Goal: Task Accomplishment & Management: Manage account settings

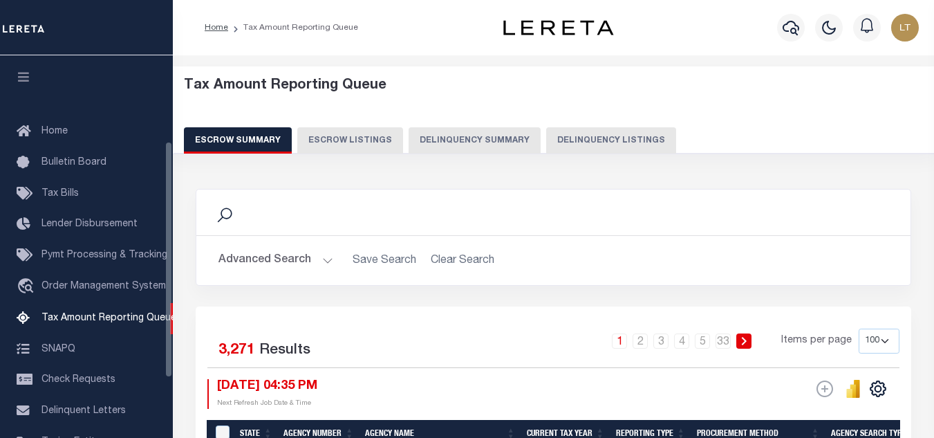
select select "100"
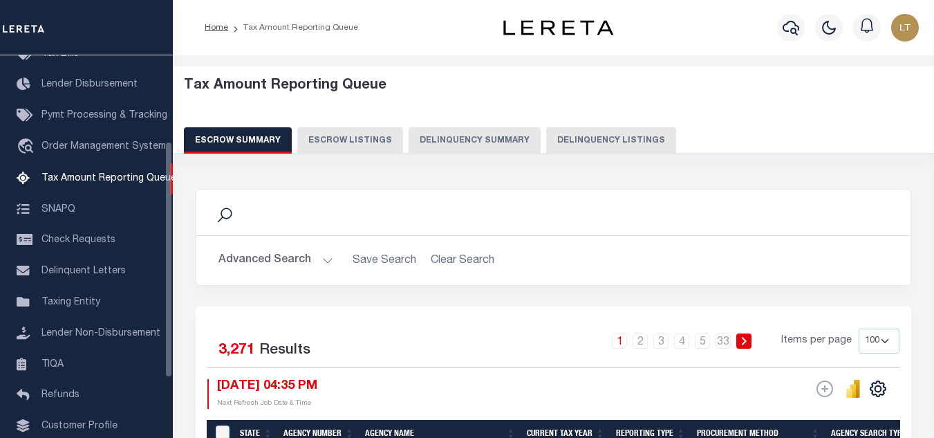
click at [589, 140] on button "Delinquency Listings" at bounding box center [611, 140] width 130 height 26
select select
select select "100"
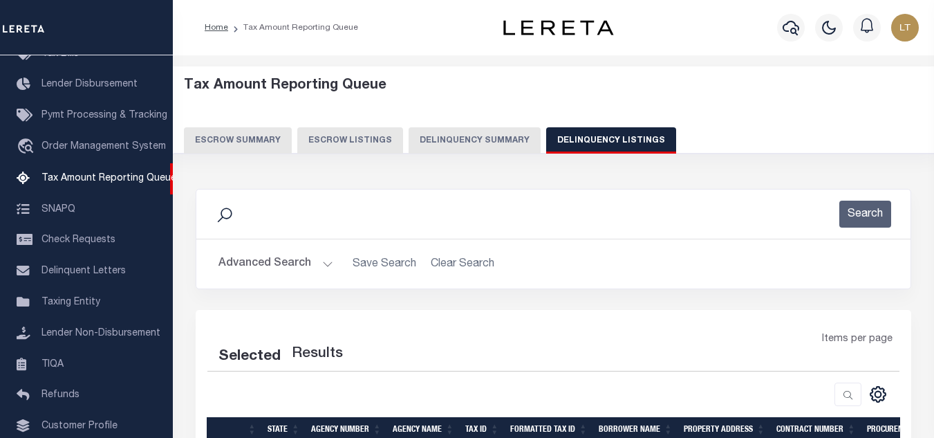
select select "100"
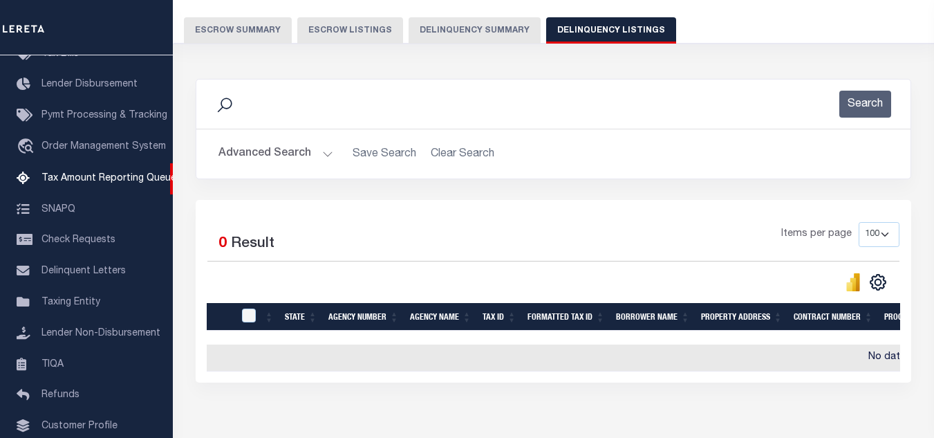
scroll to position [190, 0]
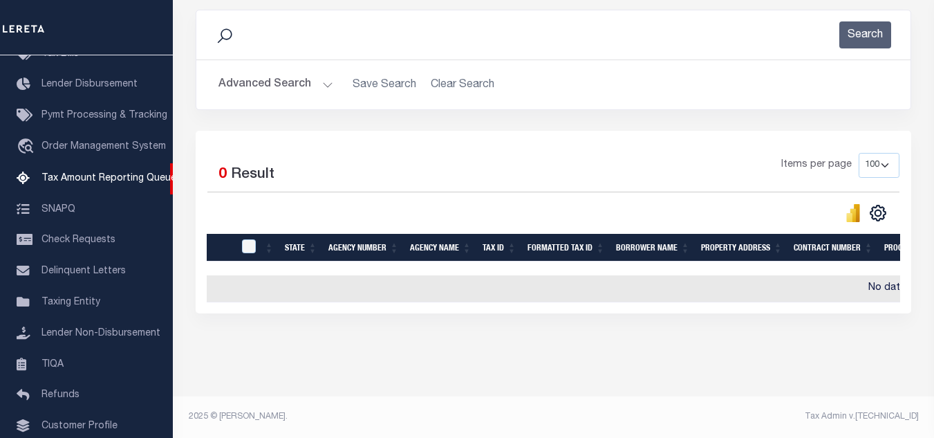
click at [269, 71] on button "Advanced Search" at bounding box center [276, 84] width 115 height 27
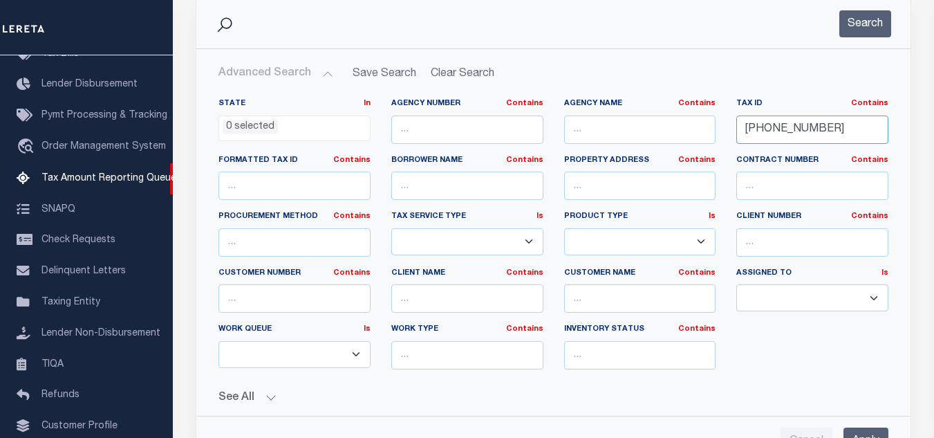
drag, startPoint x: 820, startPoint y: 135, endPoint x: 728, endPoint y: 133, distance: 91.3
click at [728, 133] on div "Tax ID Contains Contains Is 18-00909-000" at bounding box center [812, 126] width 173 height 57
paste input "1747015720"
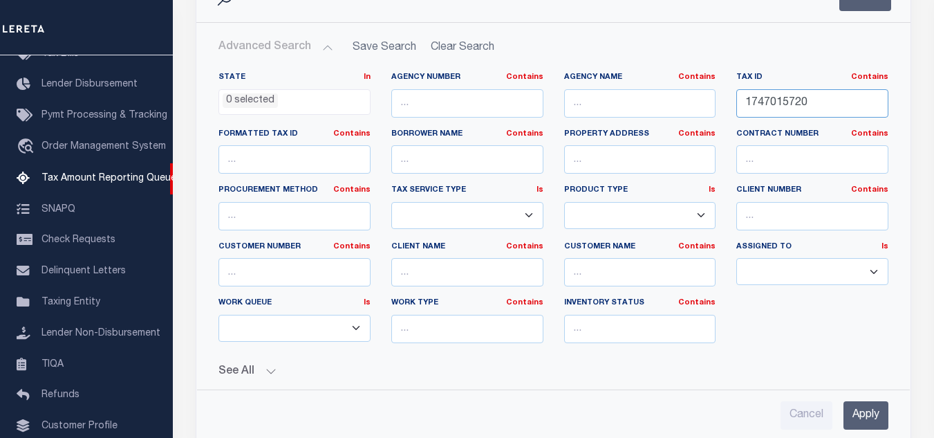
scroll to position [213, 0]
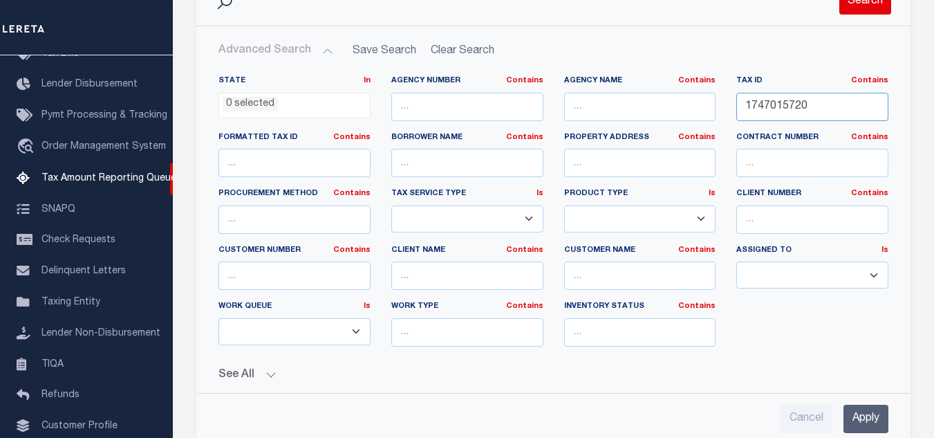
type input "1747015720"
click at [857, 6] on button "Search" at bounding box center [866, 1] width 52 height 27
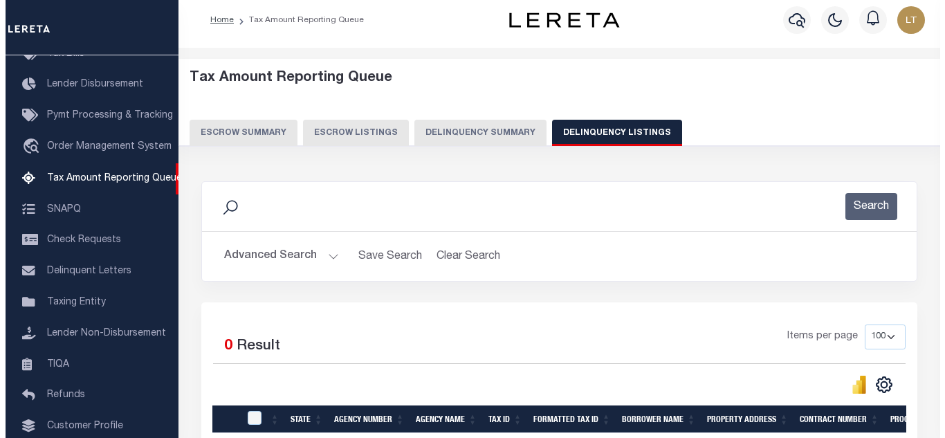
scroll to position [0, 0]
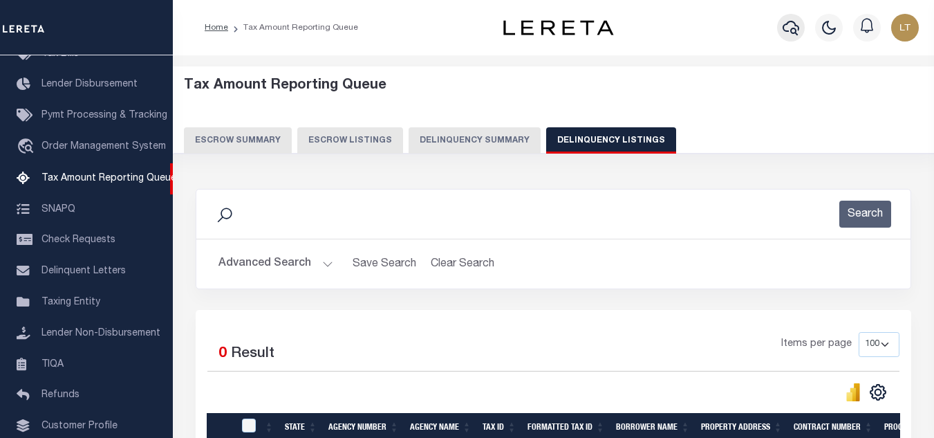
click at [792, 28] on icon "button" at bounding box center [791, 27] width 17 height 17
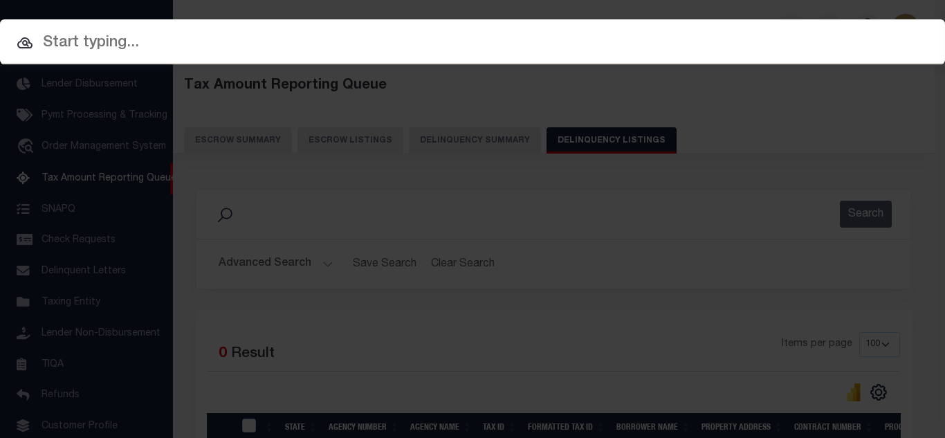
paste input "1747015720"
type input "1747015720"
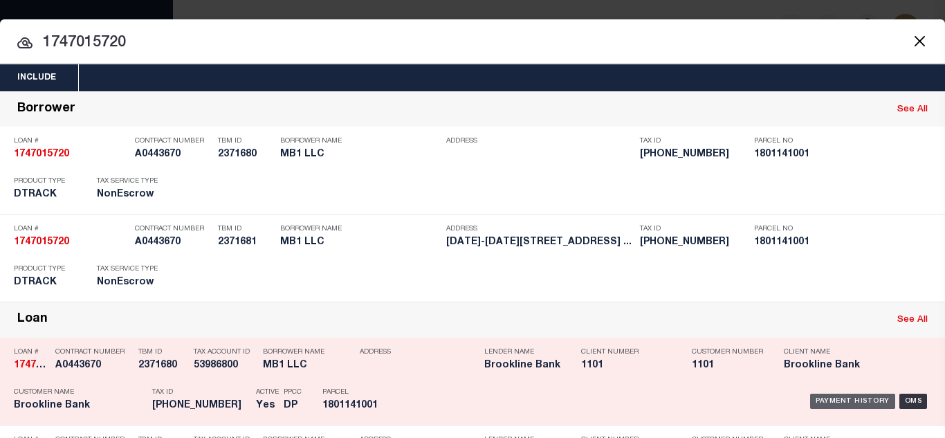
click at [819, 399] on div "Payment History" at bounding box center [852, 401] width 85 height 15
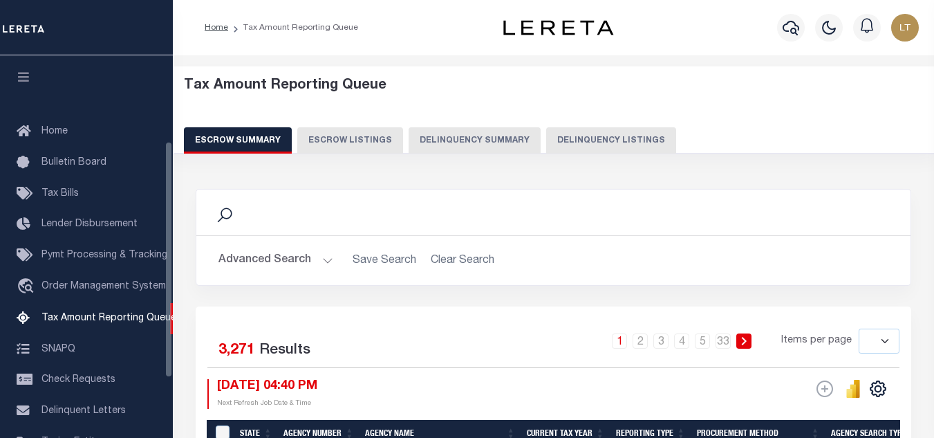
click at [597, 145] on button "Delinquency Listings" at bounding box center [611, 140] width 130 height 26
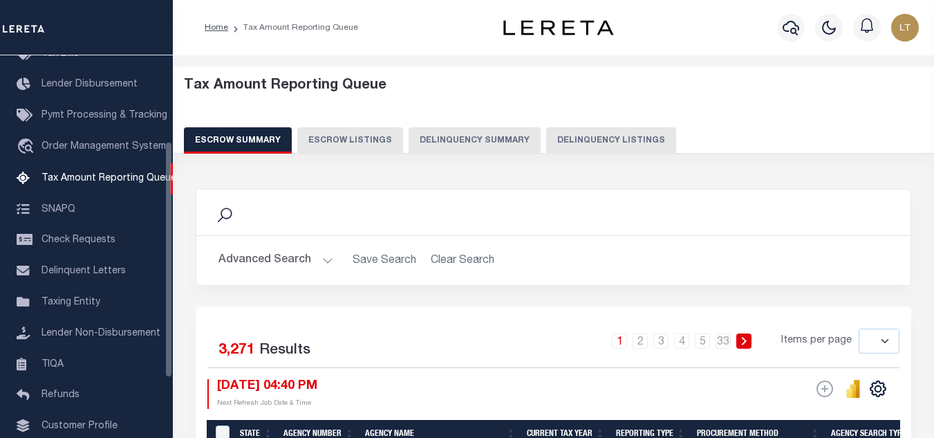
select select "100"
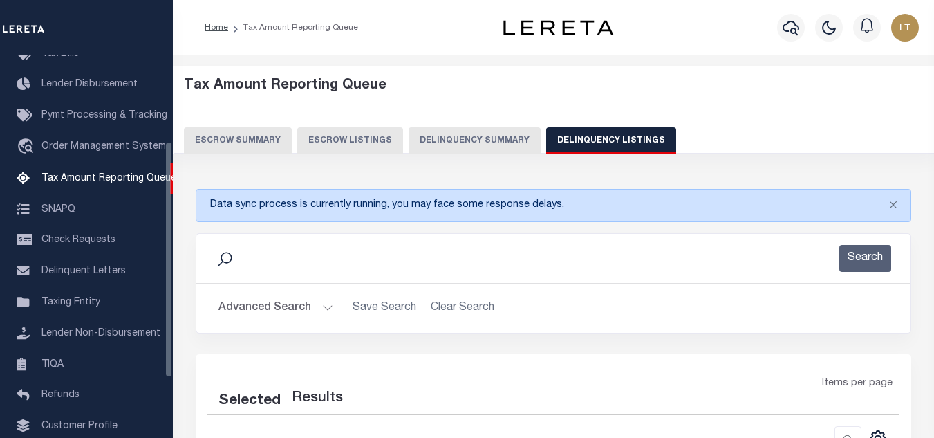
select select "100"
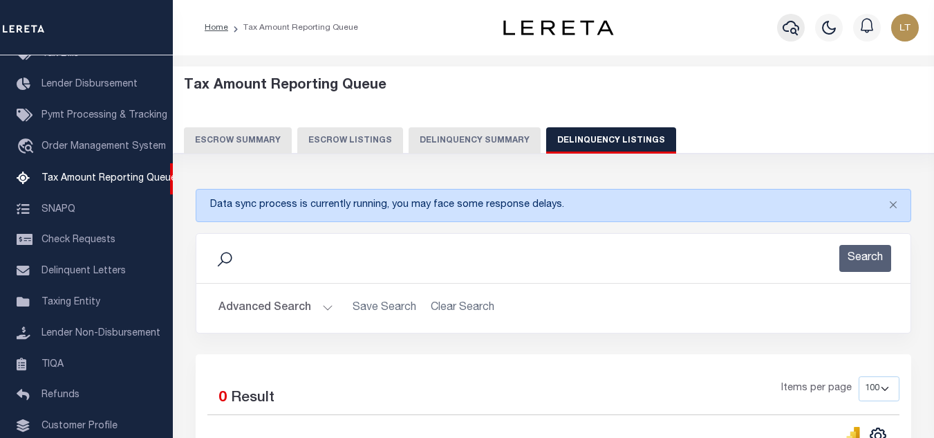
click at [788, 27] on icon "button" at bounding box center [791, 27] width 17 height 17
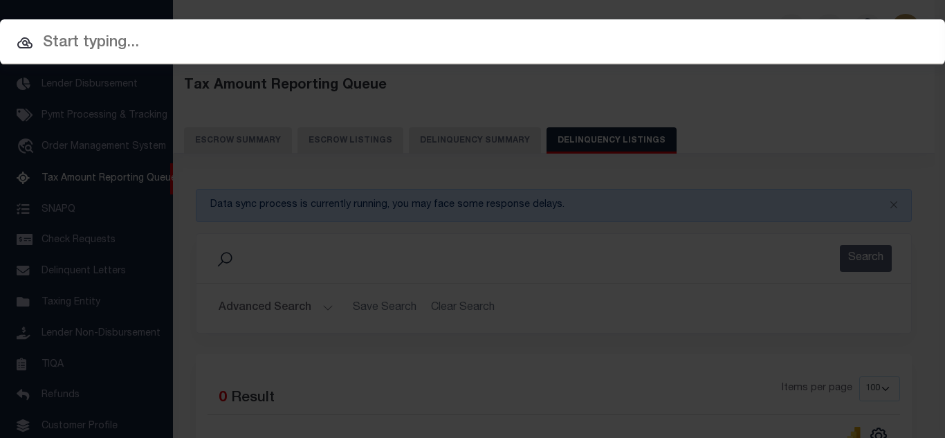
paste input "1747015720"
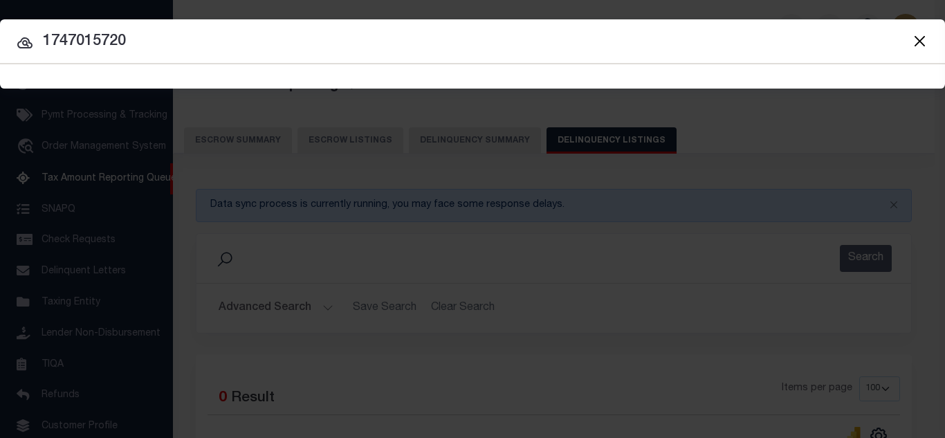
type input "1747015720"
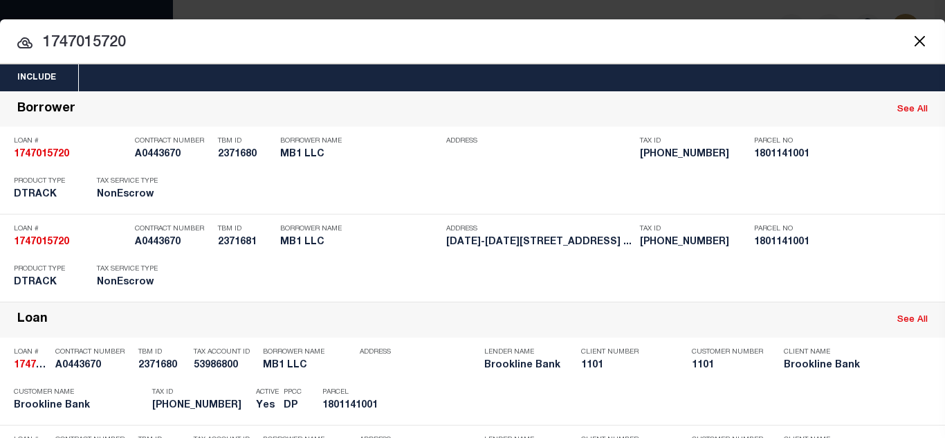
click at [910, 37] on button "Close" at bounding box center [919, 41] width 18 height 18
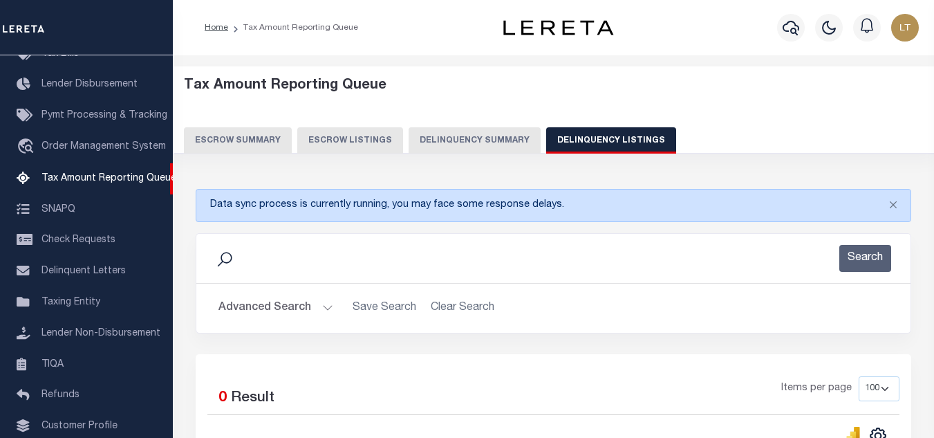
click at [269, 312] on button "Advanced Search" at bounding box center [276, 308] width 115 height 27
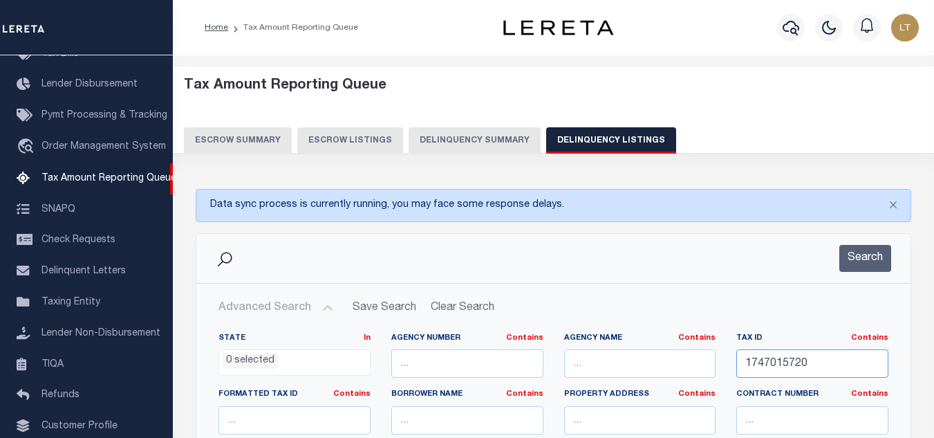
drag, startPoint x: 810, startPoint y: 366, endPoint x: 730, endPoint y: 360, distance: 79.8
click at [731, 361] on div "Tax ID Contains Contains Is 1747015720" at bounding box center [812, 361] width 173 height 57
paste input "[PHONE_NUMBER]"
type input "[PHONE_NUMBER]"
click at [881, 257] on button "Search" at bounding box center [866, 258] width 52 height 27
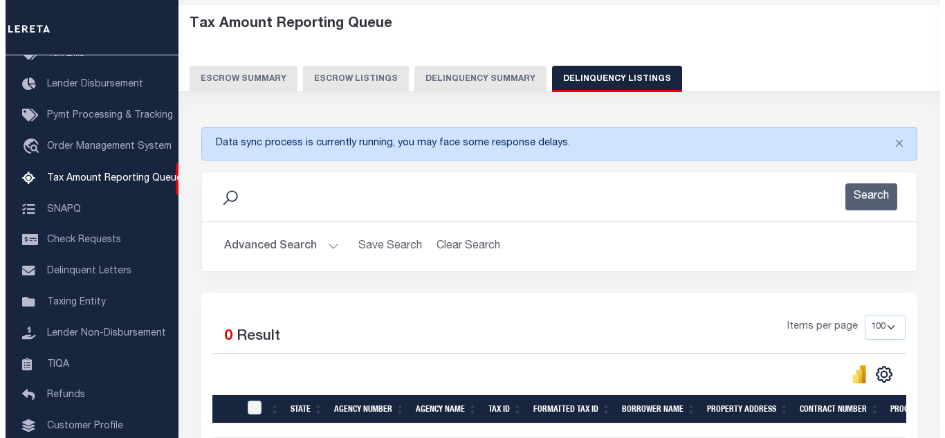
scroll to position [0, 0]
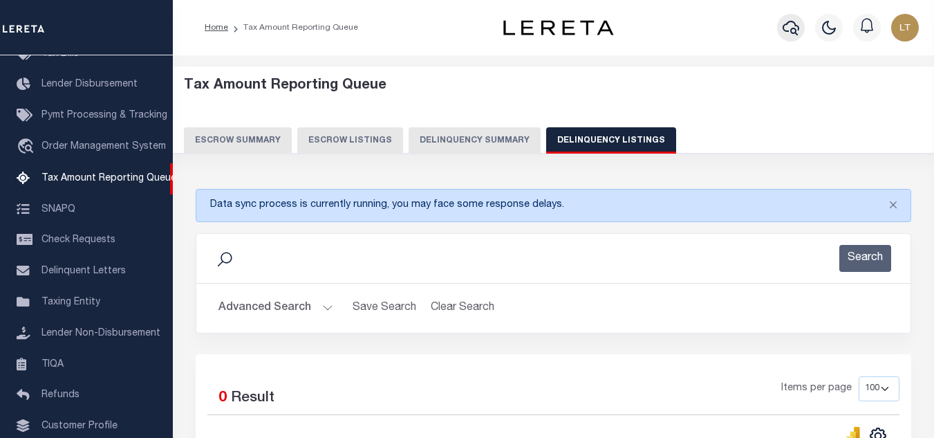
click at [780, 28] on button "button" at bounding box center [791, 28] width 28 height 28
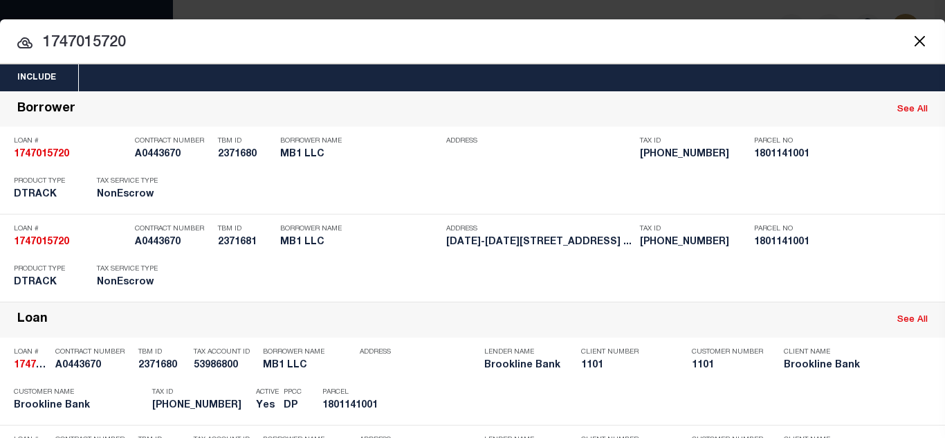
click at [910, 37] on button "Close" at bounding box center [919, 41] width 18 height 18
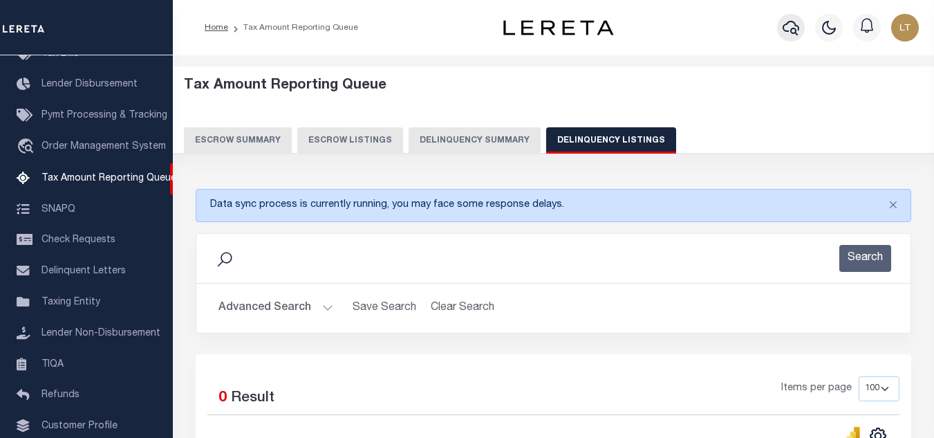
click at [795, 28] on icon "button" at bounding box center [791, 27] width 17 height 17
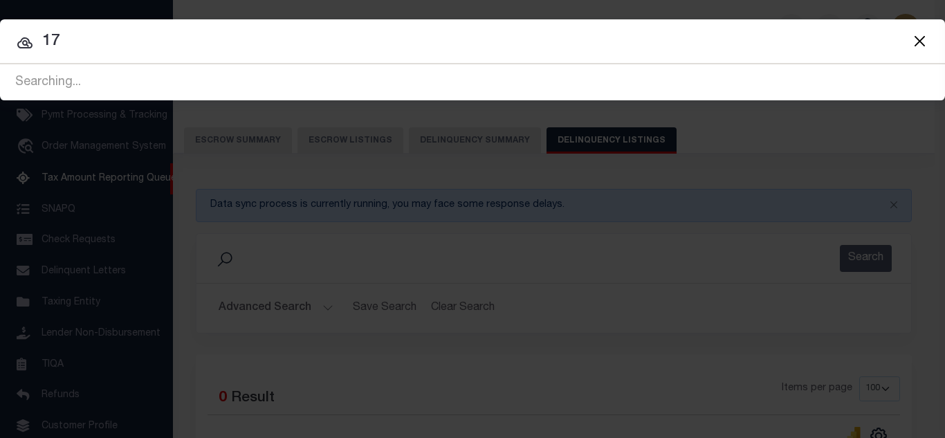
type input "1"
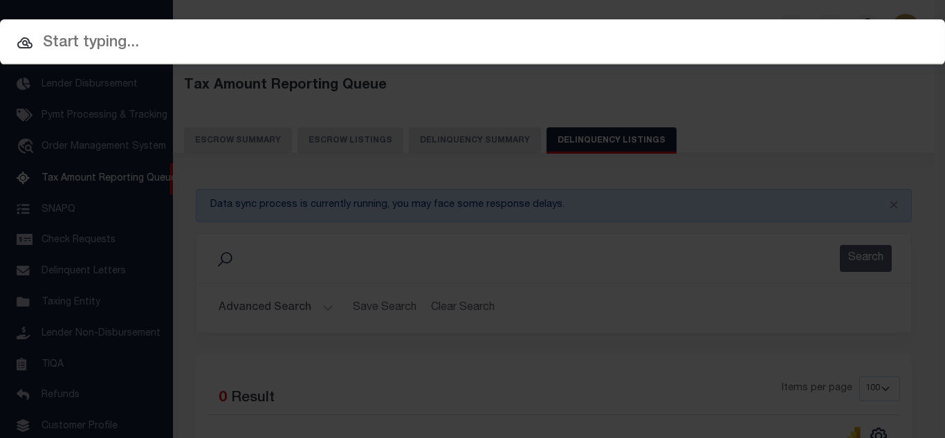
paste input "18-01141-001"
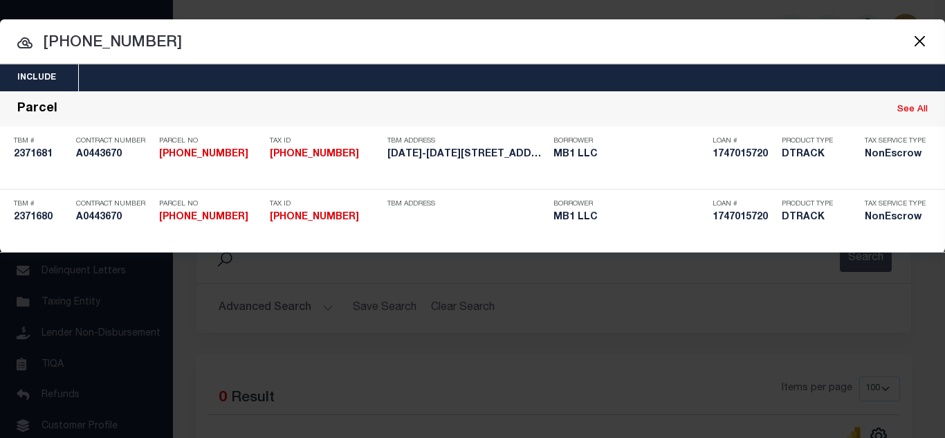
type input "18-01141-001"
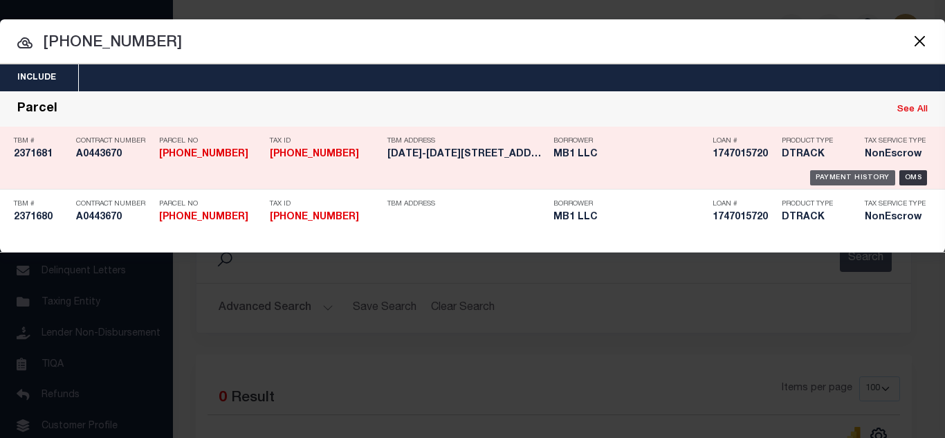
click at [837, 176] on div "Payment History" at bounding box center [852, 177] width 85 height 15
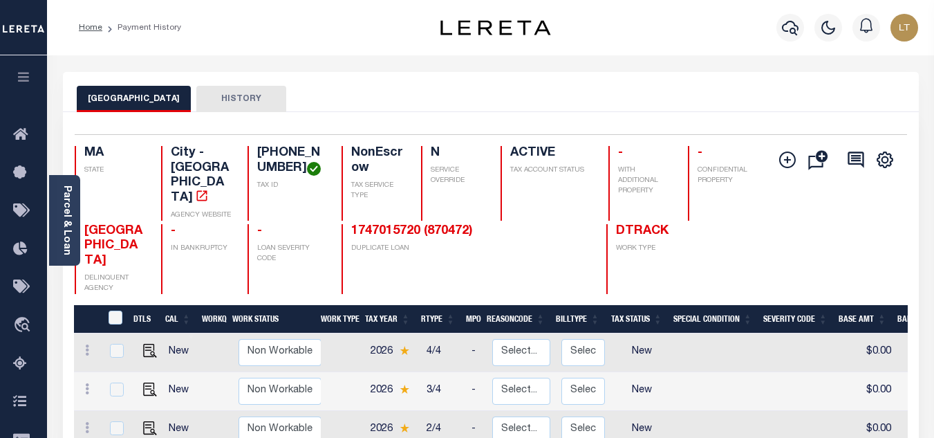
scroll to position [207, 0]
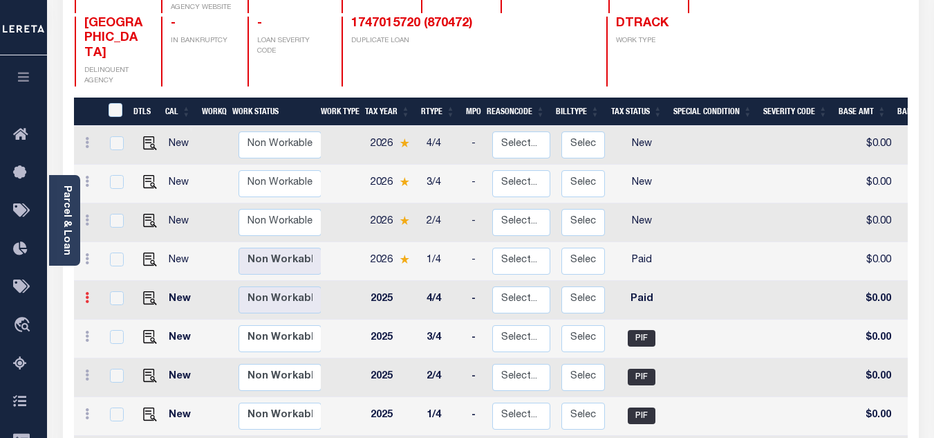
click at [85, 292] on icon at bounding box center [87, 297] width 4 height 11
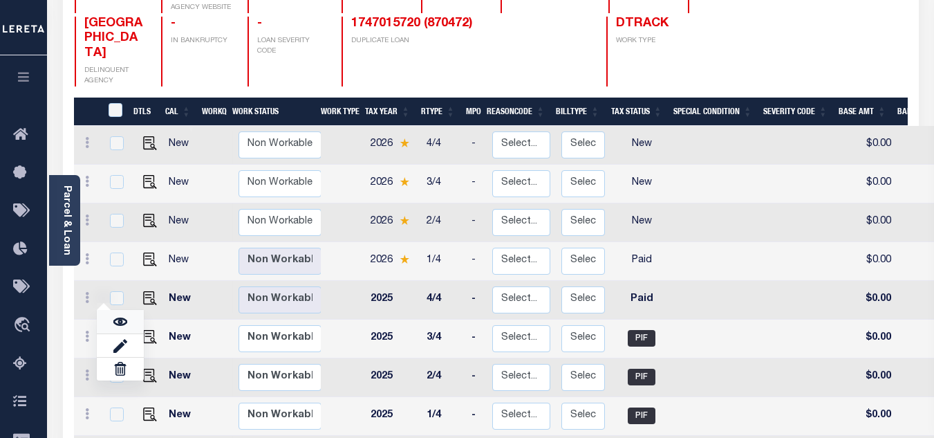
click at [118, 315] on img at bounding box center [120, 322] width 14 height 14
checkbox input "true"
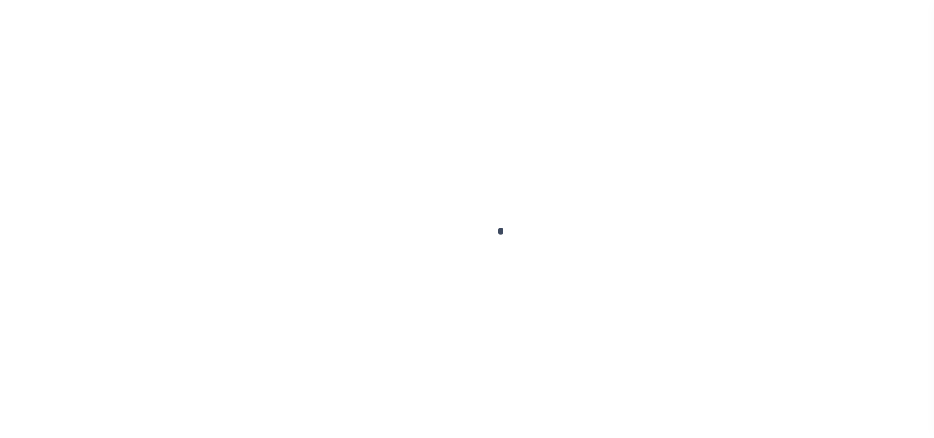
checkbox input "false"
type input "[DATE]"
select select "PYD"
type input "$0"
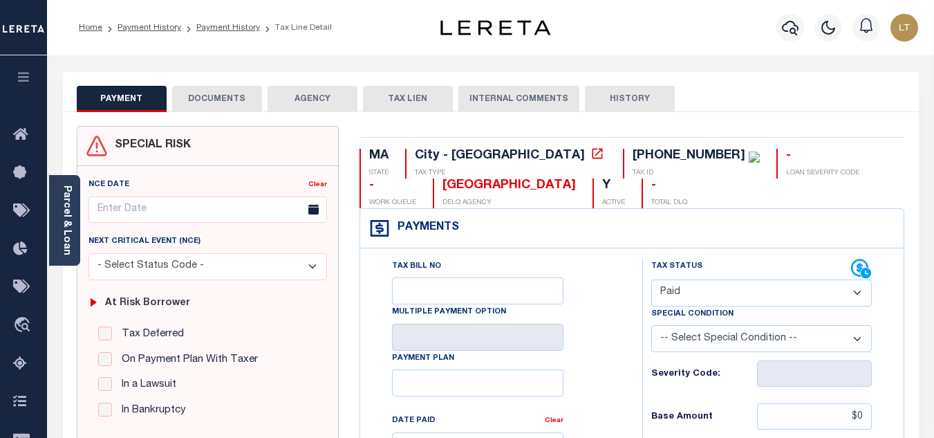
click at [227, 98] on button "DOCUMENTS" at bounding box center [217, 99] width 90 height 26
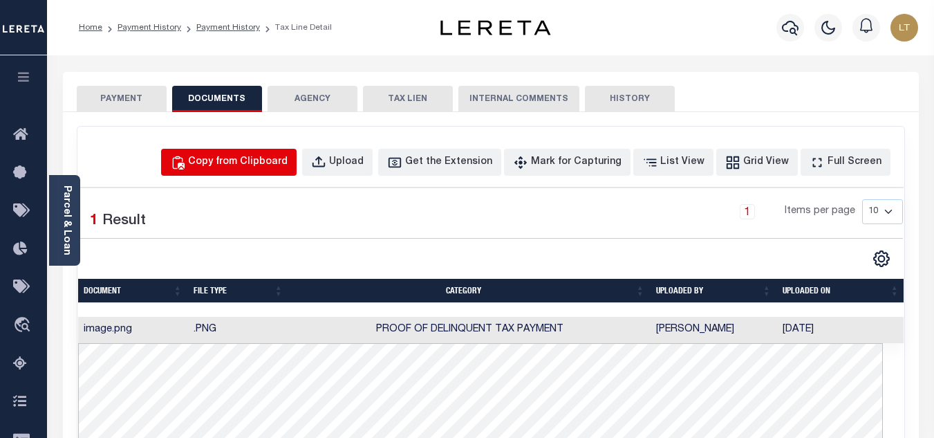
click at [268, 159] on div "Copy from Clipboard" at bounding box center [238, 162] width 100 height 15
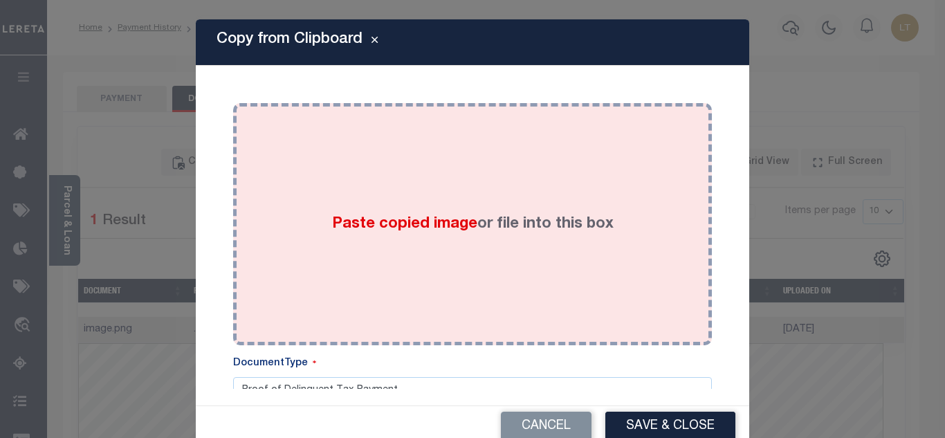
click at [377, 200] on div "Paste copied image or file into this box" at bounding box center [472, 223] width 458 height 221
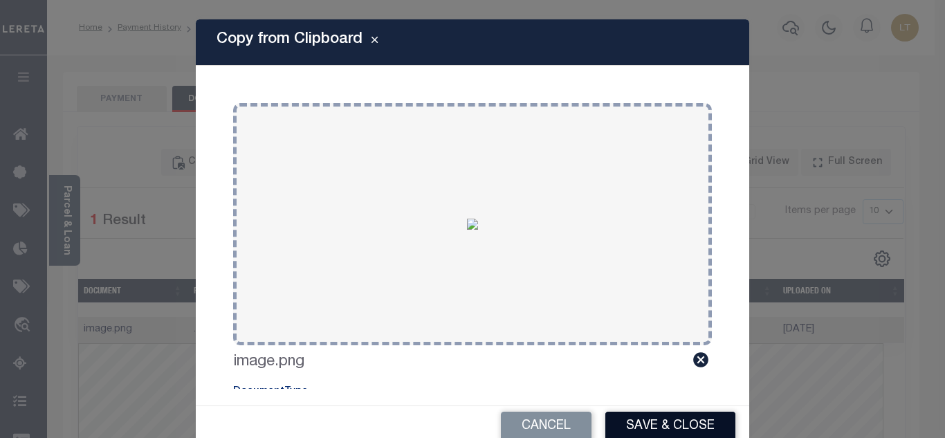
click at [658, 428] on button "Save & Close" at bounding box center [670, 426] width 130 height 30
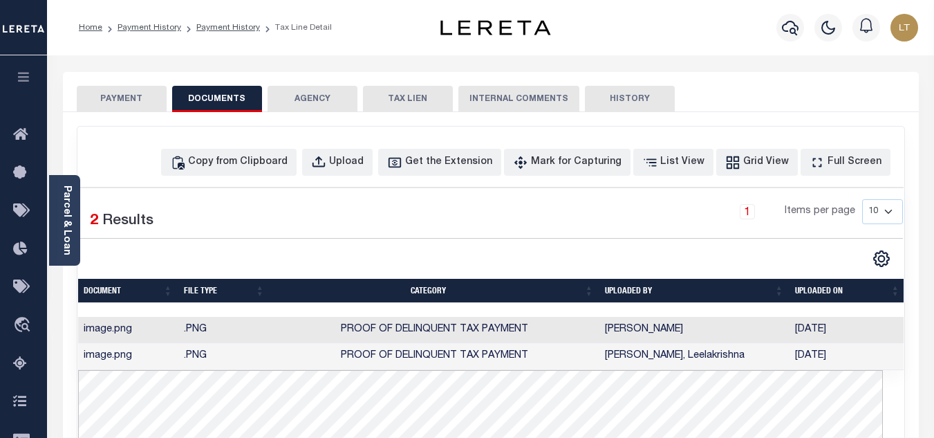
click at [129, 93] on button "PAYMENT" at bounding box center [122, 99] width 90 height 26
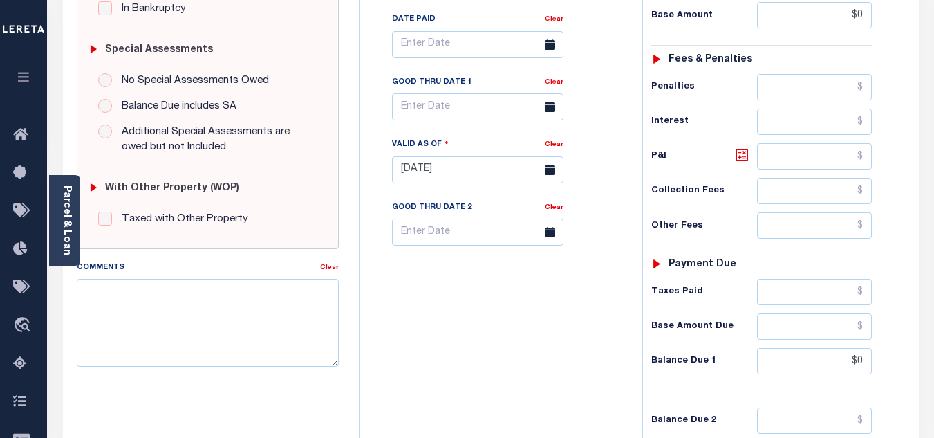
scroll to position [415, 0]
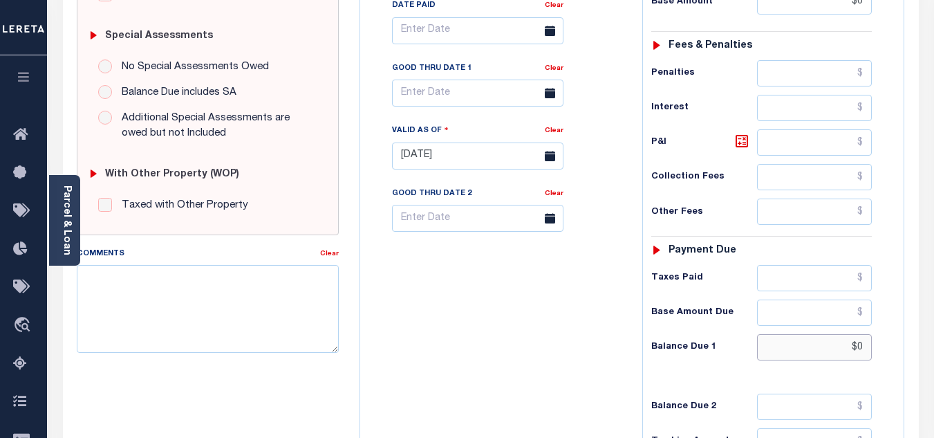
click at [864, 346] on input "$0" at bounding box center [814, 347] width 115 height 26
type input "$0.00"
type input "[DATE]"
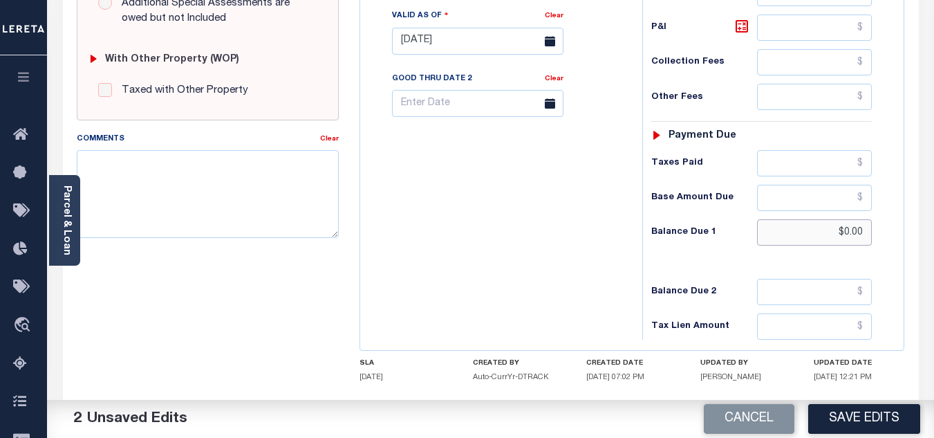
scroll to position [606, 0]
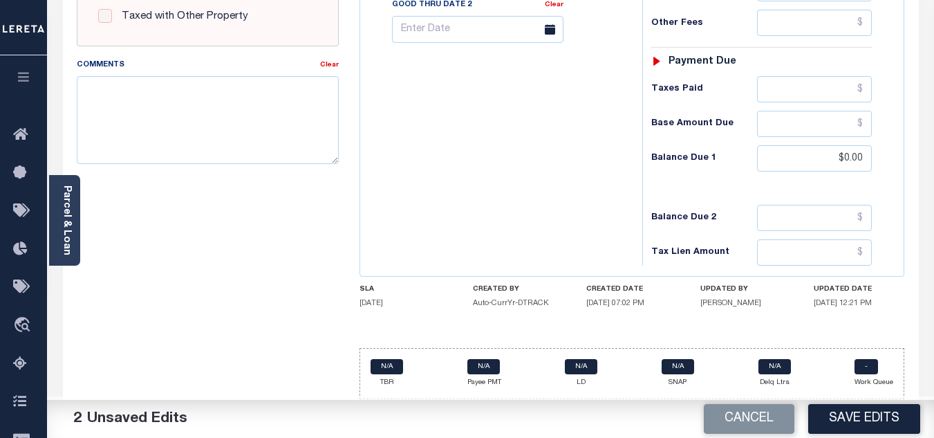
click at [864, 418] on button "Save Edits" at bounding box center [864, 419] width 112 height 30
checkbox input "false"
type input "$0"
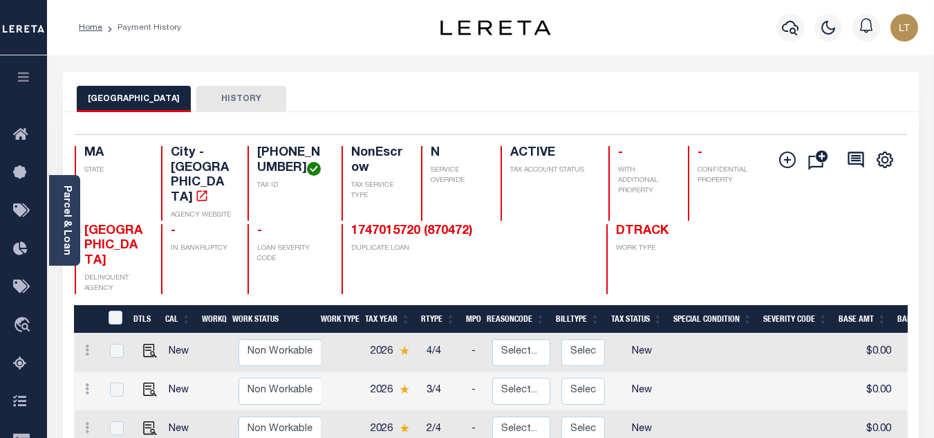
scroll to position [138, 0]
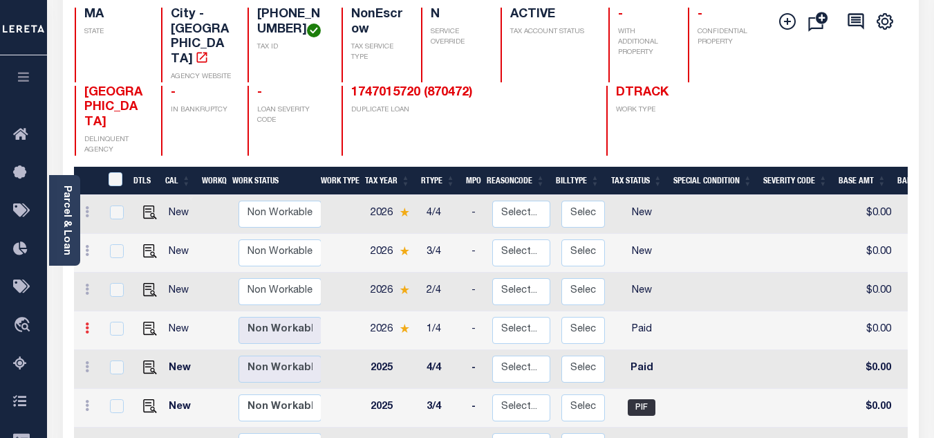
click at [86, 322] on icon at bounding box center [87, 327] width 4 height 11
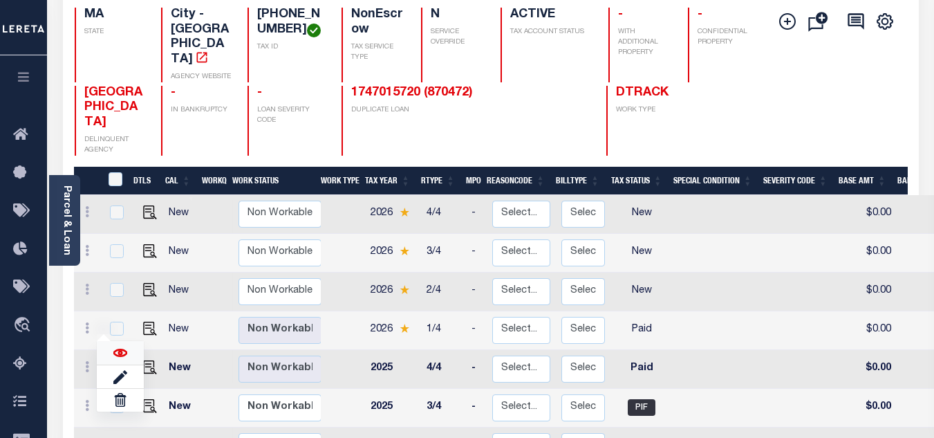
click at [122, 346] on img at bounding box center [120, 353] width 14 height 14
checkbox input "true"
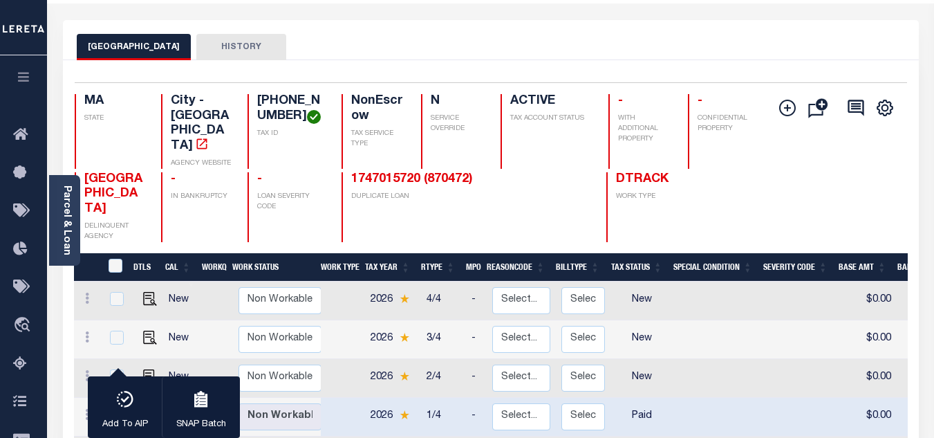
scroll to position [0, 0]
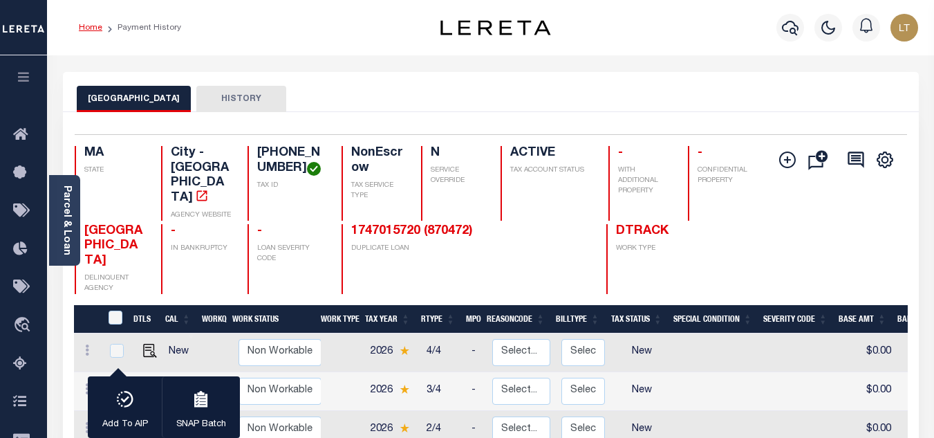
click at [86, 26] on link "Home" at bounding box center [91, 28] width 24 height 8
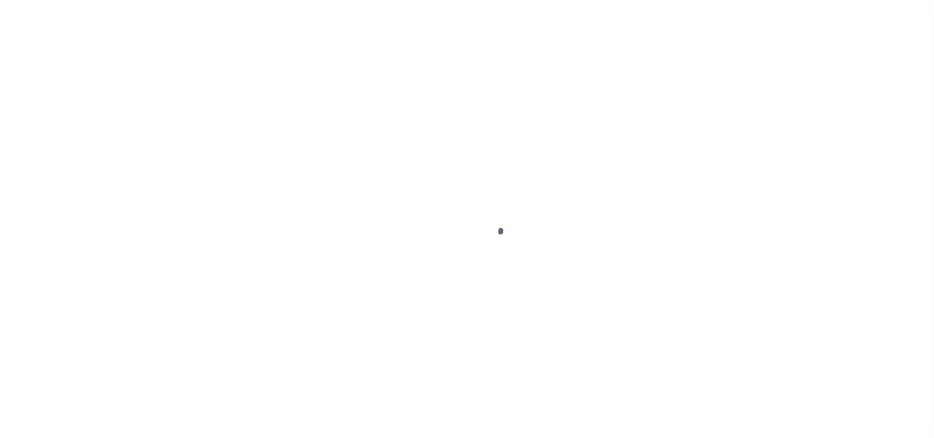
select select "PYD"
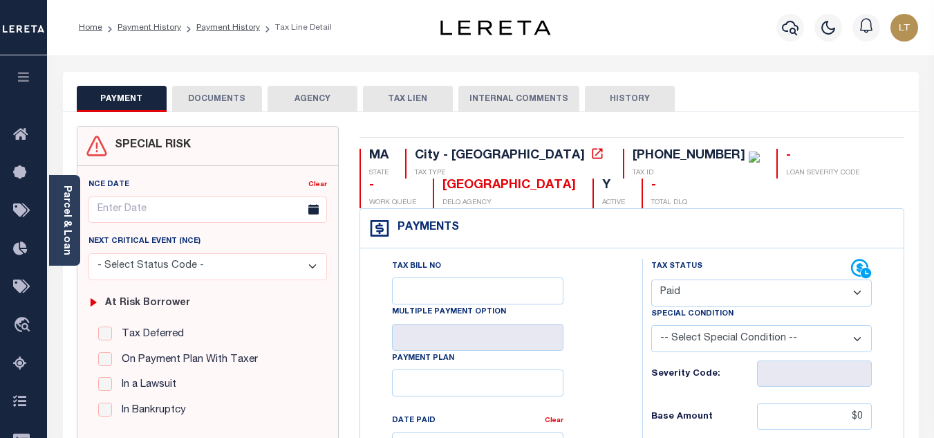
click at [206, 100] on button "DOCUMENTS" at bounding box center [217, 99] width 90 height 26
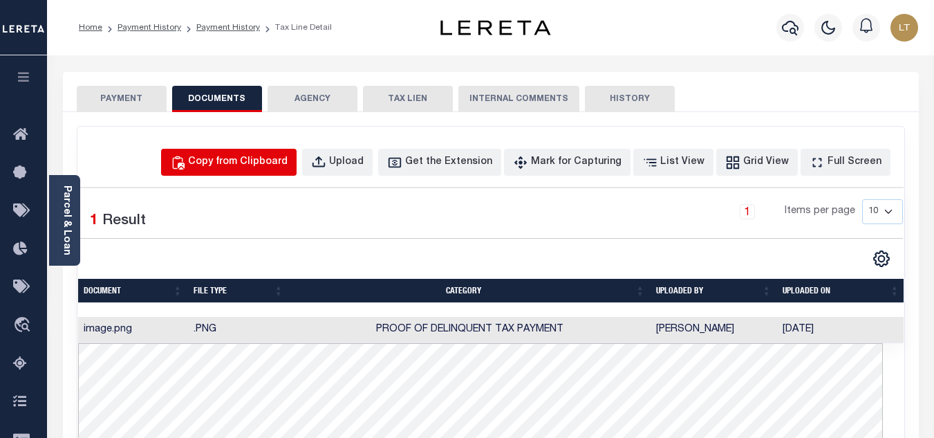
drag, startPoint x: 233, startPoint y: 166, endPoint x: 227, endPoint y: 157, distance: 10.9
click at [227, 157] on div "Copy from Clipboard" at bounding box center [238, 162] width 100 height 15
select select "POP"
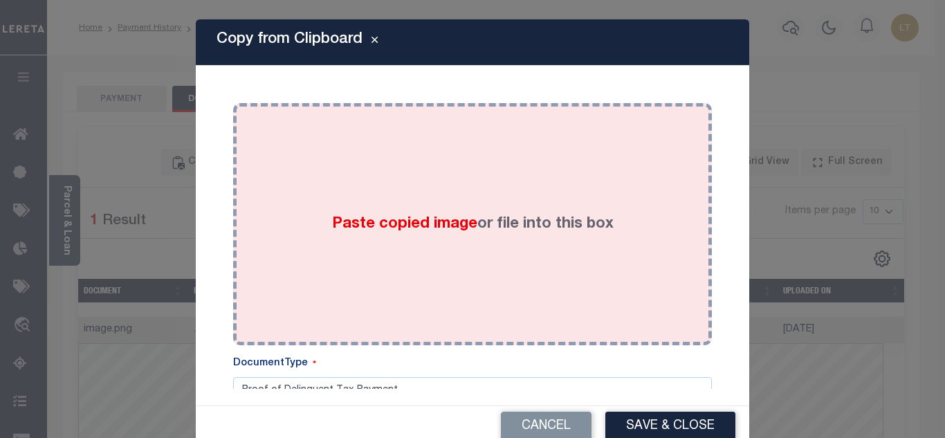
click at [346, 211] on div "Paste copied image or file into this box" at bounding box center [472, 223] width 458 height 221
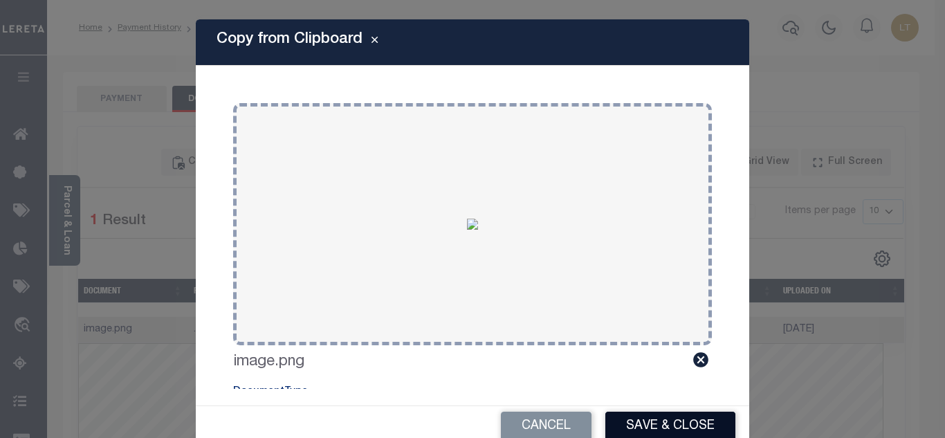
click at [669, 422] on button "Save & Close" at bounding box center [670, 426] width 130 height 30
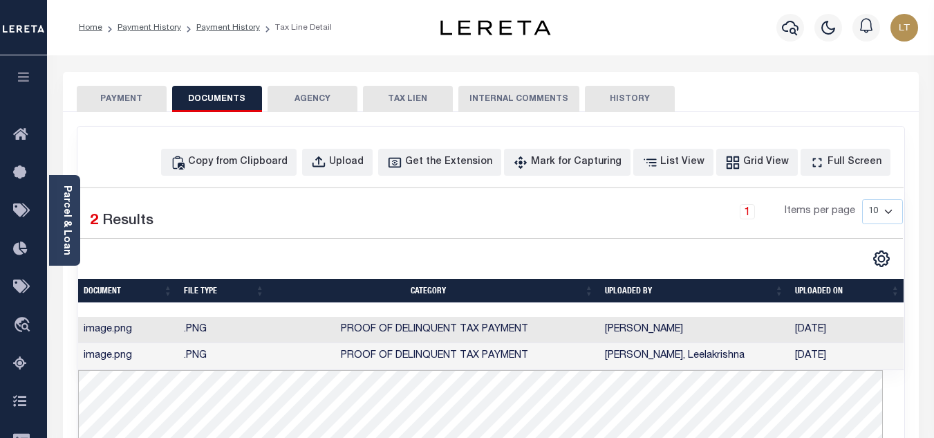
click at [144, 98] on button "PAYMENT" at bounding box center [122, 99] width 90 height 26
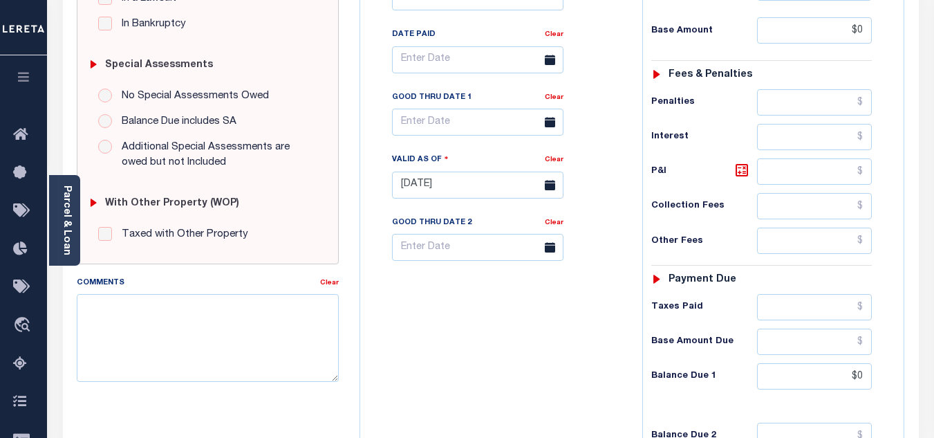
scroll to position [415, 0]
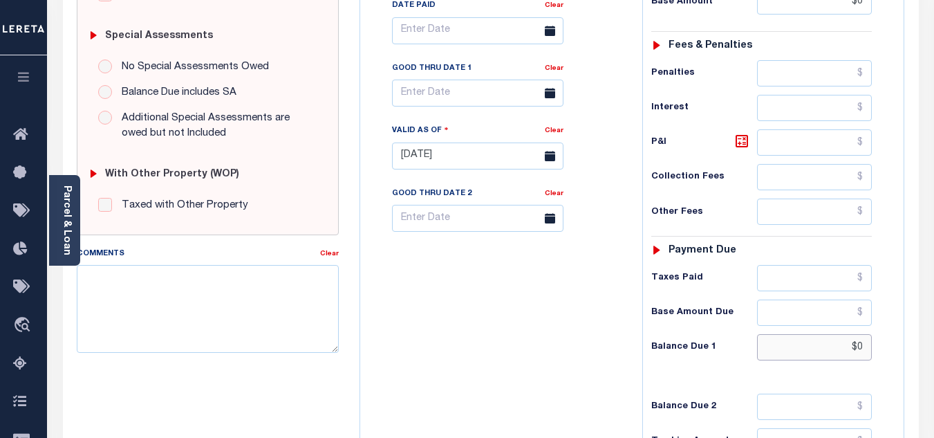
click at [862, 349] on input "$0" at bounding box center [814, 347] width 115 height 26
type input "$0.00"
type input "[DATE]"
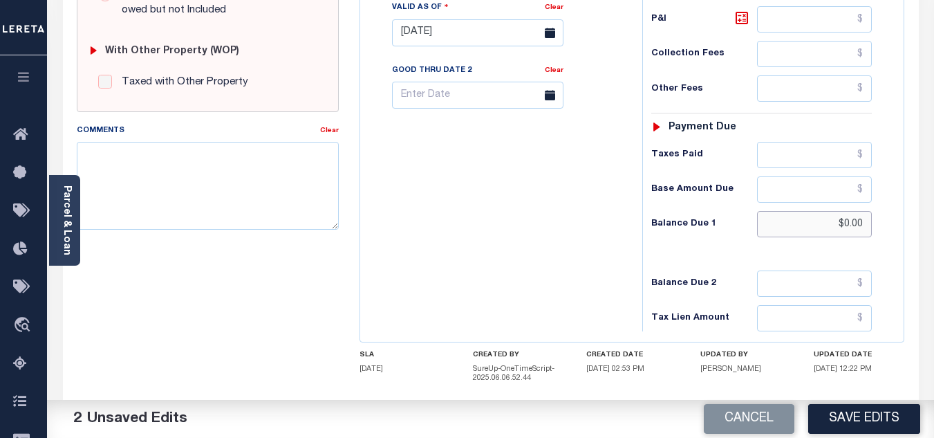
scroll to position [615, 0]
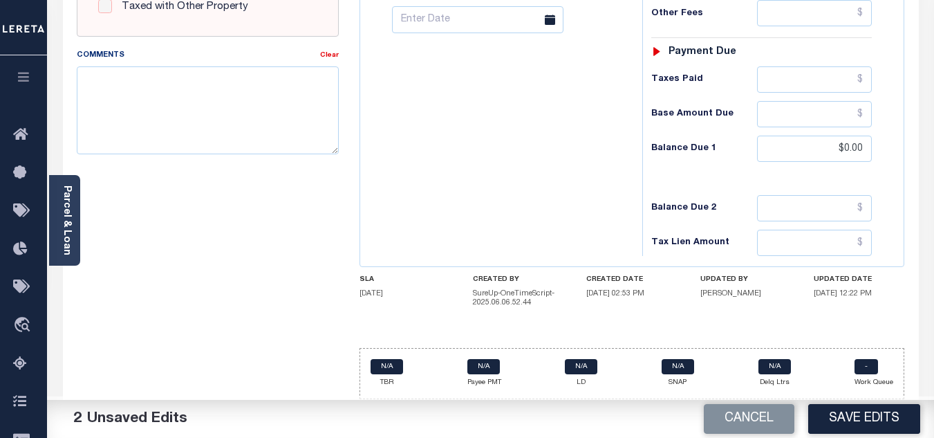
click at [850, 419] on button "Save Edits" at bounding box center [864, 419] width 112 height 30
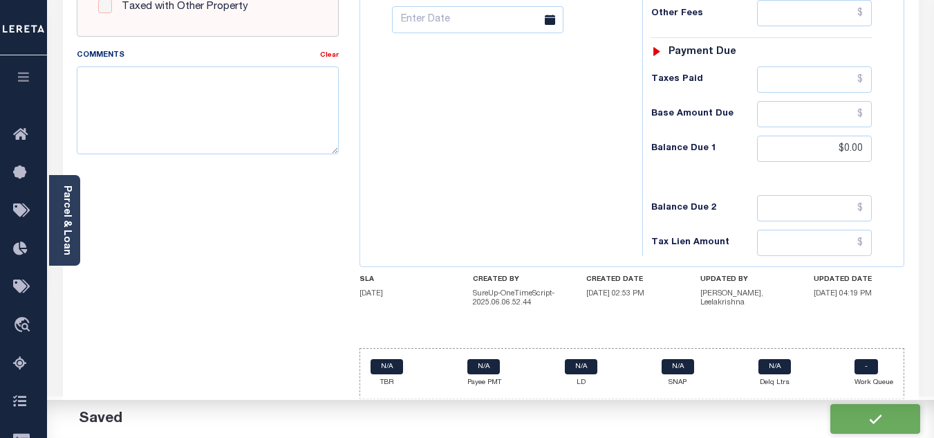
checkbox input "false"
type input "$0"
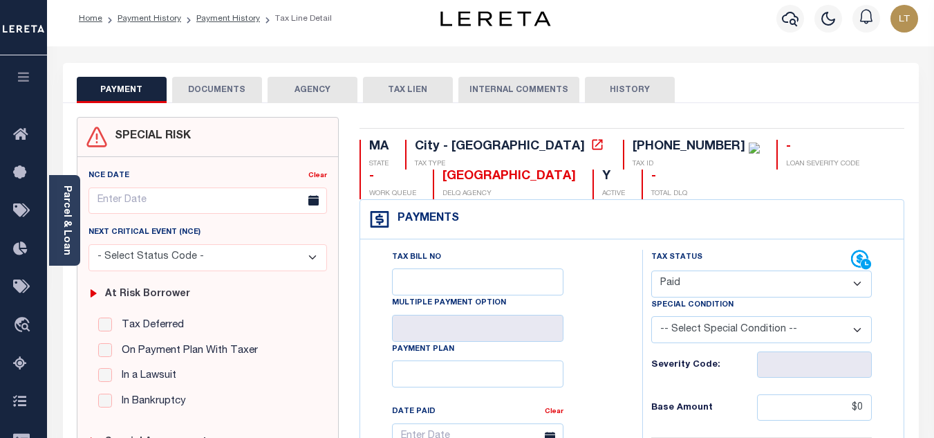
scroll to position [0, 0]
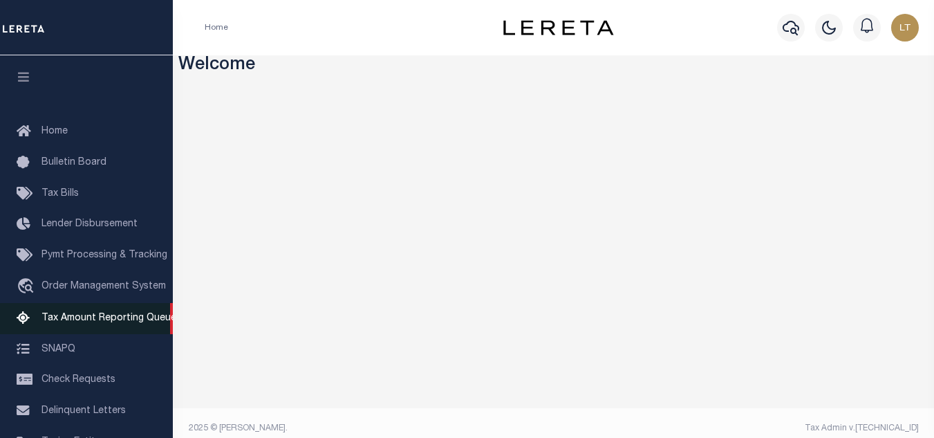
click at [100, 319] on span "Tax Amount Reporting Queue" at bounding box center [108, 318] width 135 height 10
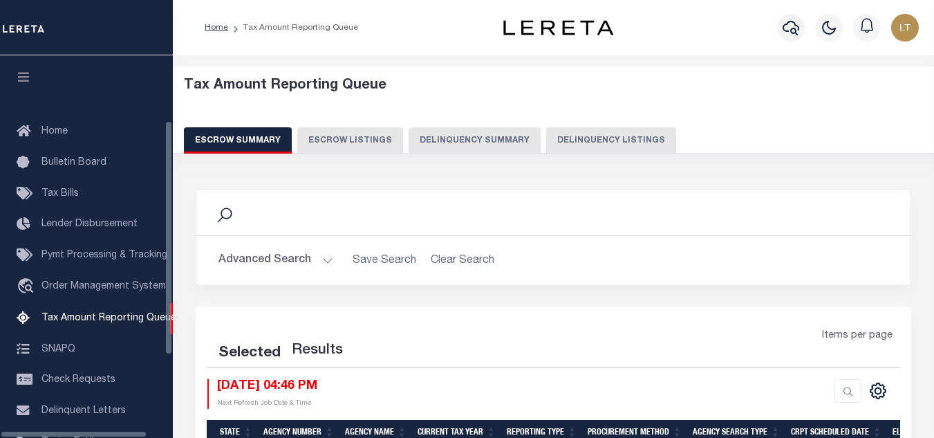
select select "100"
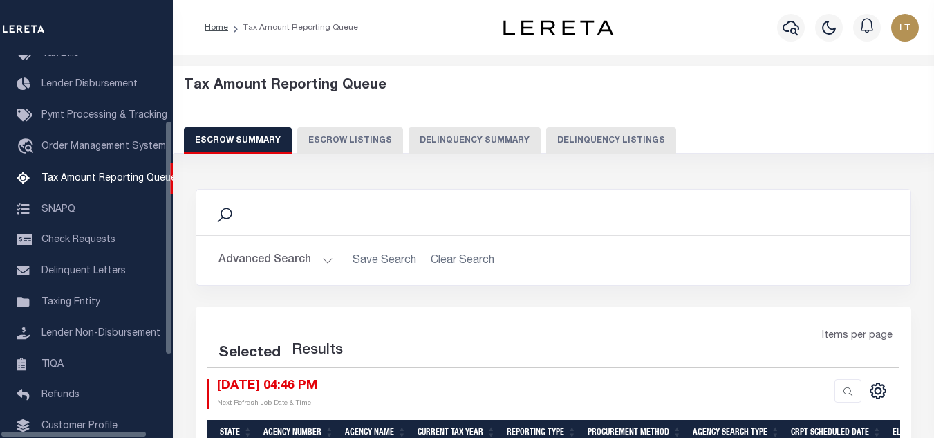
select select "100"
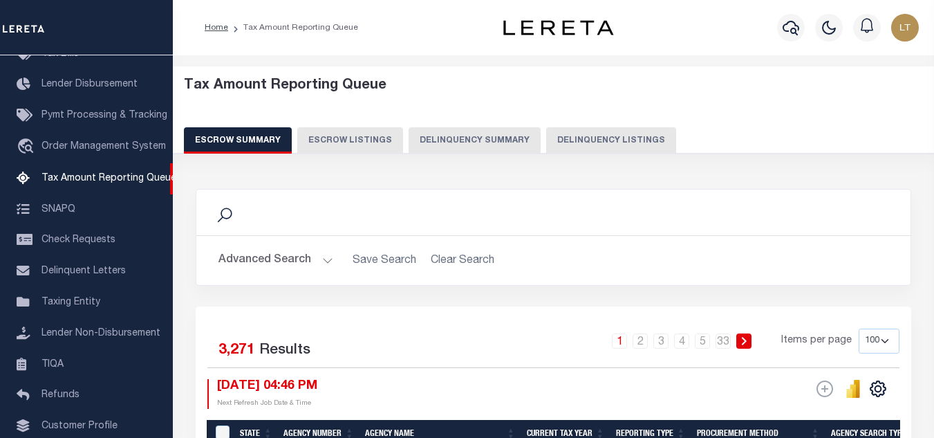
click at [608, 145] on button "Delinquency Listings" at bounding box center [611, 140] width 130 height 26
select select "100"
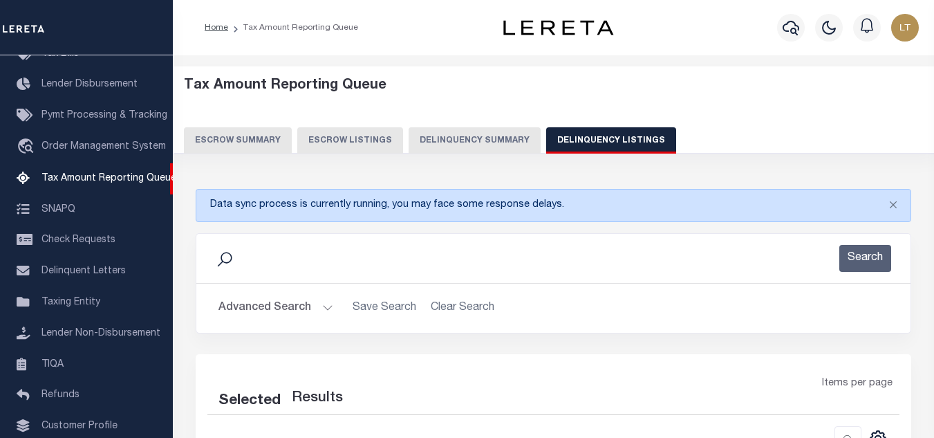
select select "100"
click at [278, 313] on button "Advanced Search" at bounding box center [276, 308] width 115 height 27
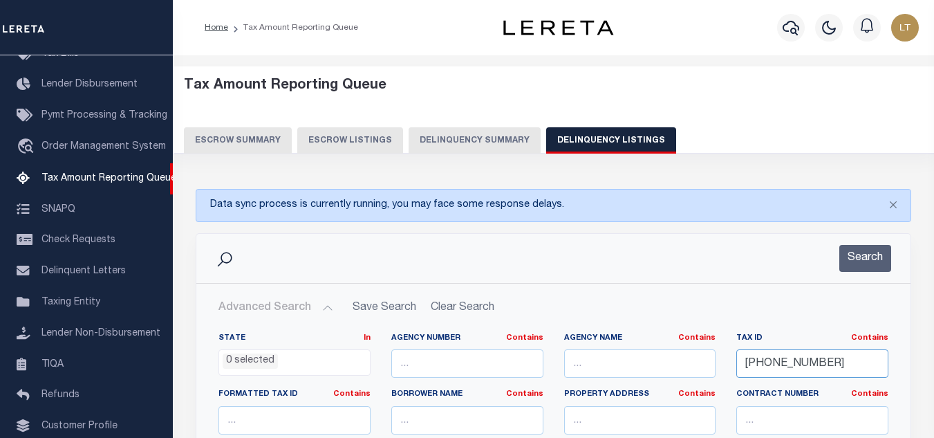
drag, startPoint x: 833, startPoint y: 369, endPoint x: 738, endPoint y: 369, distance: 95.4
click at [738, 369] on input "18-01141-001" at bounding box center [813, 363] width 152 height 28
paste input "[PHONE_NUMBER]"
type input "[PHONE_NUMBER]"
click at [850, 257] on button "Search" at bounding box center [866, 258] width 52 height 27
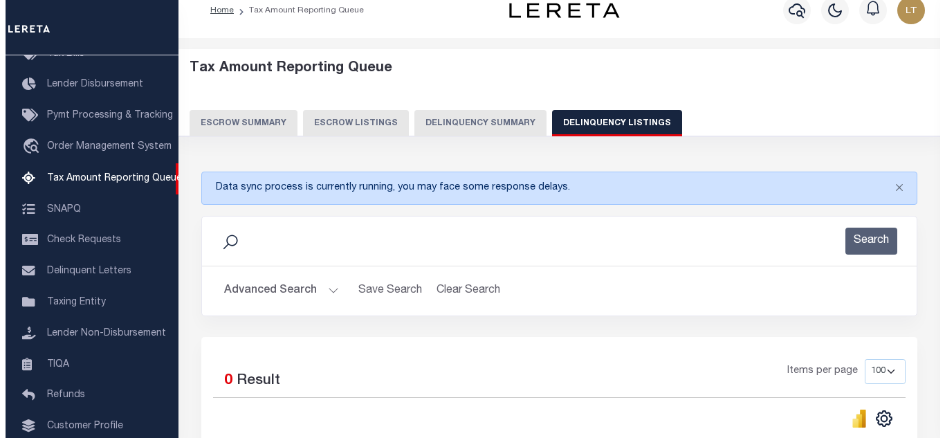
scroll to position [0, 0]
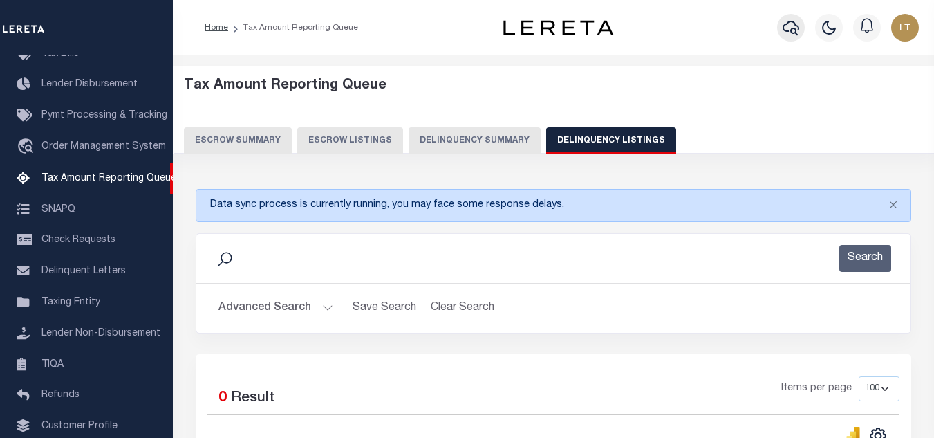
click at [796, 24] on icon "button" at bounding box center [791, 27] width 17 height 17
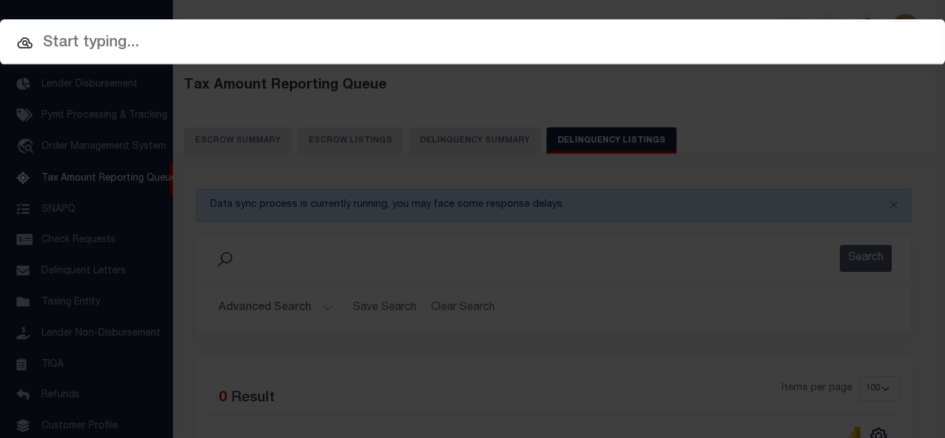
paste input "[PHONE_NUMBER]"
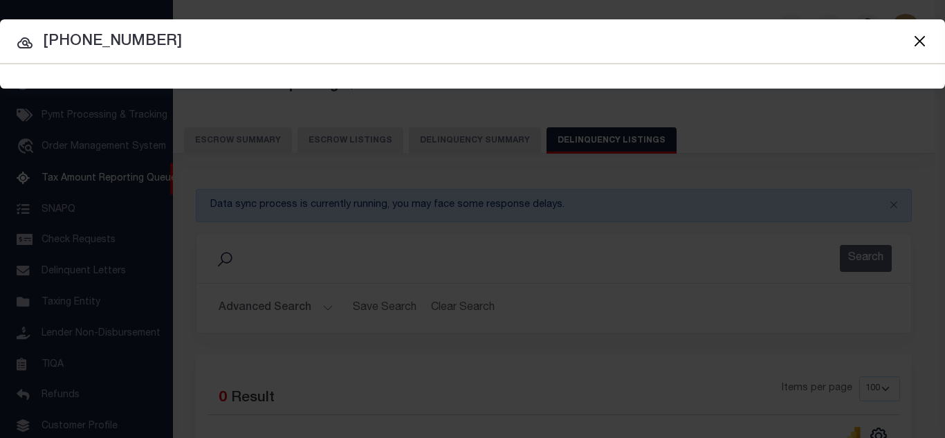
type input "[PHONE_NUMBER]"
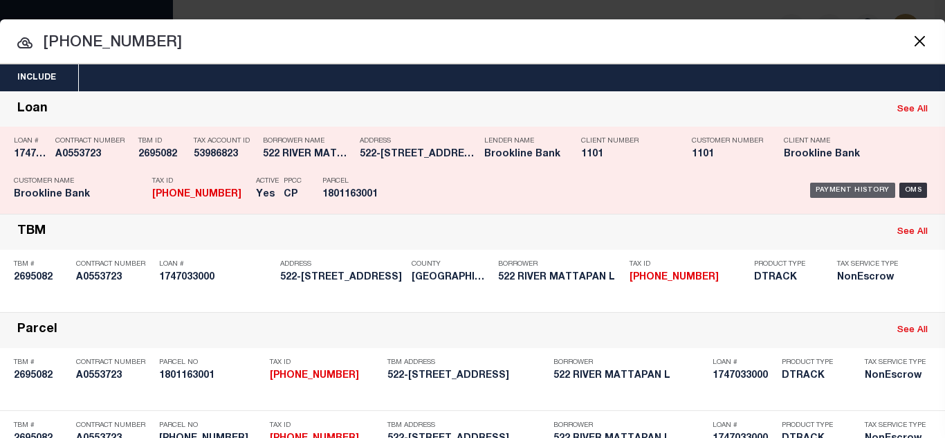
click at [824, 193] on div "Payment History" at bounding box center [852, 190] width 85 height 15
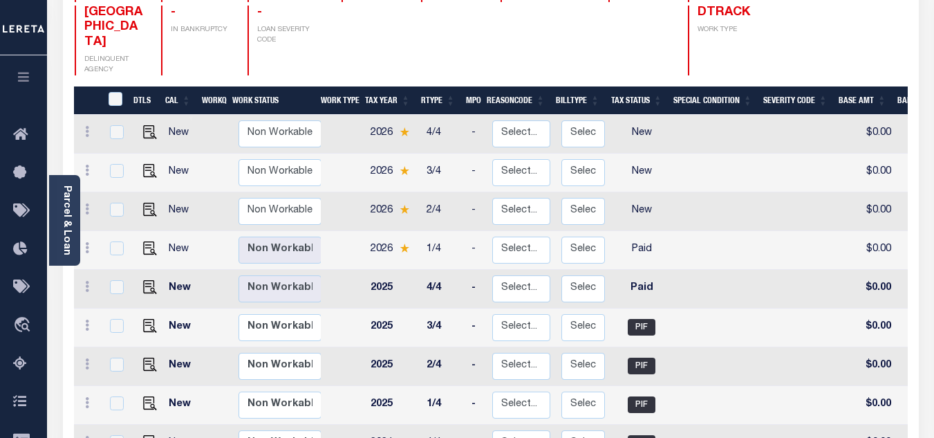
scroll to position [207, 0]
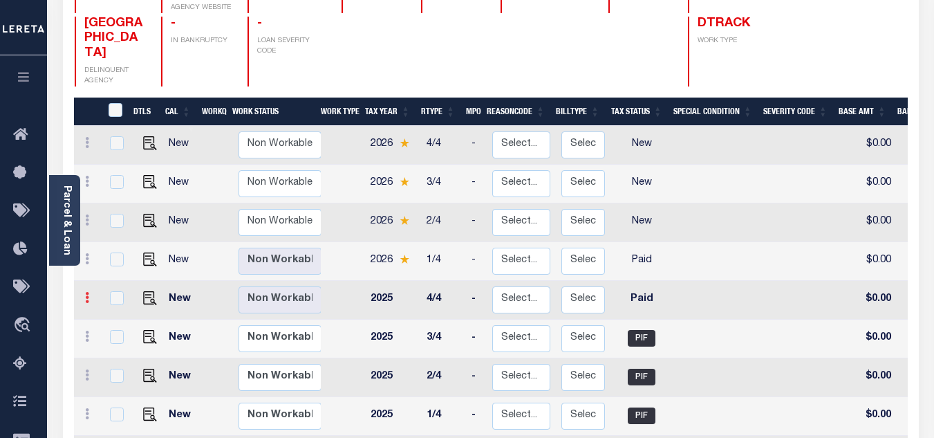
click at [85, 292] on icon at bounding box center [87, 297] width 4 height 11
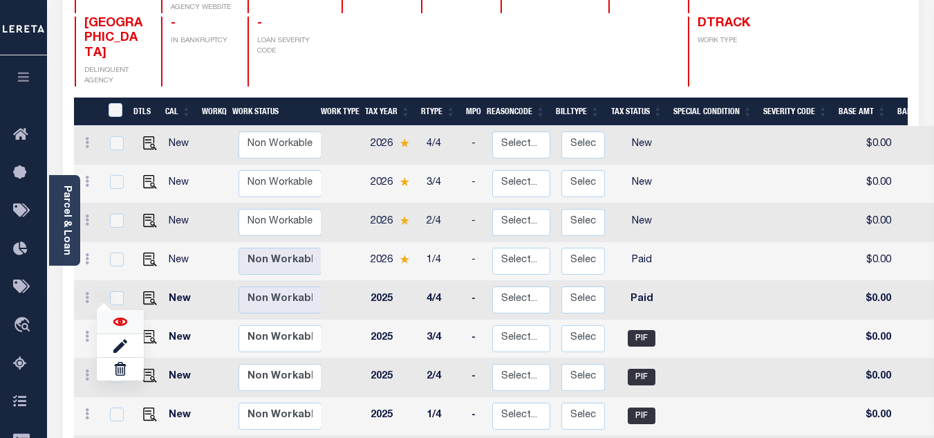
click at [118, 315] on img at bounding box center [120, 322] width 14 height 14
checkbox input "true"
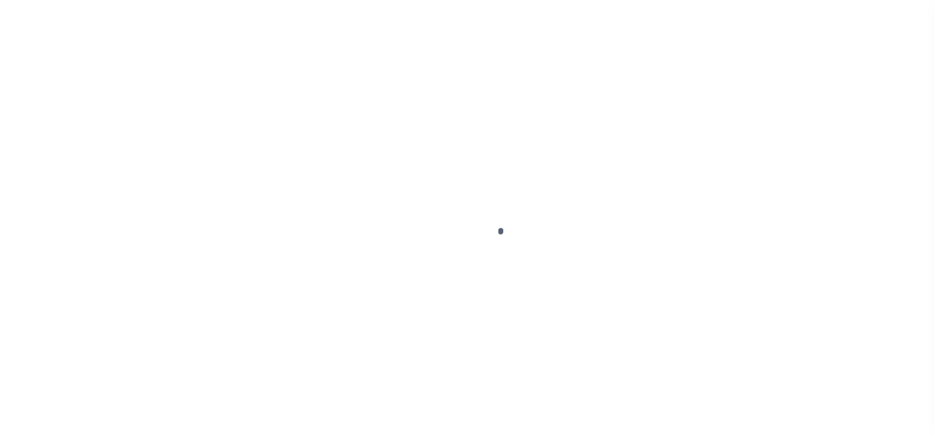
select select "PYD"
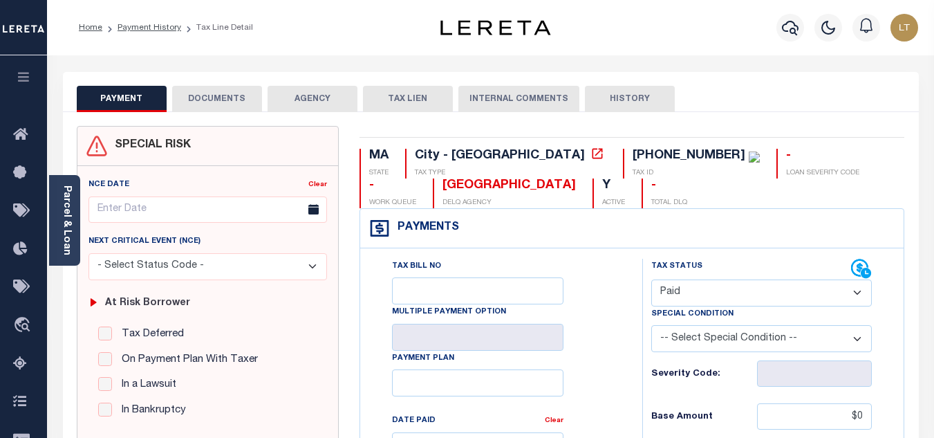
click at [231, 106] on button "DOCUMENTS" at bounding box center [217, 99] width 90 height 26
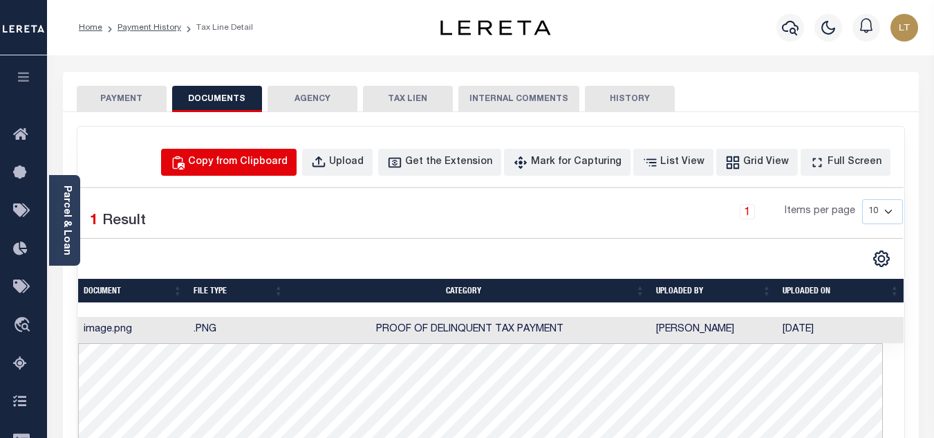
click at [259, 169] on div "Copy from Clipboard" at bounding box center [238, 162] width 100 height 15
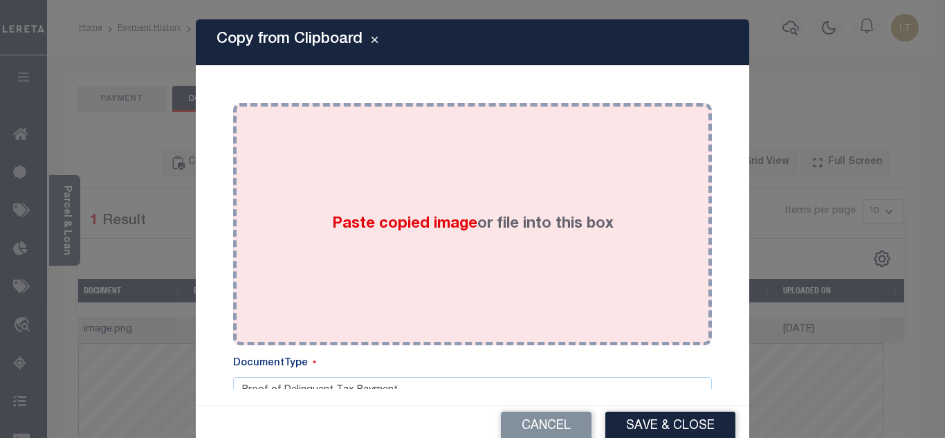
click at [355, 189] on div "Paste copied image or file into this box" at bounding box center [472, 223] width 458 height 221
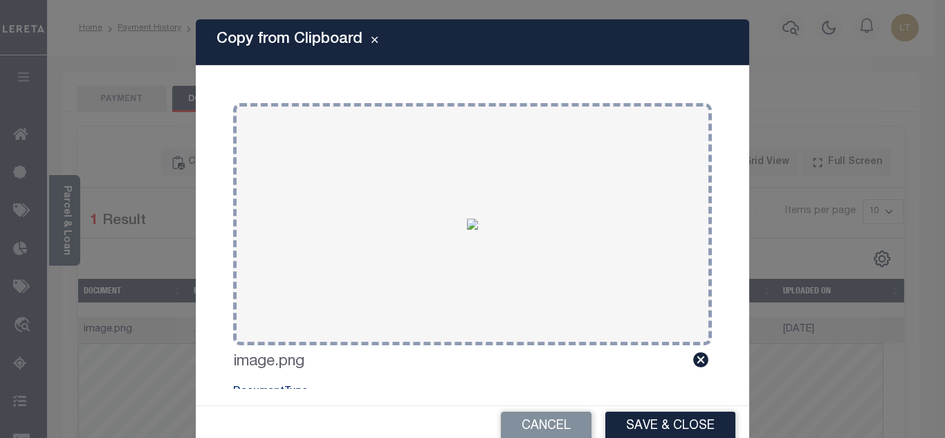
click at [645, 419] on button "Save & Close" at bounding box center [670, 426] width 130 height 30
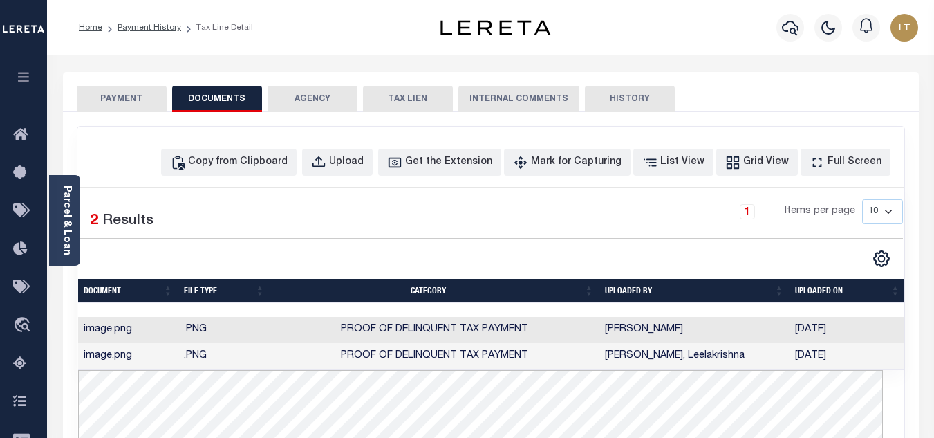
click at [120, 102] on button "PAYMENT" at bounding box center [122, 99] width 90 height 26
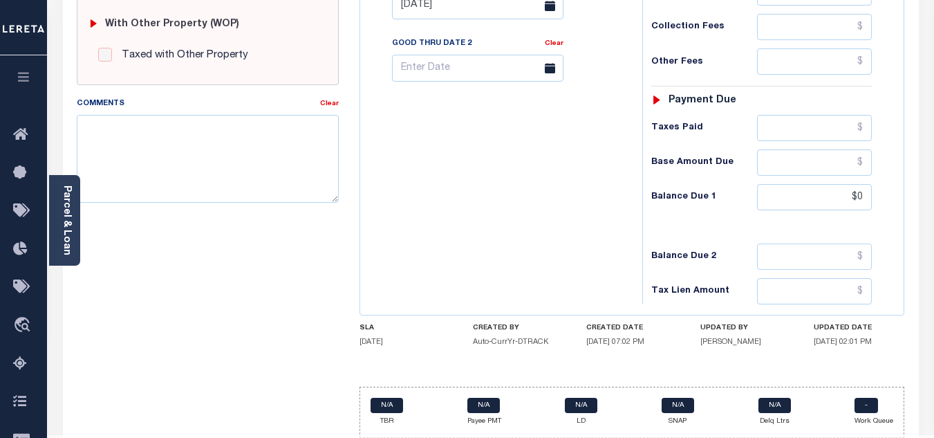
scroll to position [606, 0]
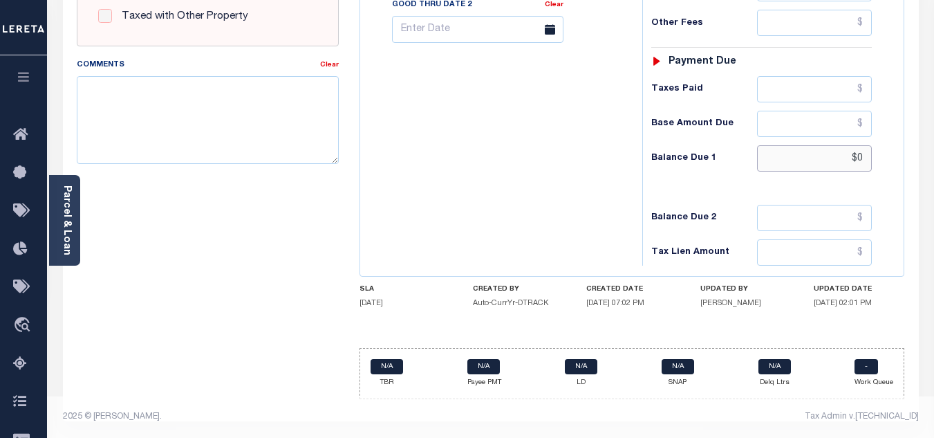
click at [863, 161] on input "$0" at bounding box center [814, 158] width 115 height 26
type input "$0.00"
type input "[DATE]"
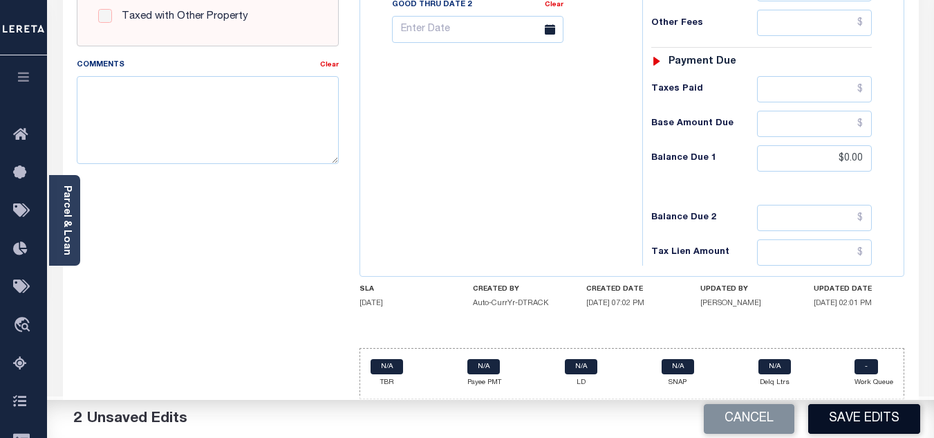
click at [878, 413] on button "Save Edits" at bounding box center [864, 419] width 112 height 30
checkbox input "false"
type input "$0"
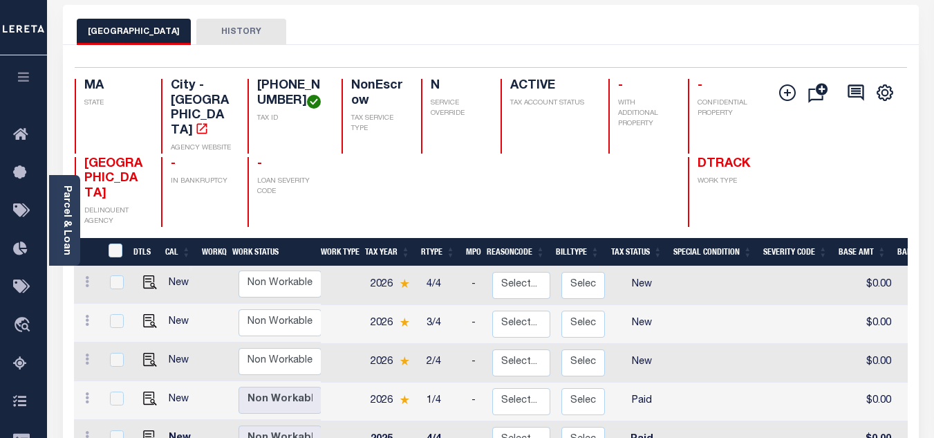
scroll to position [69, 0]
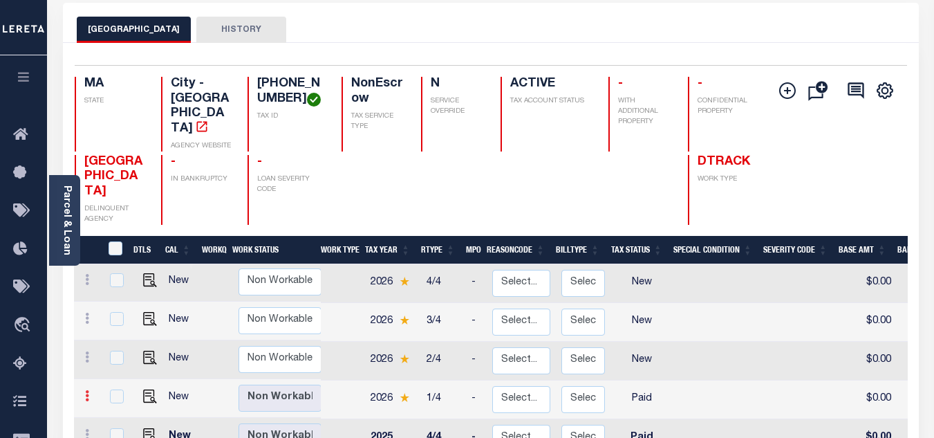
click at [86, 390] on icon at bounding box center [87, 395] width 4 height 11
click at [115, 414] on img at bounding box center [120, 421] width 14 height 14
checkbox input "true"
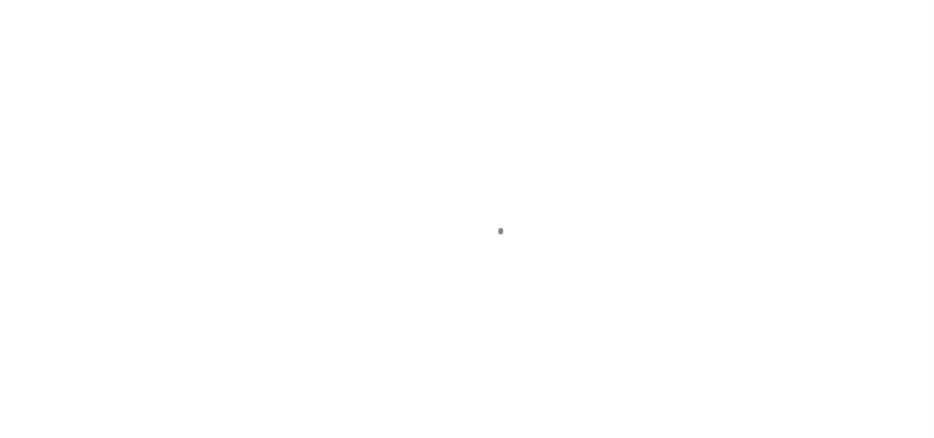
select select "PYD"
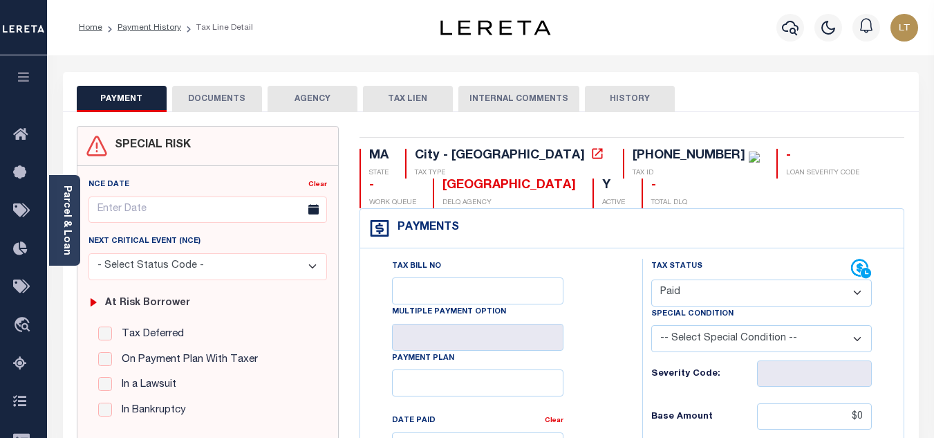
click at [219, 98] on button "DOCUMENTS" at bounding box center [217, 99] width 90 height 26
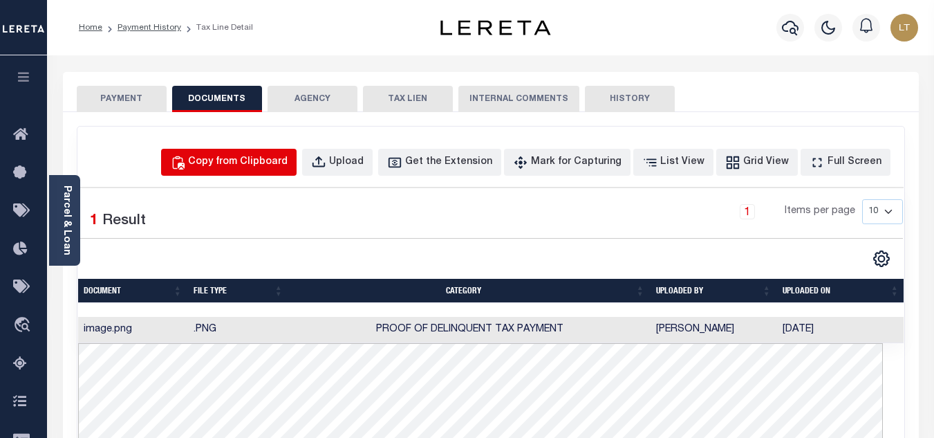
click at [267, 161] on div "Copy from Clipboard" at bounding box center [238, 162] width 100 height 15
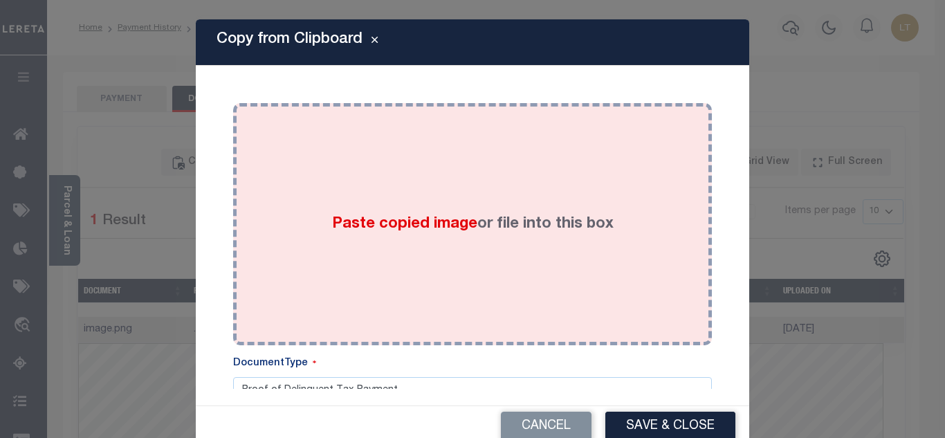
click at [427, 225] on span "Paste copied image" at bounding box center [404, 223] width 145 height 15
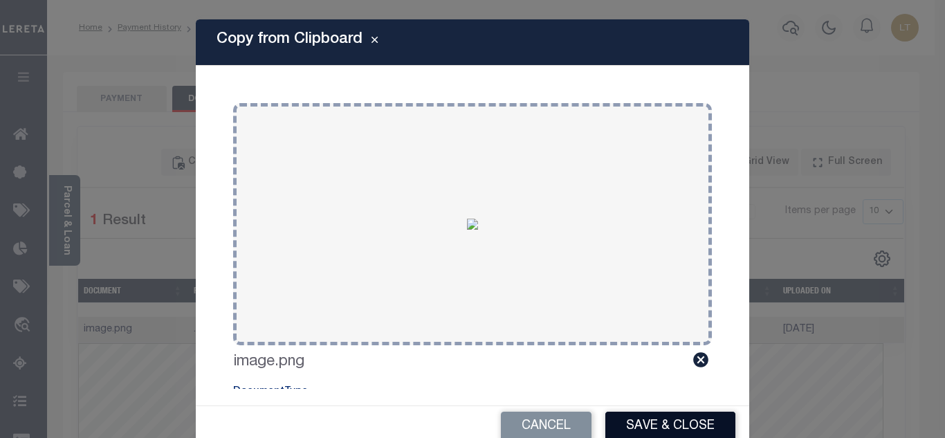
click at [668, 416] on button "Save & Close" at bounding box center [670, 426] width 130 height 30
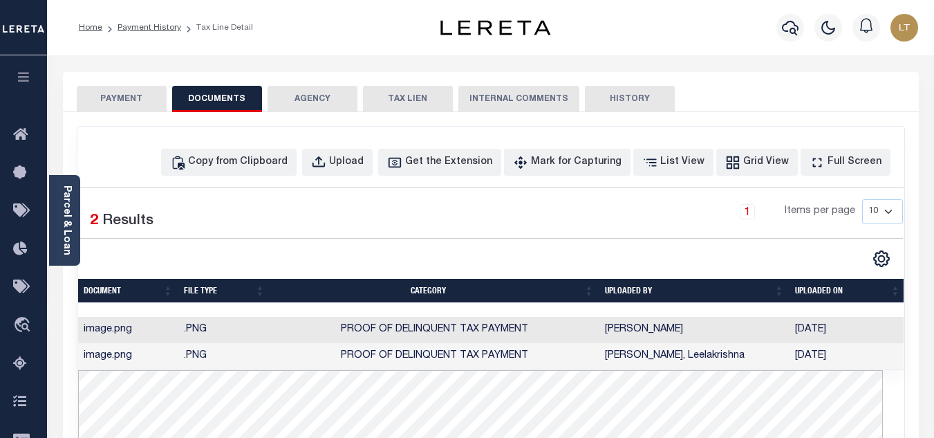
click at [151, 99] on button "PAYMENT" at bounding box center [122, 99] width 90 height 26
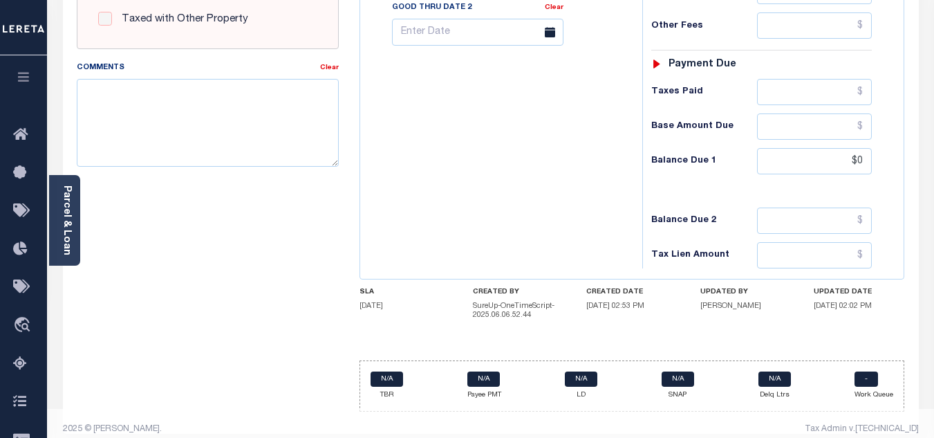
scroll to position [615, 0]
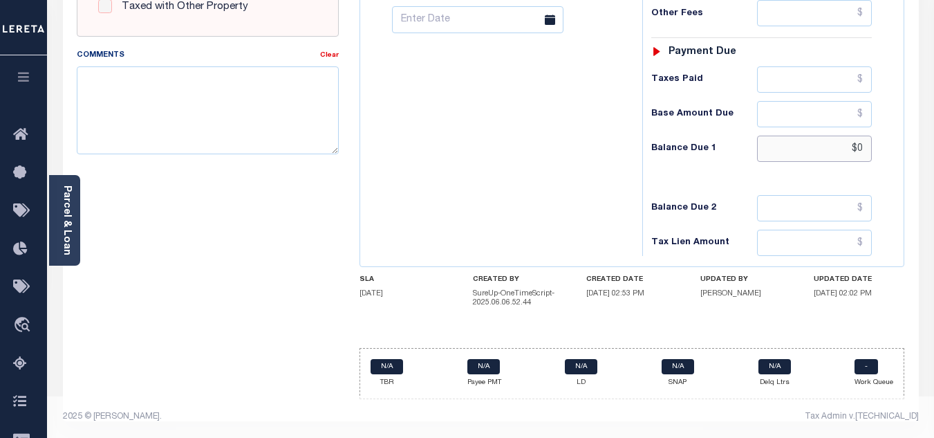
click at [860, 149] on input "$0" at bounding box center [814, 149] width 115 height 26
type input "$0.00"
type input "[DATE]"
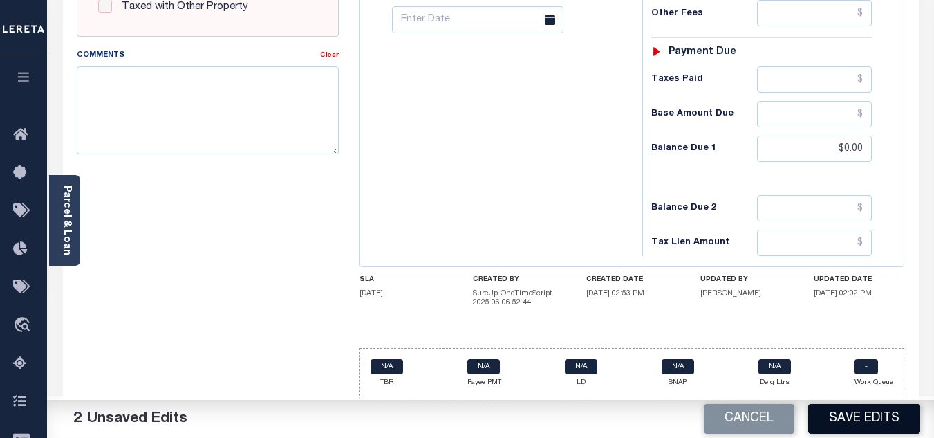
click at [866, 418] on button "Save Edits" at bounding box center [864, 419] width 112 height 30
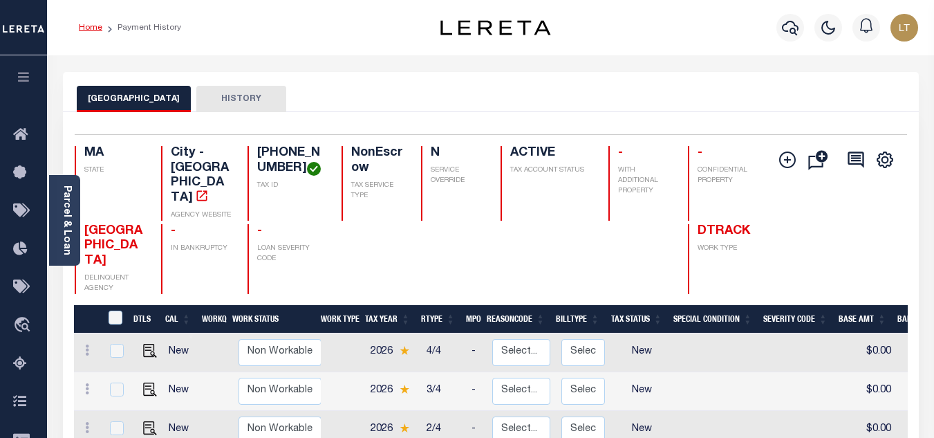
click at [81, 25] on link "Home" at bounding box center [91, 28] width 24 height 8
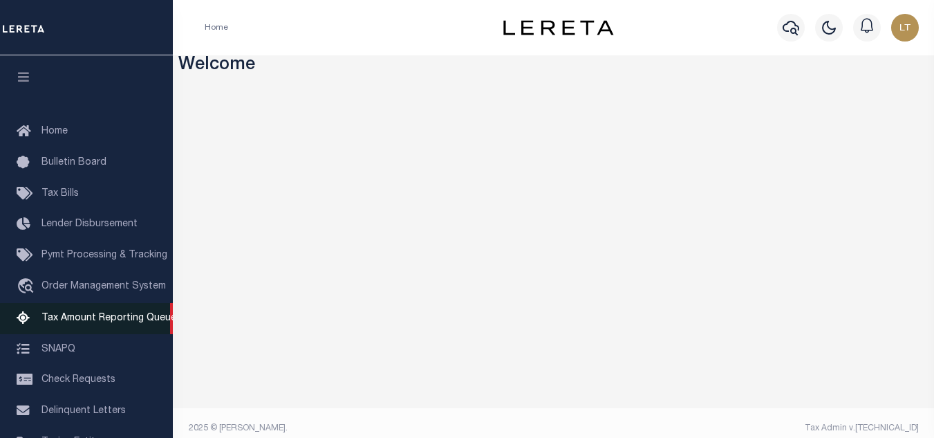
click at [120, 315] on span "Tax Amount Reporting Queue" at bounding box center [108, 318] width 135 height 10
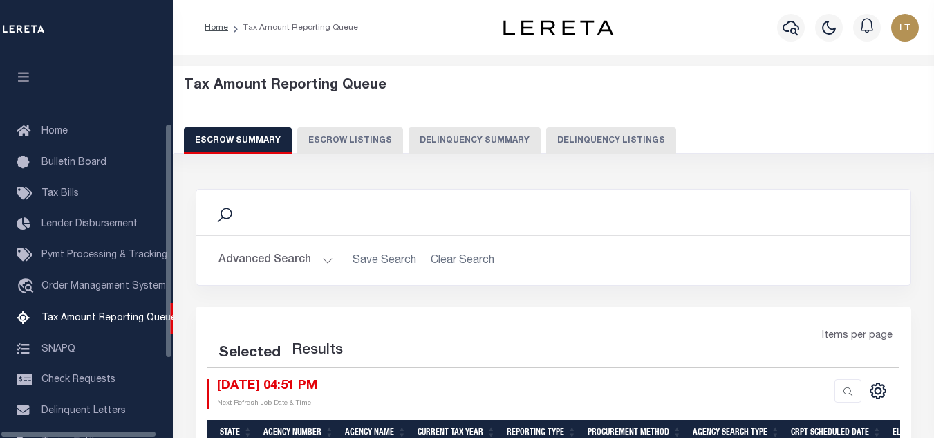
click at [624, 141] on button "Delinquency Listings" at bounding box center [611, 140] width 130 height 26
select select "100"
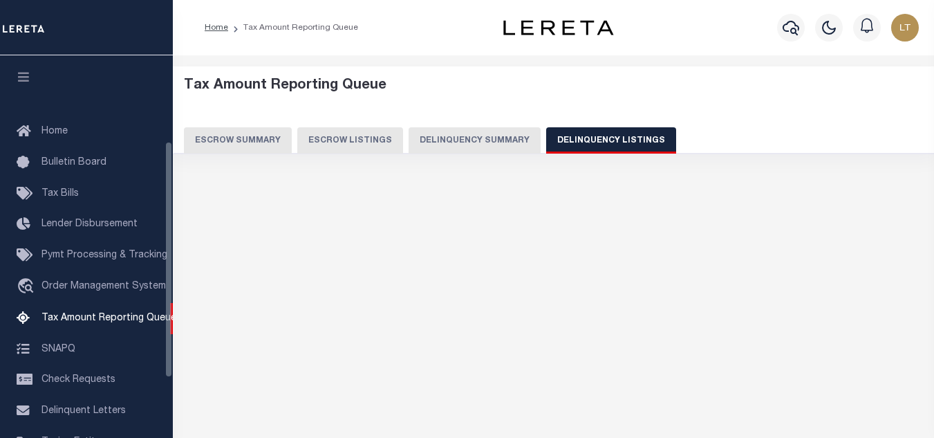
scroll to position [140, 0]
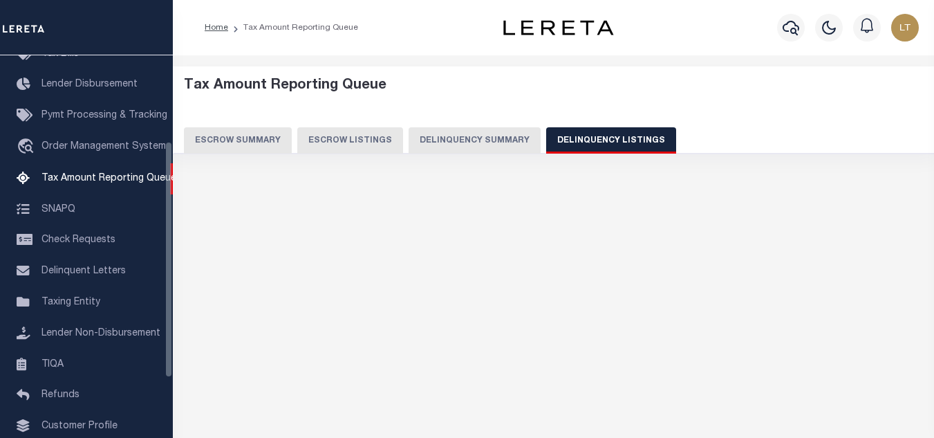
select select "100"
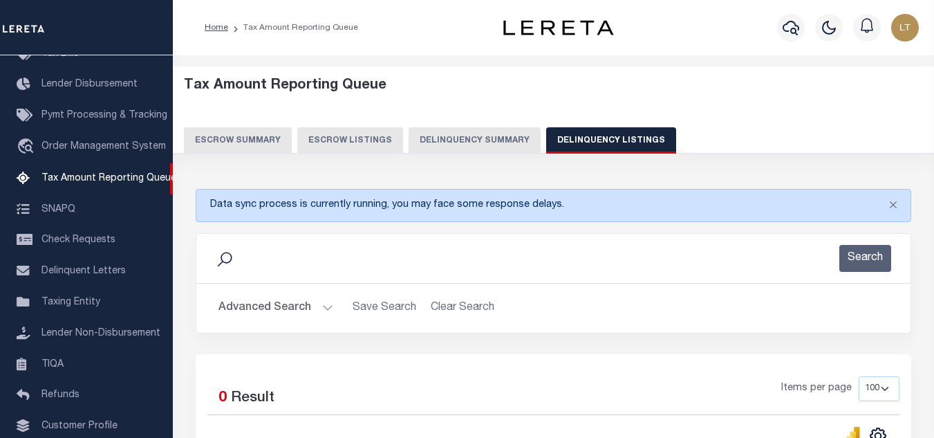
click at [258, 313] on button "Advanced Search" at bounding box center [276, 308] width 115 height 27
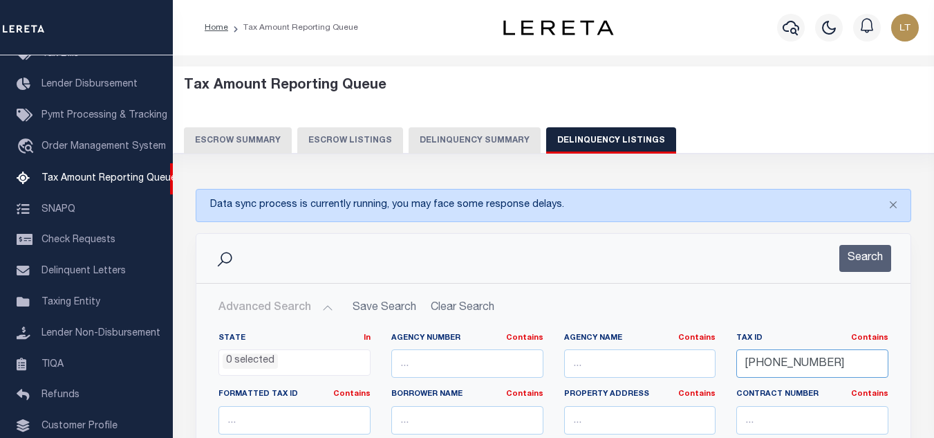
drag, startPoint x: 816, startPoint y: 369, endPoint x: 687, endPoint y: 369, distance: 129.3
paste input "[PHONE_NUMBER]"
type input "[PHONE_NUMBER]"
click at [888, 261] on button "Search" at bounding box center [866, 258] width 52 height 27
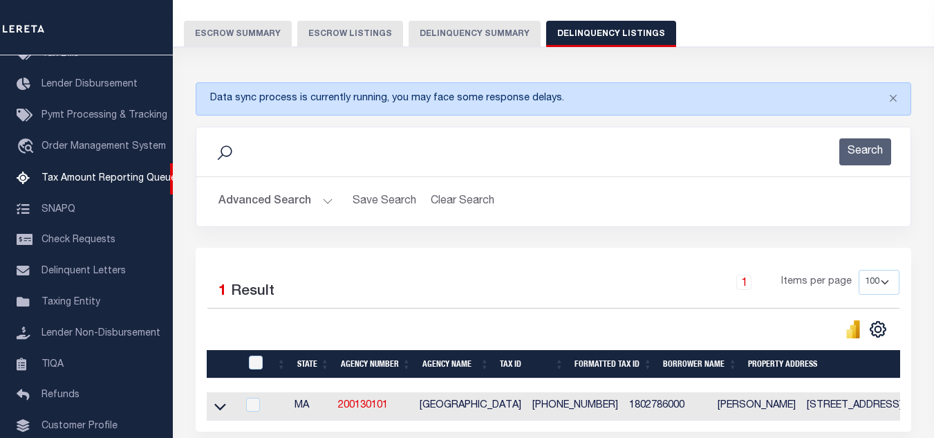
scroll to position [237, 0]
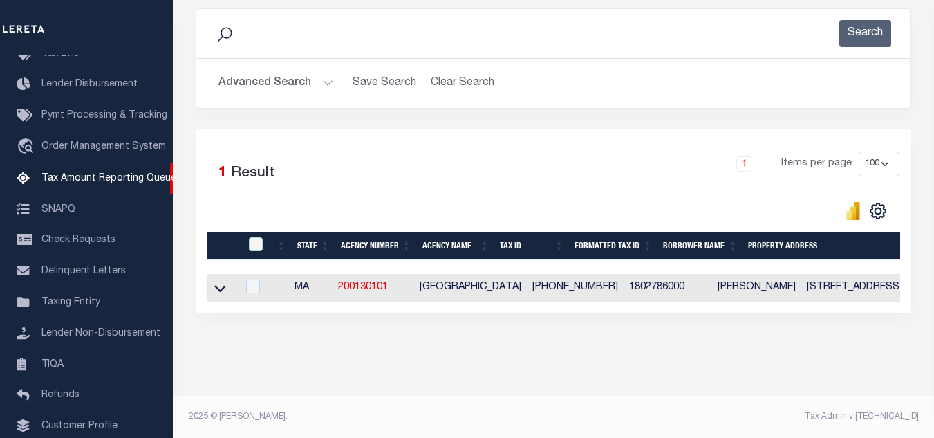
drag, startPoint x: 214, startPoint y: 279, endPoint x: 344, endPoint y: 297, distance: 131.2
click at [214, 282] on link at bounding box center [220, 287] width 16 height 10
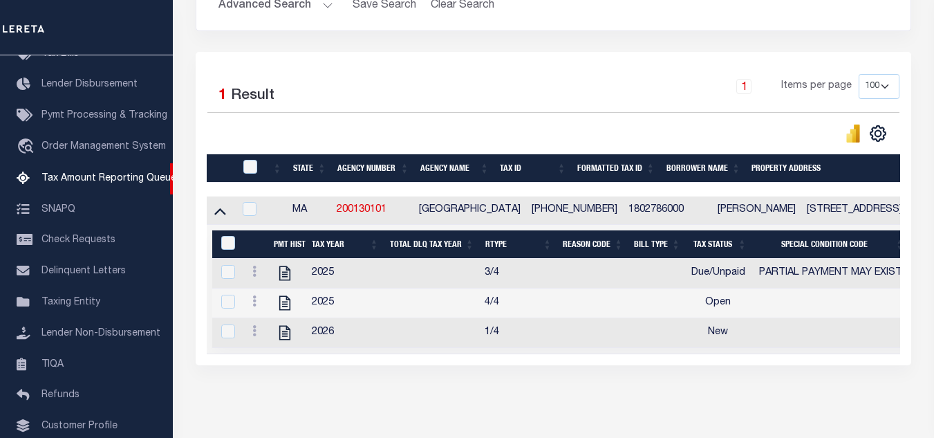
scroll to position [306, 0]
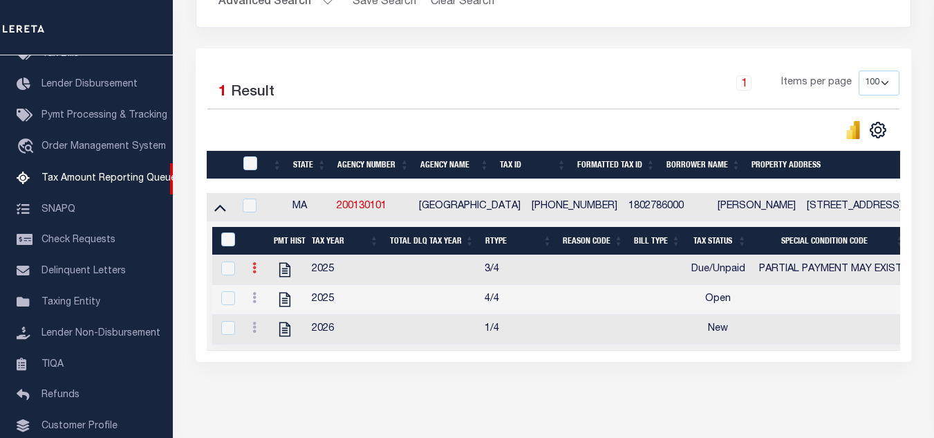
click at [251, 274] on link at bounding box center [254, 269] width 15 height 11
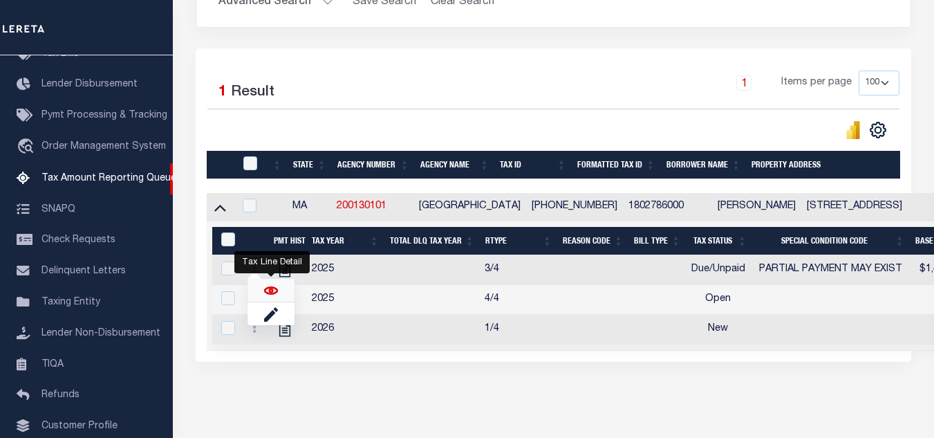
click at [266, 296] on img "" at bounding box center [271, 291] width 14 height 14
checkbox input "true"
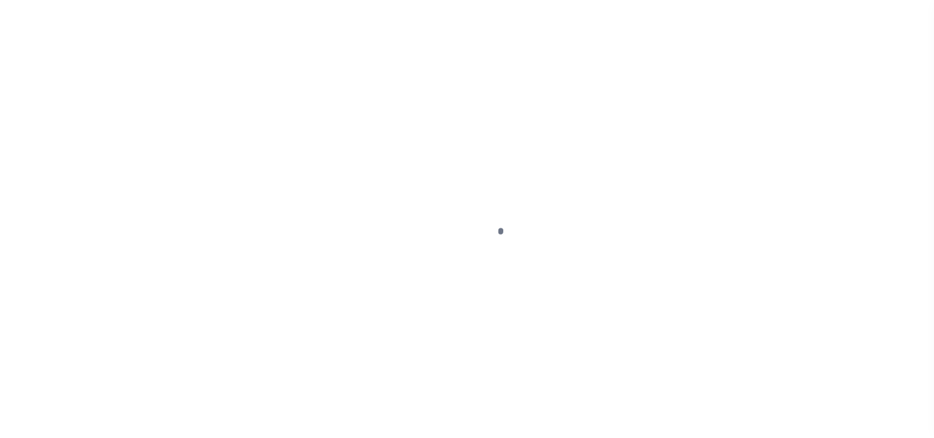
select select "DUE"
select select "15"
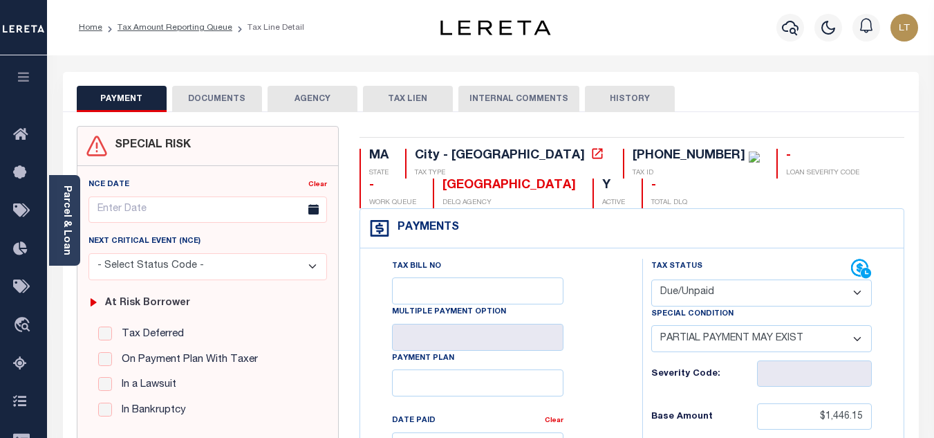
click at [186, 96] on button "DOCUMENTS" at bounding box center [217, 99] width 90 height 26
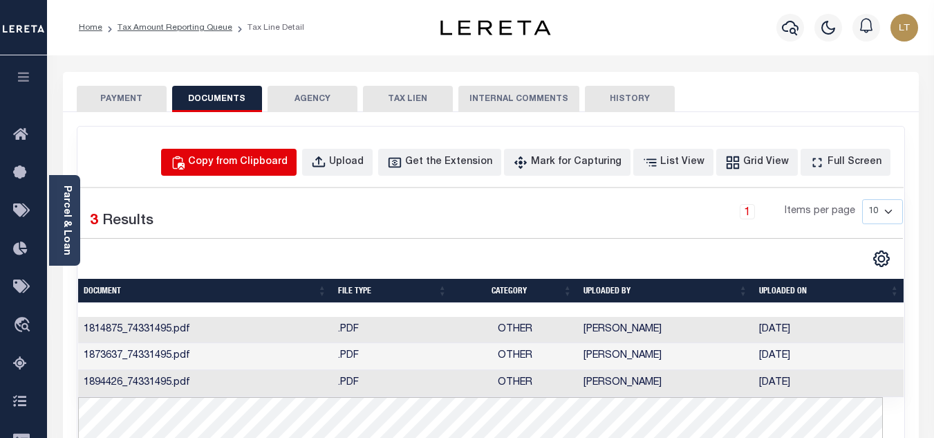
click at [265, 163] on div "Copy from Clipboard" at bounding box center [238, 162] width 100 height 15
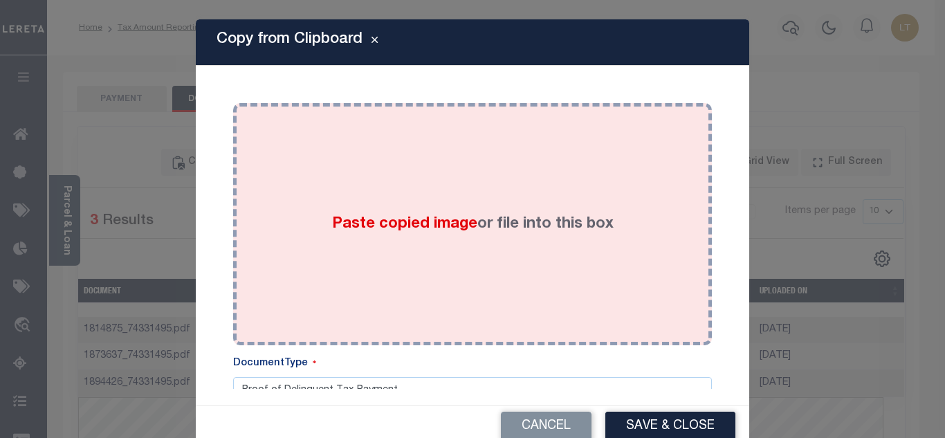
click at [314, 198] on div "Paste copied image or file into this box" at bounding box center [472, 223] width 458 height 221
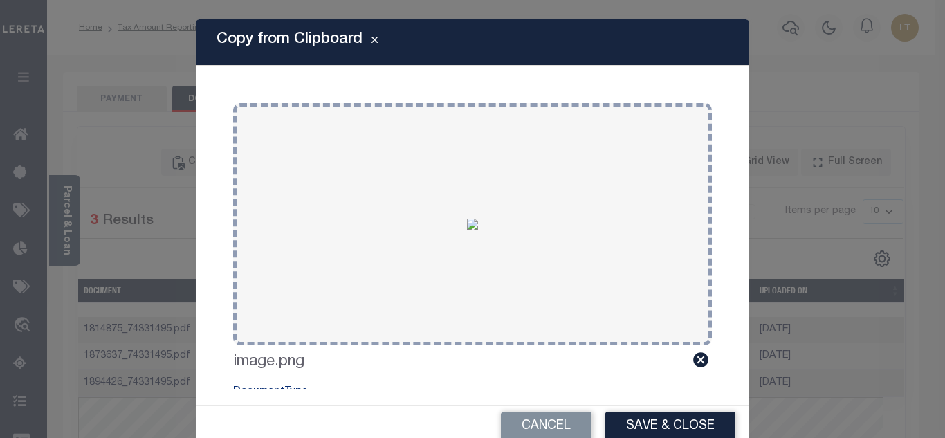
click at [663, 429] on button "Save & Close" at bounding box center [670, 426] width 130 height 30
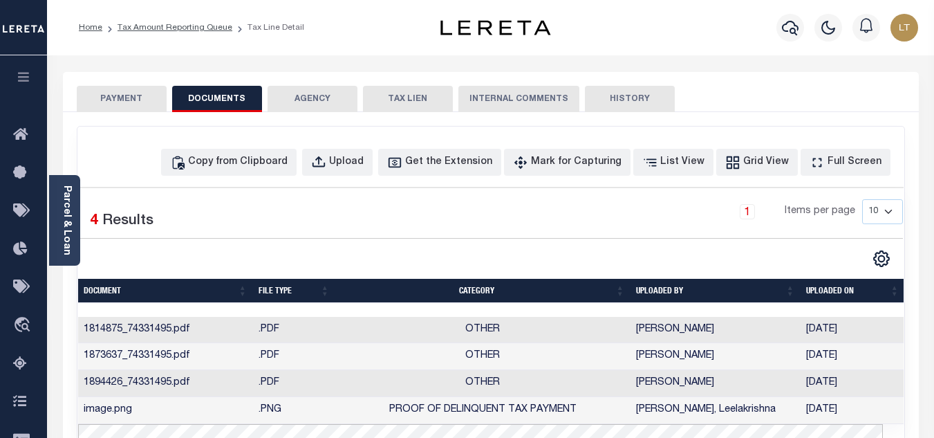
click at [115, 95] on button "PAYMENT" at bounding box center [122, 99] width 90 height 26
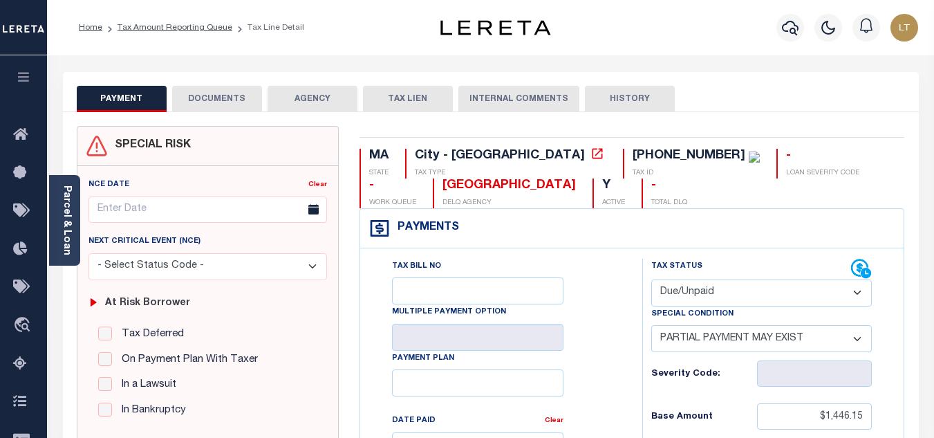
click at [678, 293] on select "- Select Status Code - Open Due/Unpaid Paid Incomplete No Tax Due Internal Refu…" at bounding box center [761, 292] width 221 height 27
select select "PYD"
click at [651, 280] on select "- Select Status Code - Open Due/Unpaid Paid Incomplete No Tax Due Internal Refu…" at bounding box center [761, 292] width 221 height 27
select select "0"
type input "[DATE]"
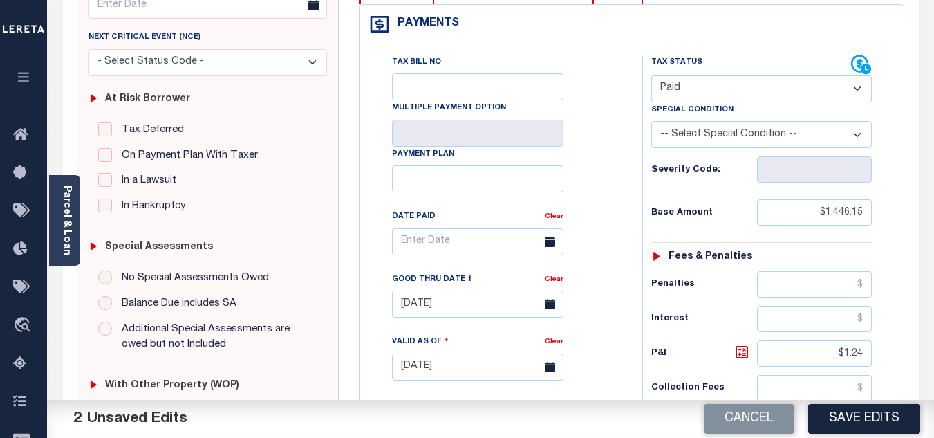
scroll to position [207, 0]
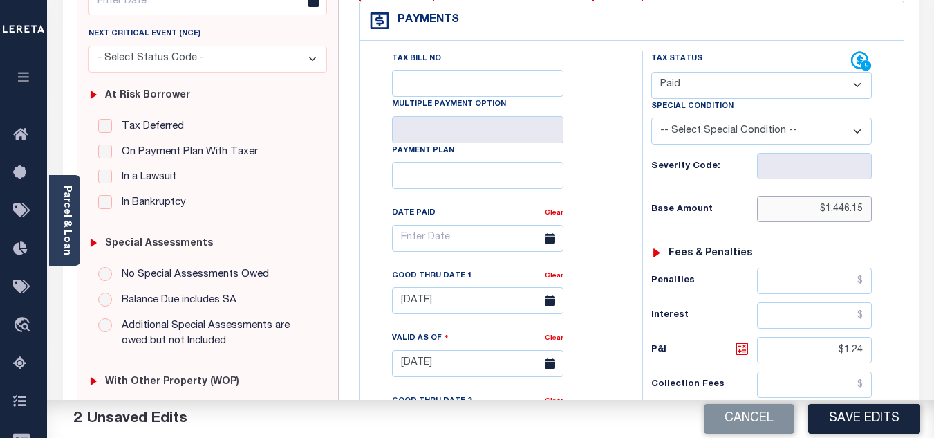
drag, startPoint x: 866, startPoint y: 214, endPoint x: 815, endPoint y: 212, distance: 50.5
click at [817, 212] on input "$1,446.15" at bounding box center [814, 209] width 115 height 26
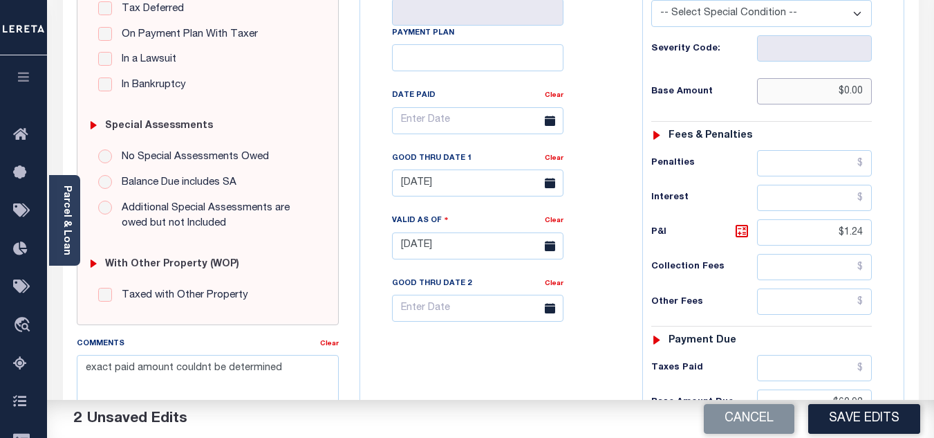
scroll to position [415, 0]
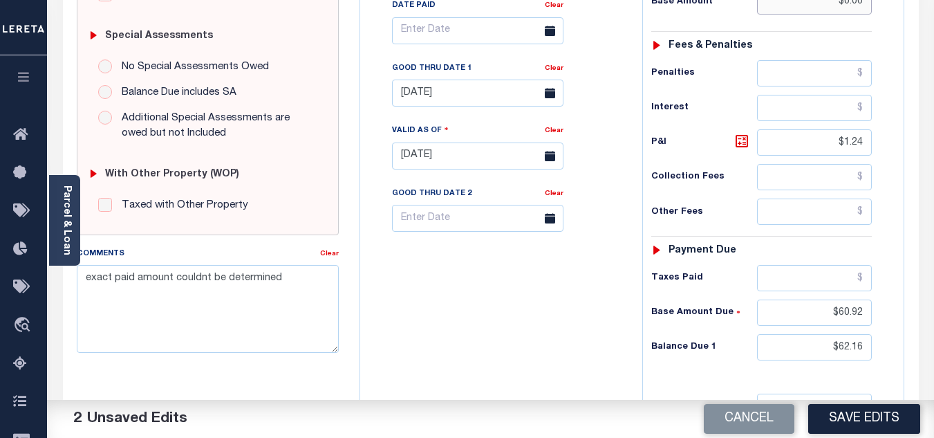
type input "$0.00"
drag, startPoint x: 868, startPoint y: 149, endPoint x: 842, endPoint y: 140, distance: 27.6
click at [842, 140] on input "$1.24" at bounding box center [814, 142] width 115 height 26
drag, startPoint x: 863, startPoint y: 315, endPoint x: 837, endPoint y: 314, distance: 26.3
click at [837, 314] on input "$60.92" at bounding box center [814, 312] width 115 height 26
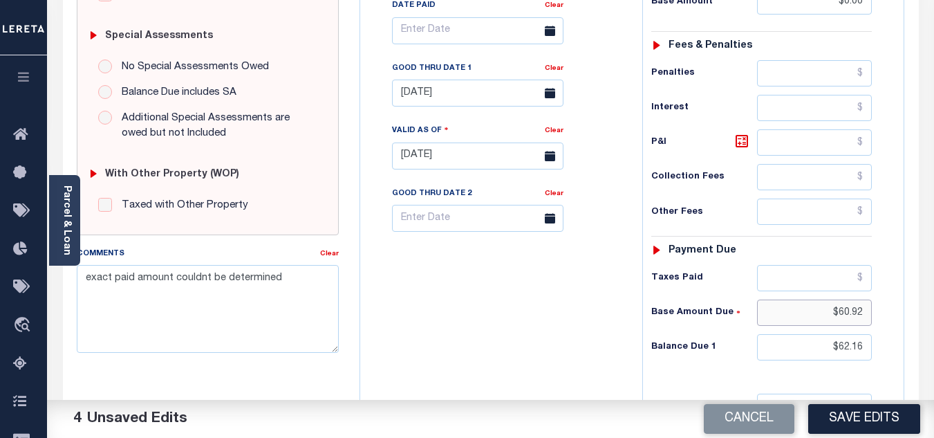
type input "$"
drag, startPoint x: 854, startPoint y: 346, endPoint x: 842, endPoint y: 345, distance: 12.5
click at [842, 345] on input "$62.16" at bounding box center [814, 347] width 115 height 26
type input "$0.00"
drag, startPoint x: 283, startPoint y: 281, endPoint x: 86, endPoint y: 279, distance: 197.1
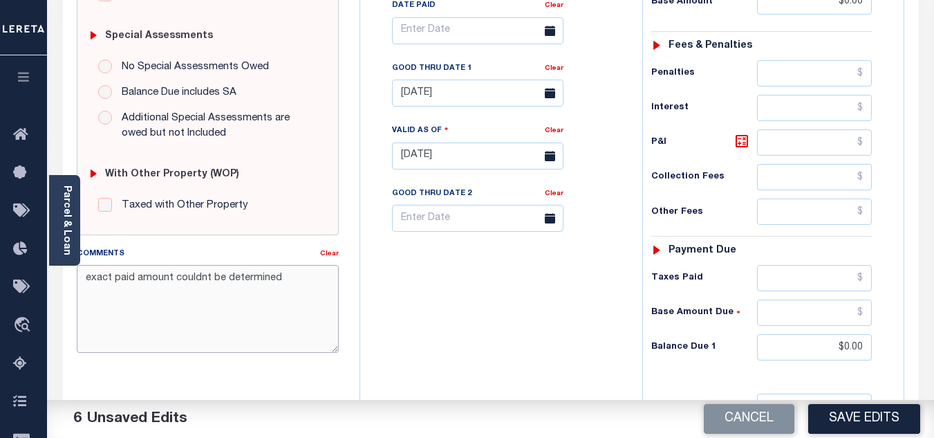
click at [86, 279] on textarea "exact paid amount couldnt be determined" at bounding box center [208, 308] width 262 height 87
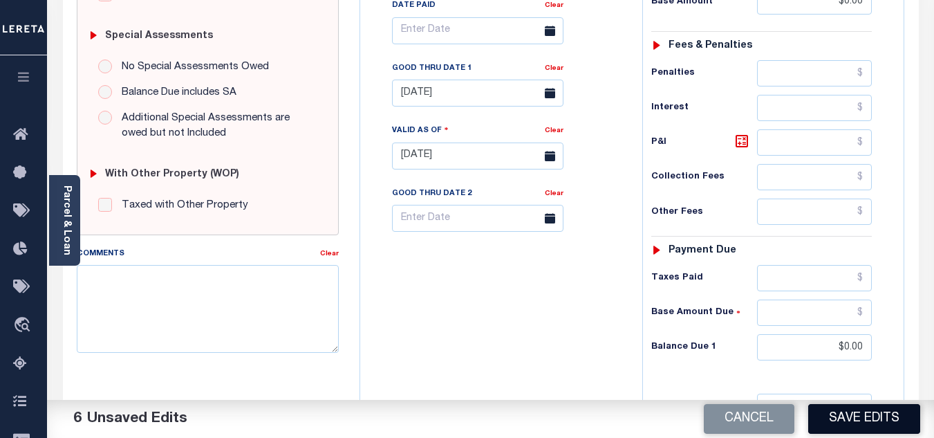
click at [856, 425] on button "Save Edits" at bounding box center [864, 419] width 112 height 30
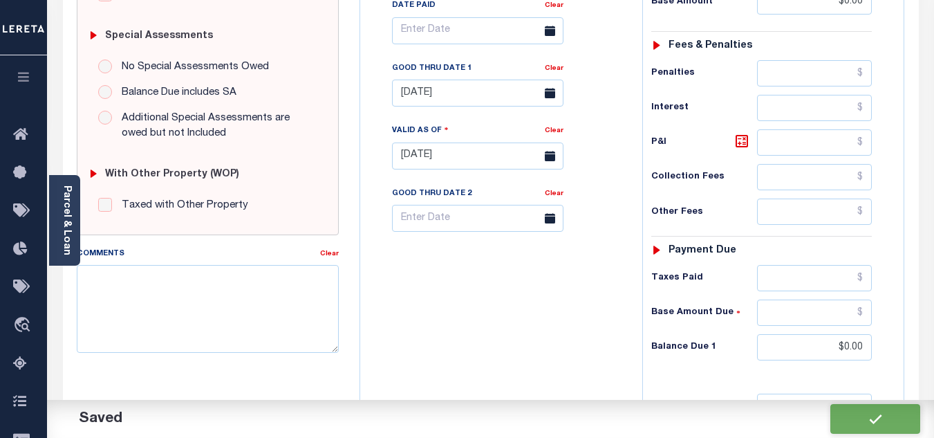
checkbox input "false"
type input "$0"
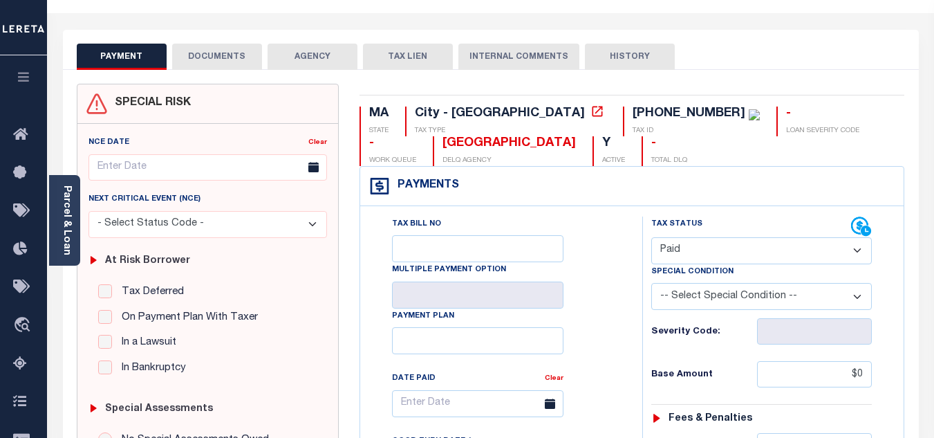
scroll to position [0, 0]
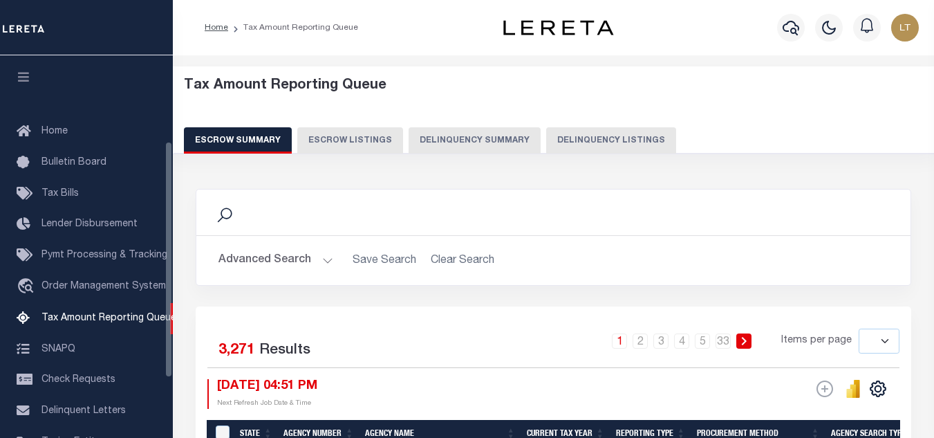
select select
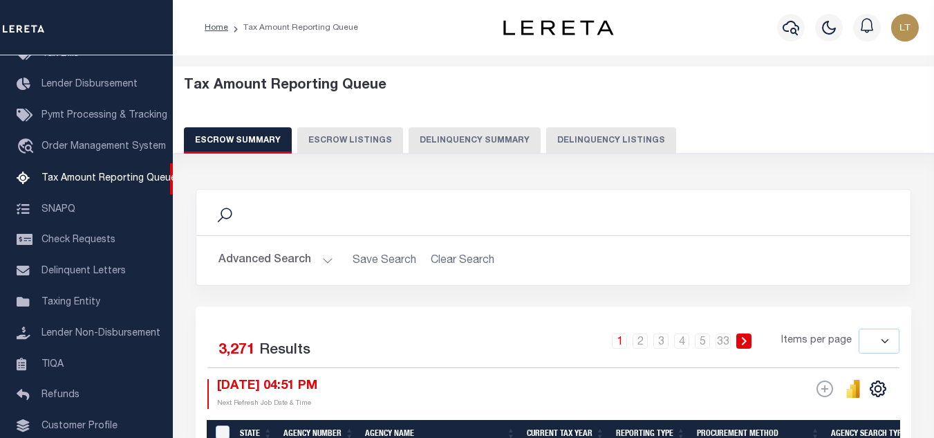
click at [623, 133] on button "Delinquency Listings" at bounding box center [611, 140] width 130 height 26
select select "100"
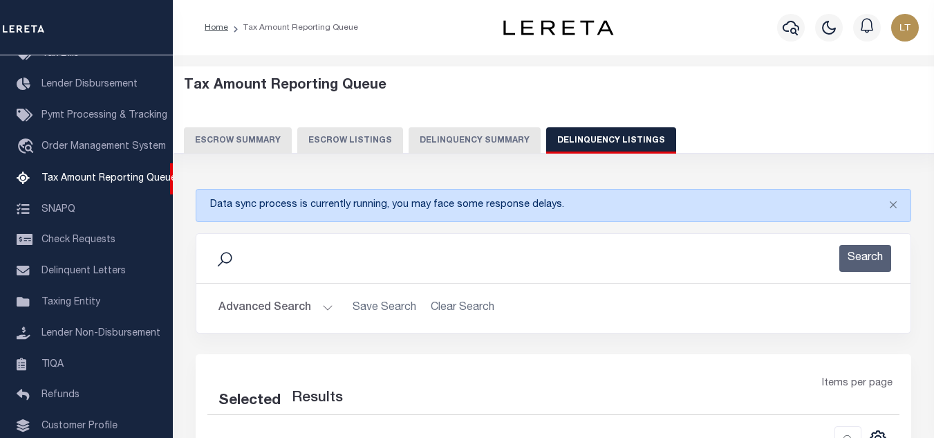
select select "100"
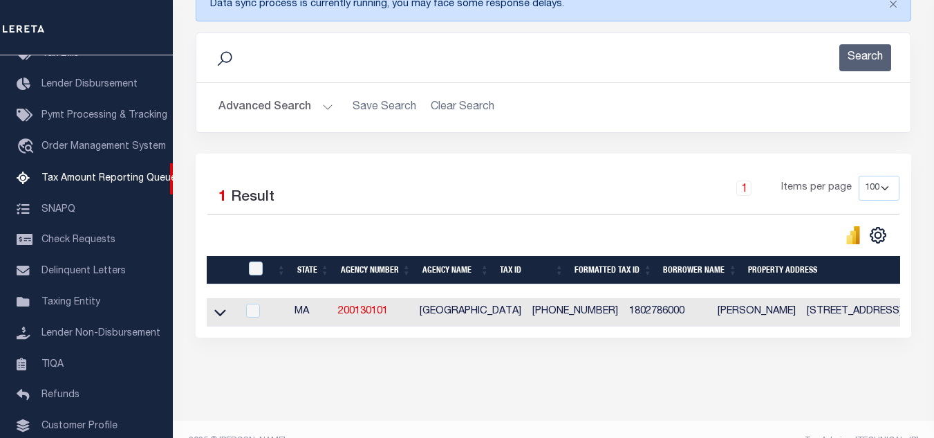
scroll to position [237, 0]
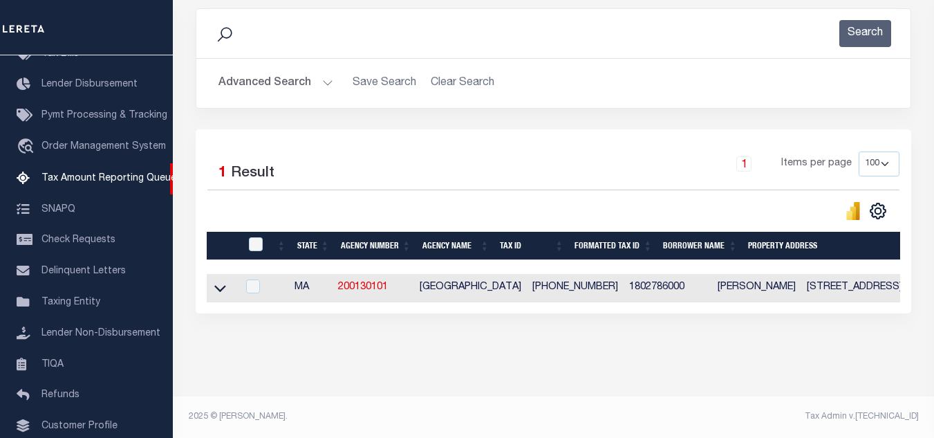
click at [222, 281] on icon at bounding box center [220, 288] width 12 height 15
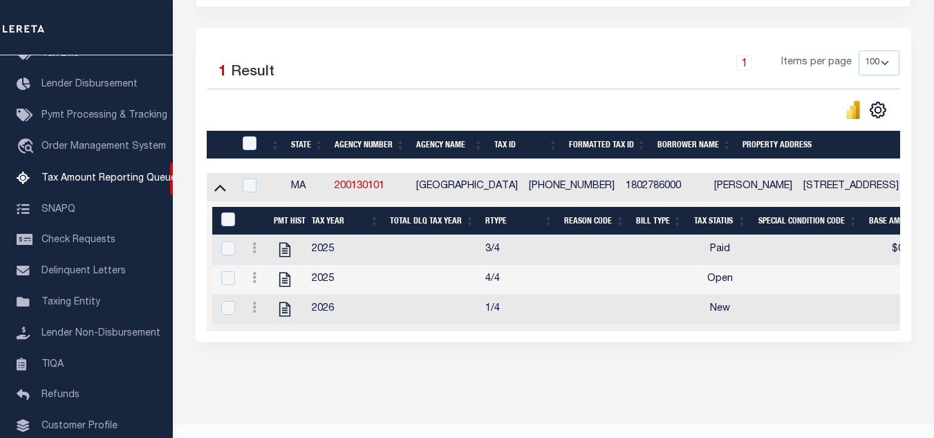
scroll to position [368, 0]
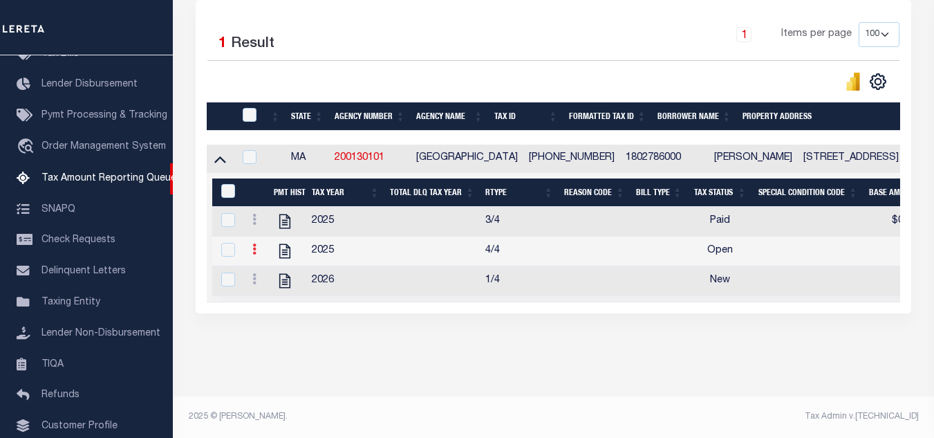
click at [256, 243] on icon at bounding box center [254, 248] width 4 height 11
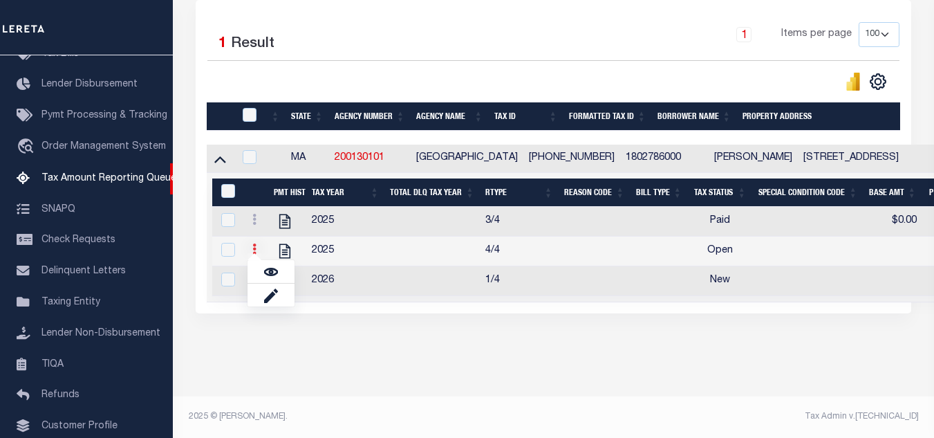
scroll to position [359, 0]
click at [269, 272] on img "" at bounding box center [271, 272] width 14 height 14
checkbox input "true"
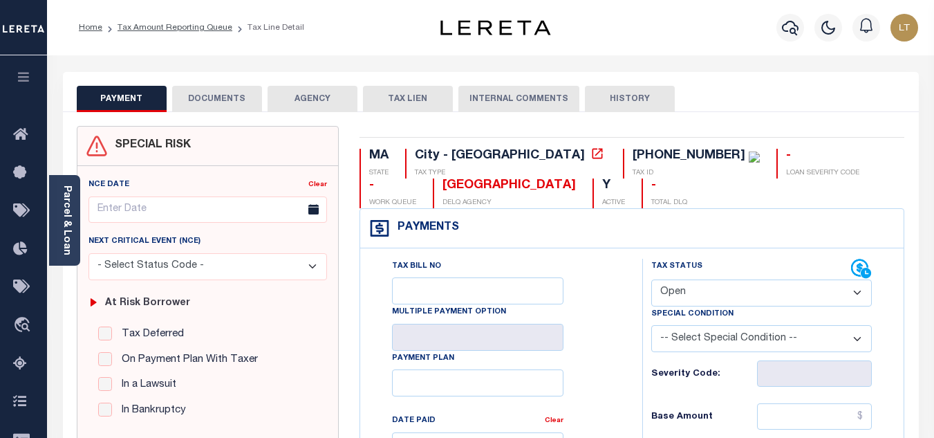
click at [662, 289] on select "- Select Status Code - Open Due/Unpaid Paid Incomplete No Tax Due Internal Refu…" at bounding box center [761, 292] width 221 height 27
select select "PYD"
click at [651, 280] on select "- Select Status Code - Open Due/Unpaid Paid Incomplete No Tax Due Internal Refu…" at bounding box center [761, 292] width 221 height 27
type input "[DATE]"
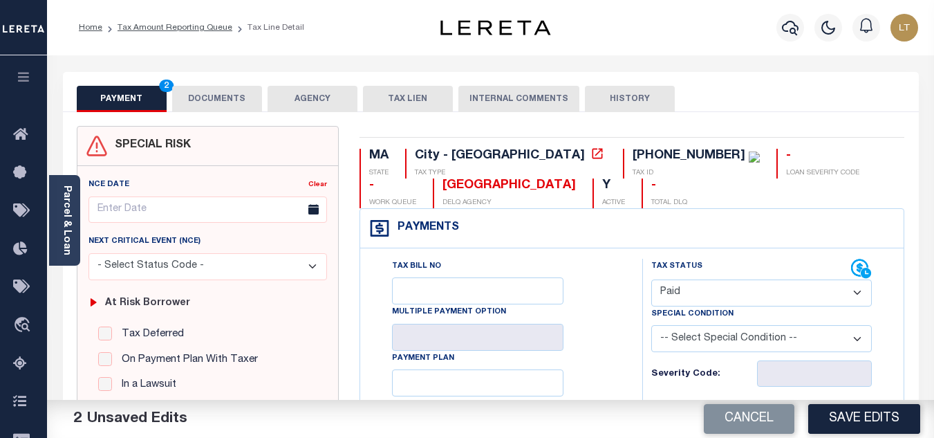
click at [228, 100] on button "DOCUMENTS" at bounding box center [217, 99] width 90 height 26
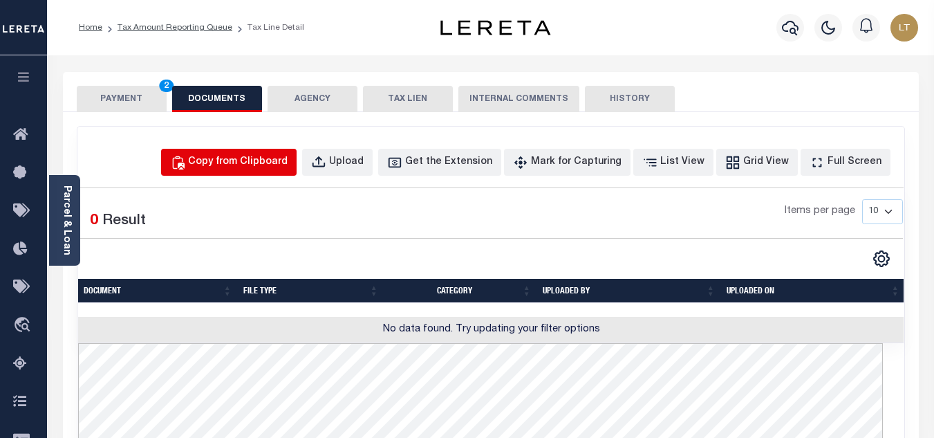
click at [255, 167] on div "Copy from Clipboard" at bounding box center [238, 162] width 100 height 15
select select "POP"
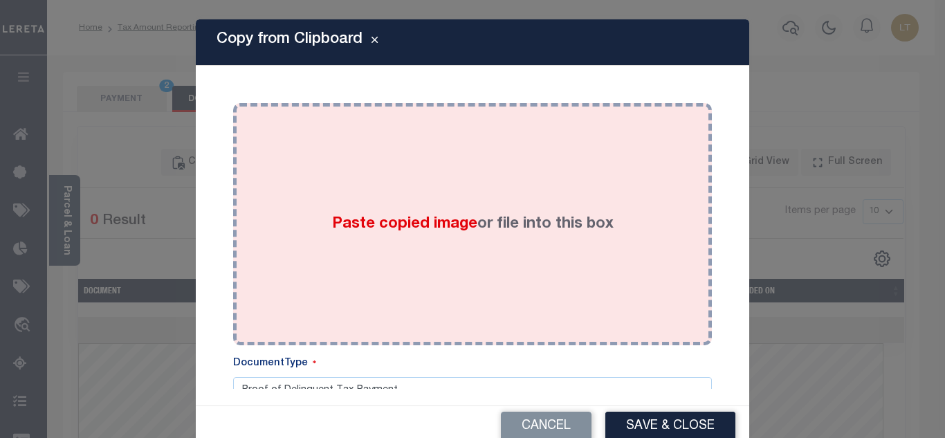
click at [351, 243] on div "Paste copied image or file into this box" at bounding box center [472, 223] width 458 height 221
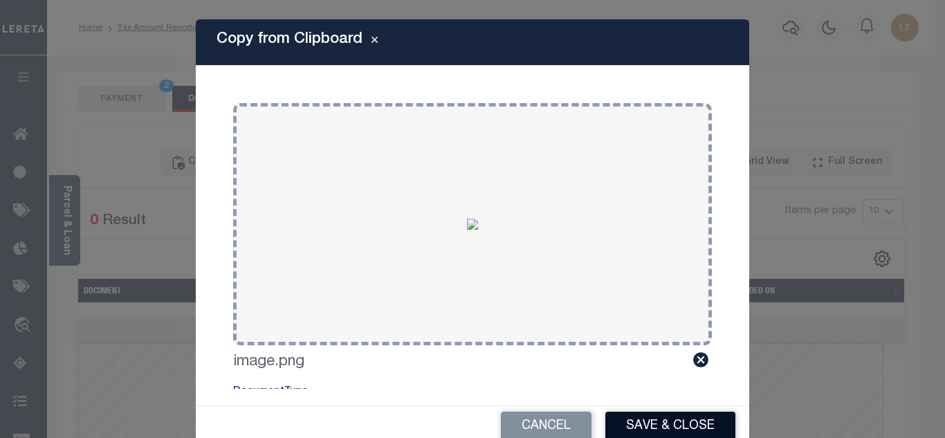
click at [653, 420] on button "Save & Close" at bounding box center [670, 426] width 130 height 30
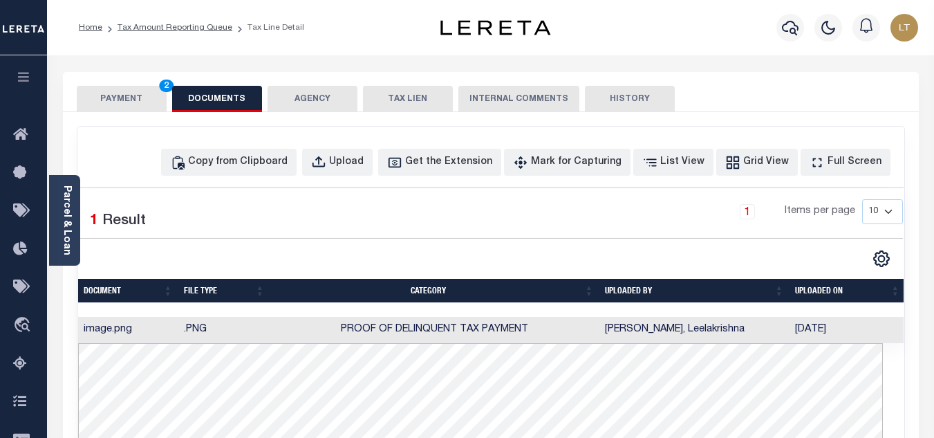
click at [113, 99] on button "PAYMENT 2" at bounding box center [122, 99] width 90 height 26
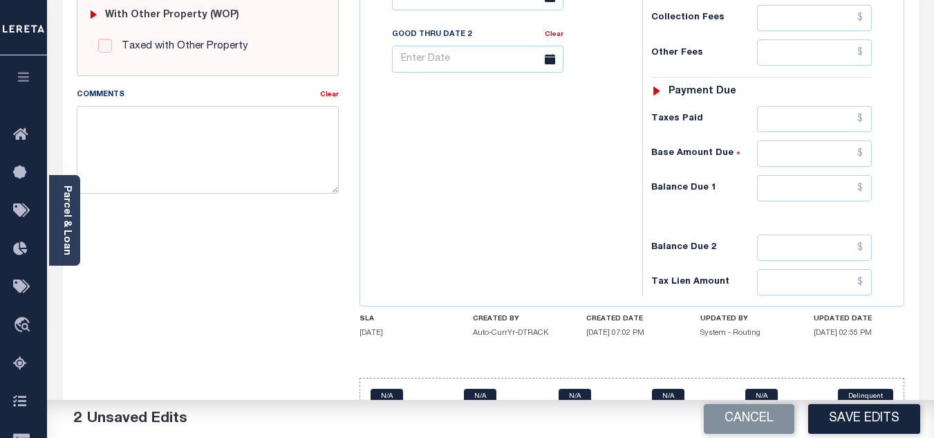
scroll to position [606, 0]
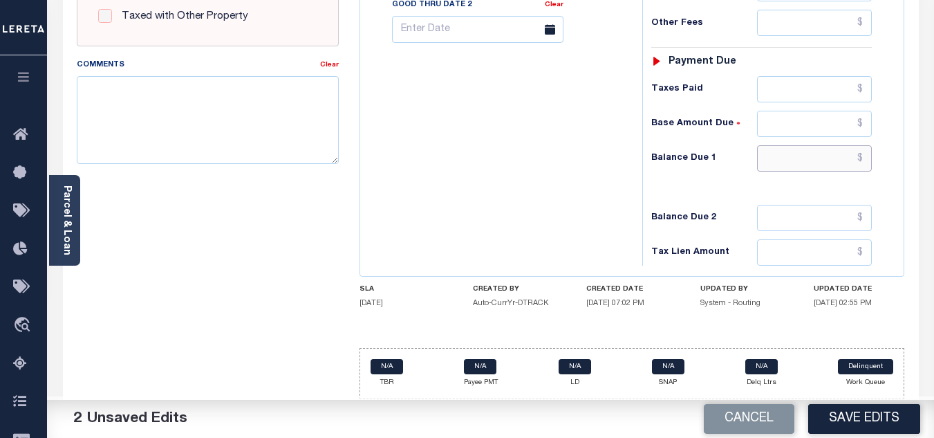
click at [867, 156] on input "text" at bounding box center [814, 158] width 115 height 26
type input "$0.00"
click at [849, 423] on button "Save Edits" at bounding box center [864, 419] width 112 height 30
checkbox input "false"
type input "$0"
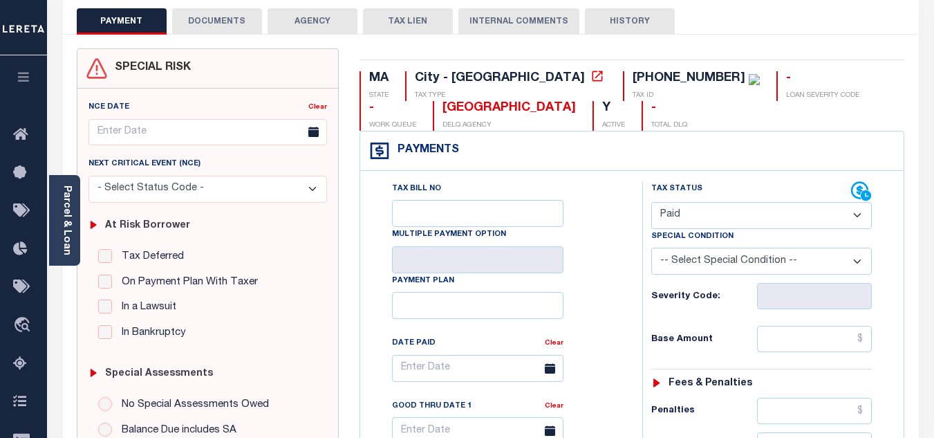
scroll to position [0, 0]
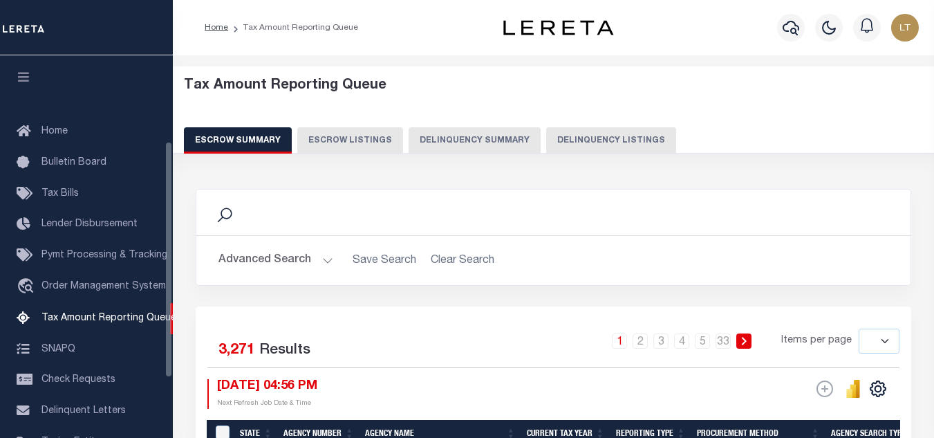
select select
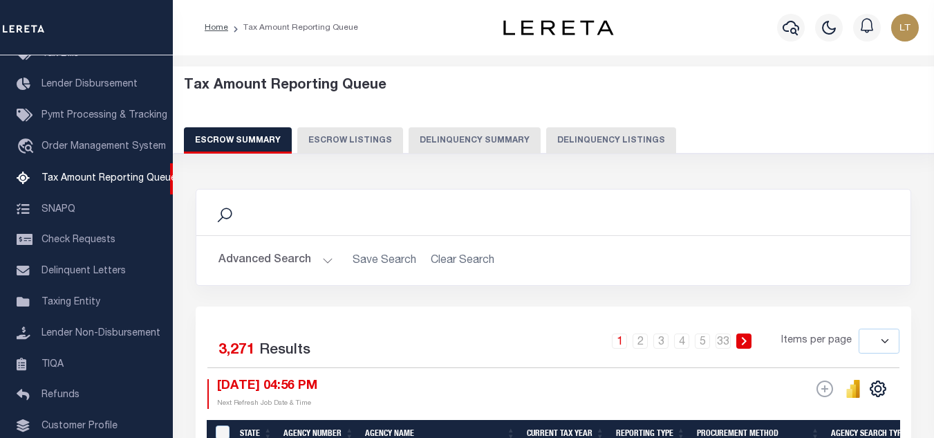
click at [591, 134] on button "Delinquency Listings" at bounding box center [611, 140] width 130 height 26
select select "100"
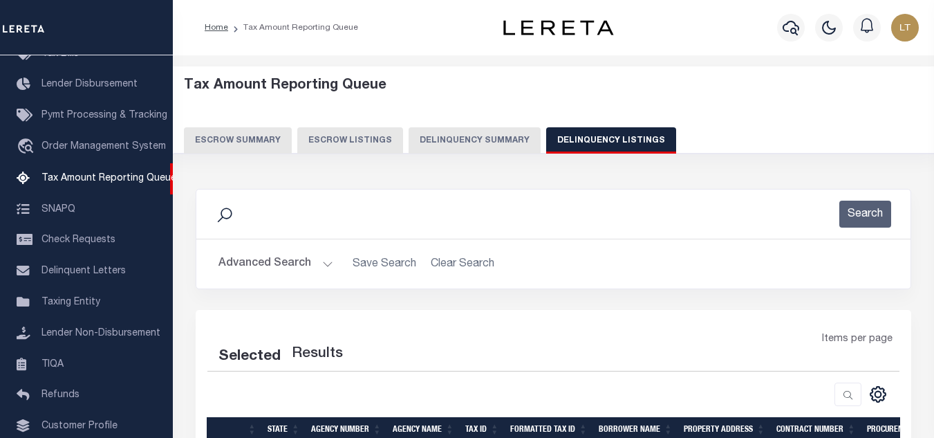
select select "100"
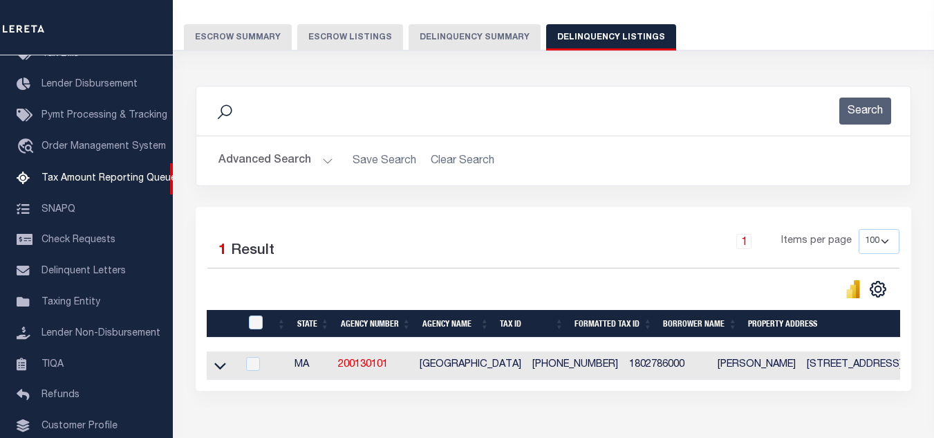
scroll to position [192, 0]
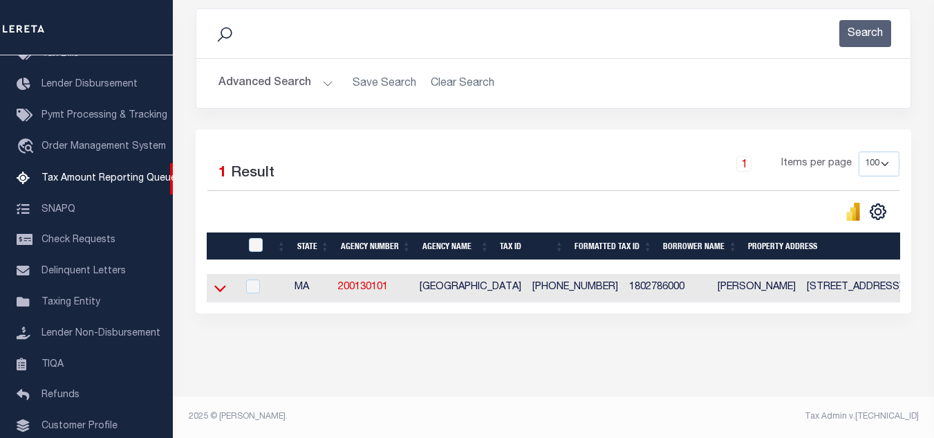
click at [216, 281] on icon at bounding box center [220, 288] width 12 height 15
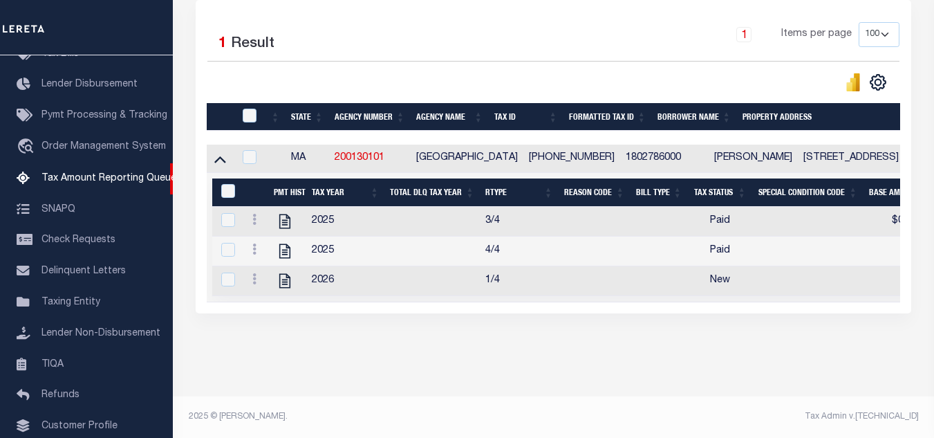
scroll to position [324, 0]
click at [254, 275] on icon at bounding box center [254, 278] width 4 height 11
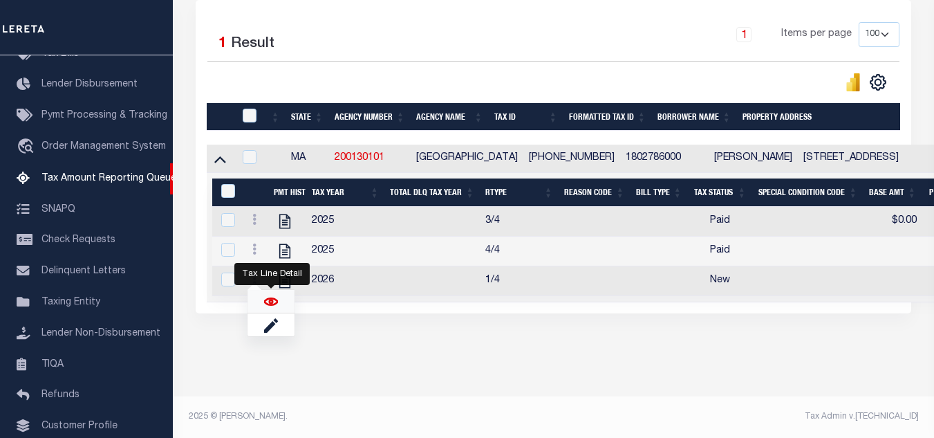
click at [270, 302] on img "" at bounding box center [271, 302] width 14 height 14
checkbox input "true"
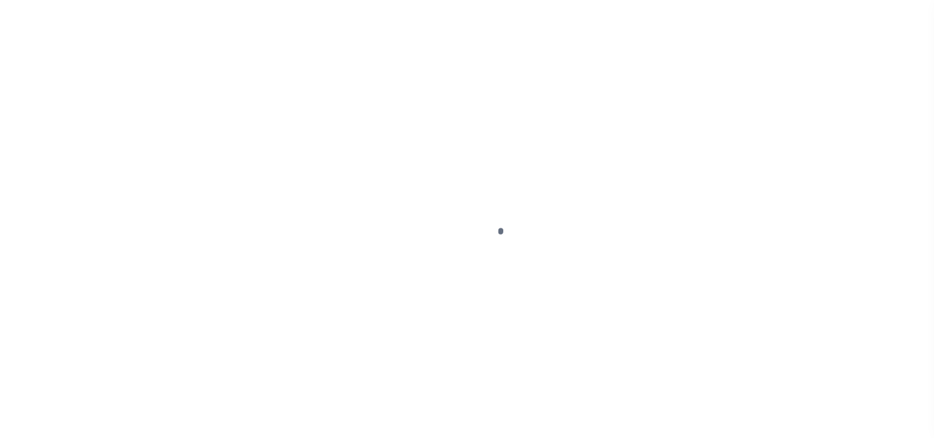
select select "NW2"
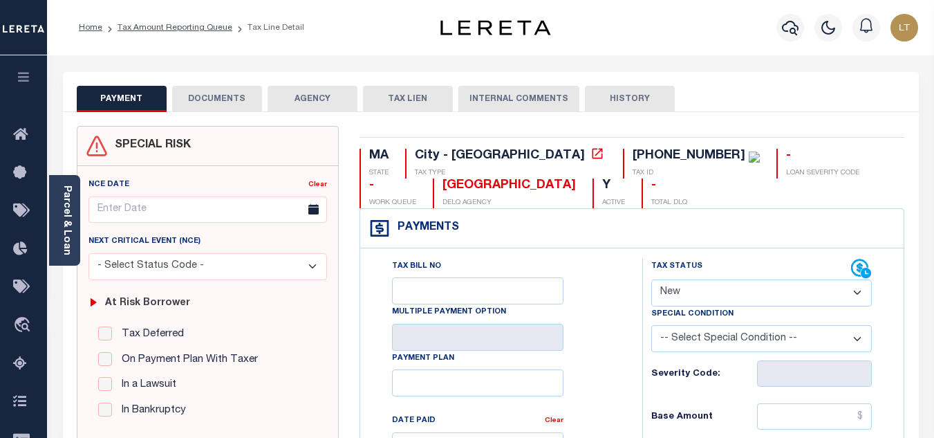
click at [216, 102] on button "DOCUMENTS" at bounding box center [217, 99] width 90 height 26
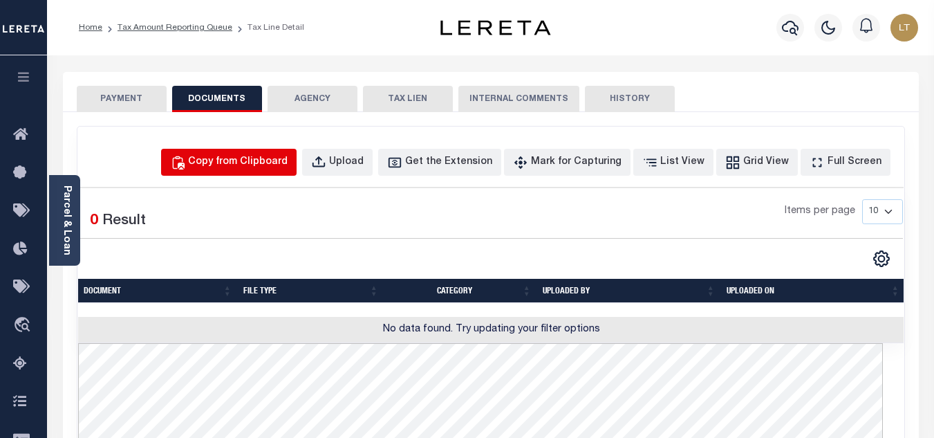
click at [261, 162] on div "Copy from Clipboard" at bounding box center [238, 162] width 100 height 15
select select "POP"
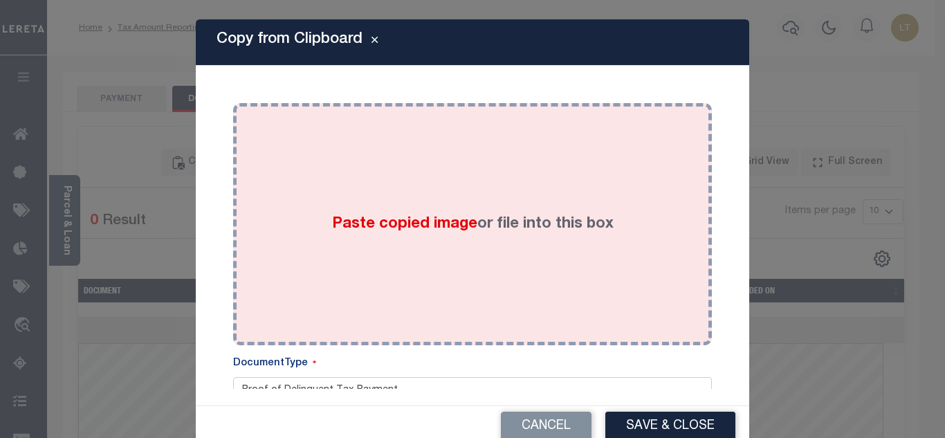
click at [306, 194] on div "Paste copied image or file into this box" at bounding box center [472, 223] width 458 height 221
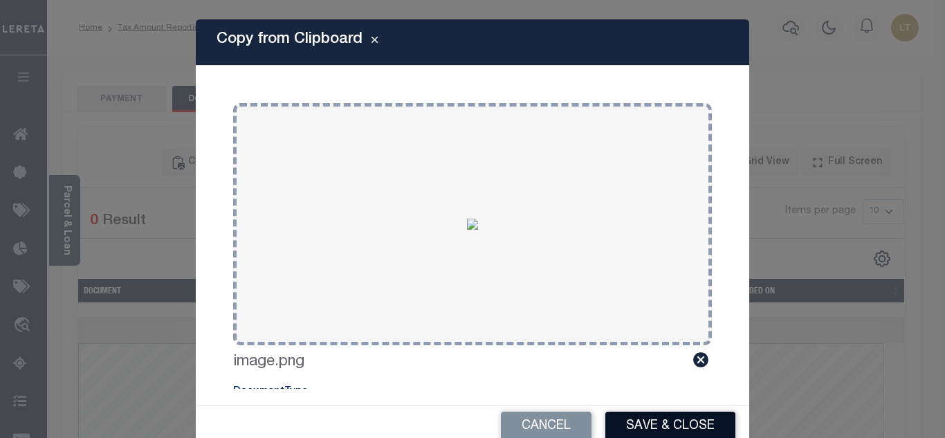
click at [659, 429] on button "Save & Close" at bounding box center [670, 426] width 130 height 30
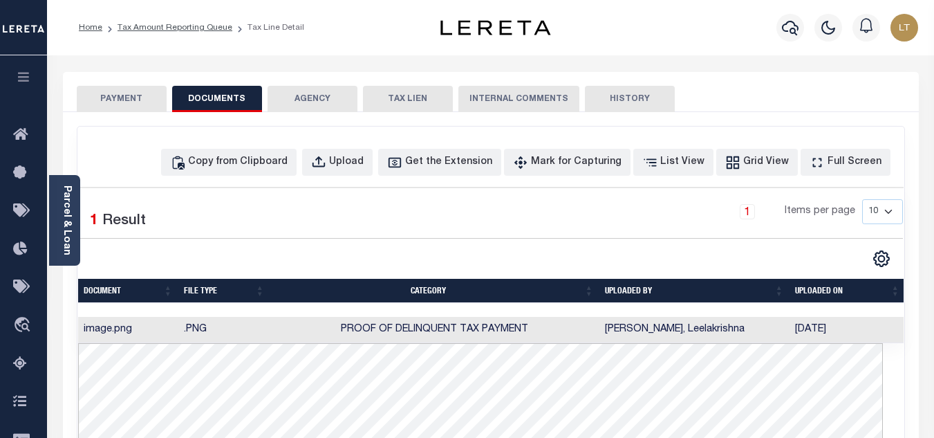
click at [130, 102] on button "PAYMENT" at bounding box center [122, 99] width 90 height 26
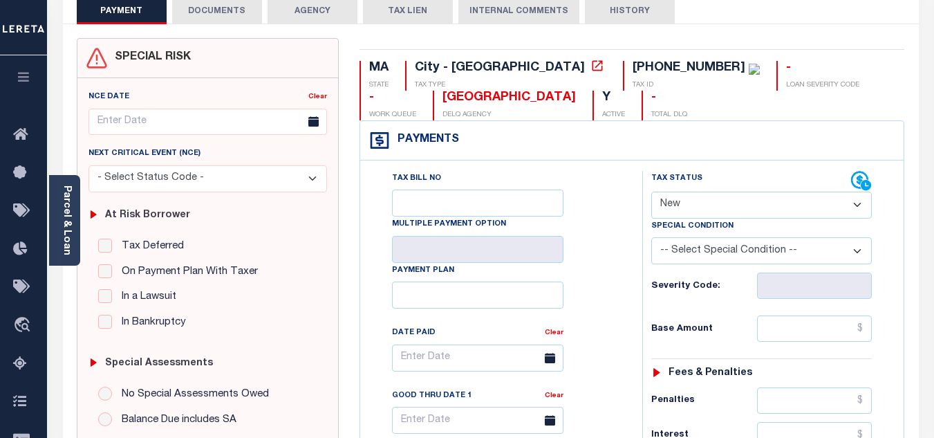
scroll to position [138, 0]
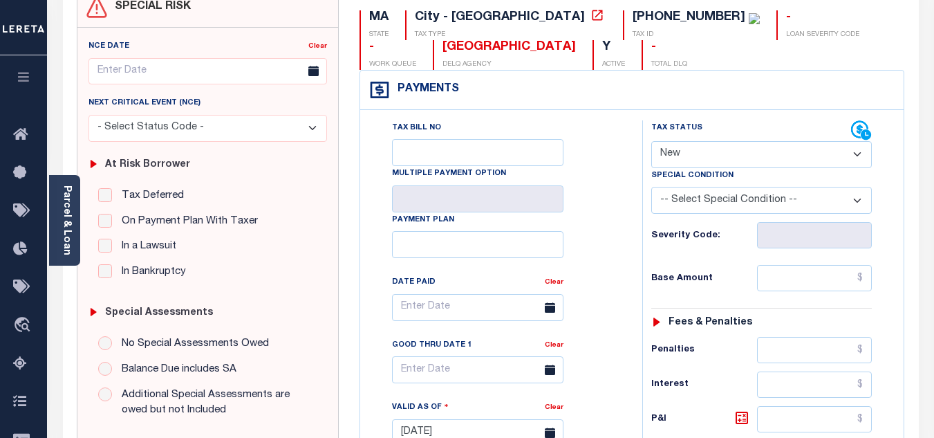
click at [690, 162] on select "- Select Status Code - Open Due/Unpaid Paid Incomplete No Tax Due Internal Refu…" at bounding box center [761, 154] width 221 height 27
select select "PYD"
click at [651, 142] on select "- Select Status Code - Open Due/Unpaid Paid Incomplete No Tax Due Internal Refu…" at bounding box center [761, 154] width 221 height 27
type input "[DATE]"
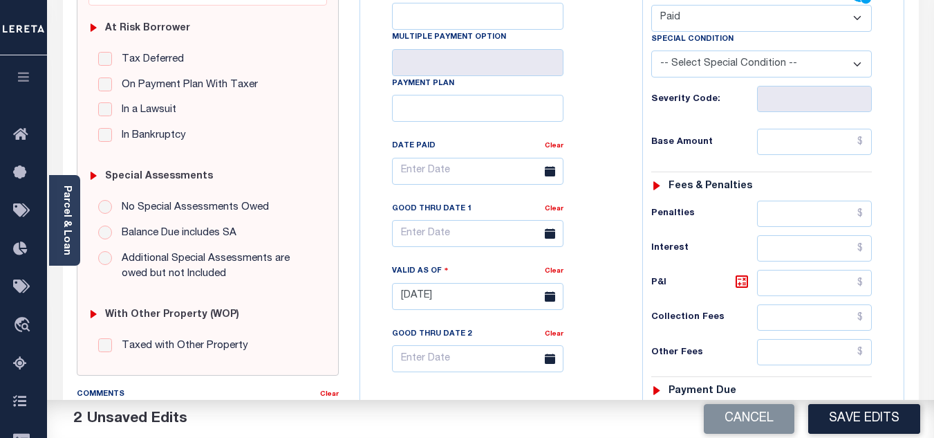
scroll to position [415, 0]
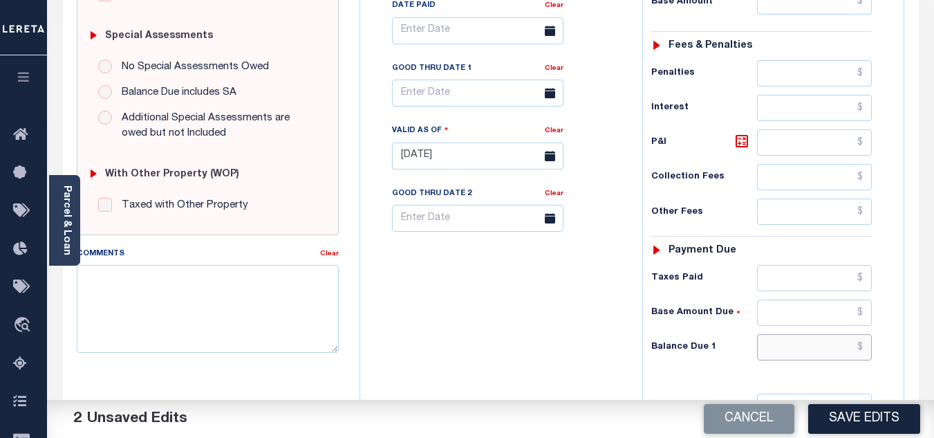
click at [864, 349] on input "text" at bounding box center [814, 347] width 115 height 26
type input "$0.00"
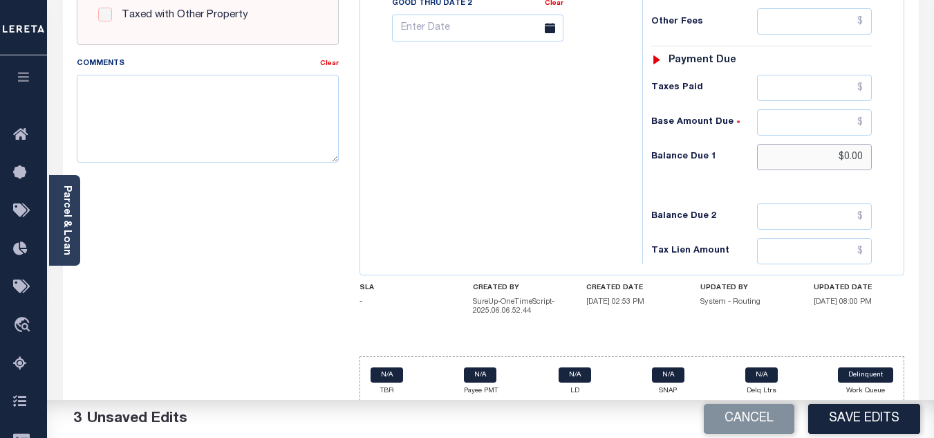
scroll to position [615, 0]
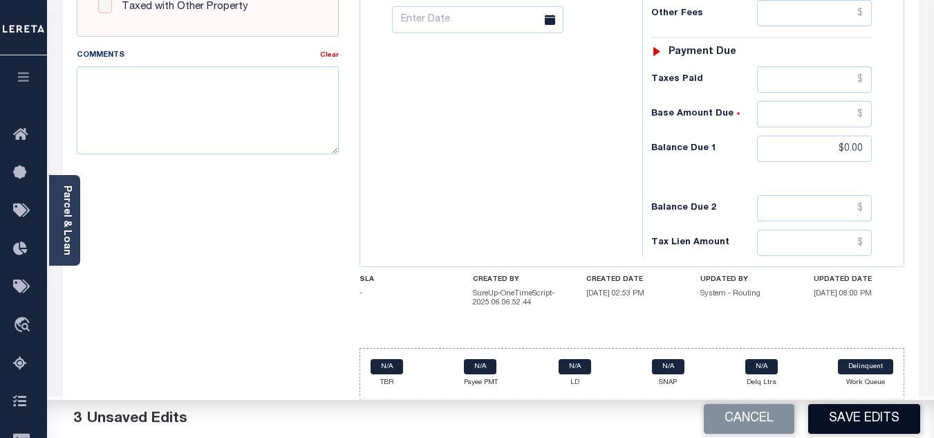
click at [843, 418] on button "Save Edits" at bounding box center [864, 419] width 112 height 30
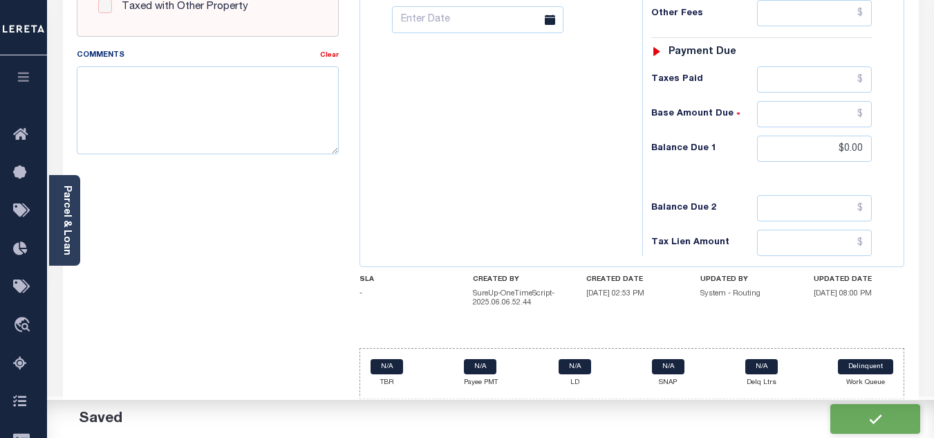
checkbox input "false"
type input "$0"
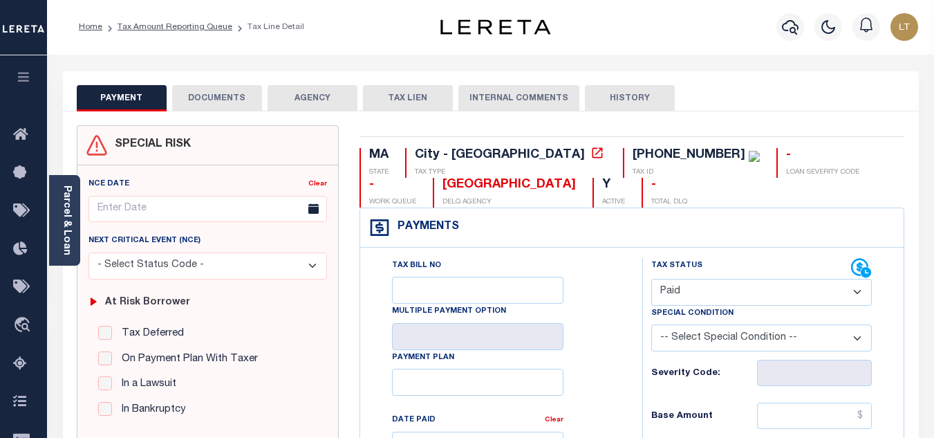
scroll to position [0, 0]
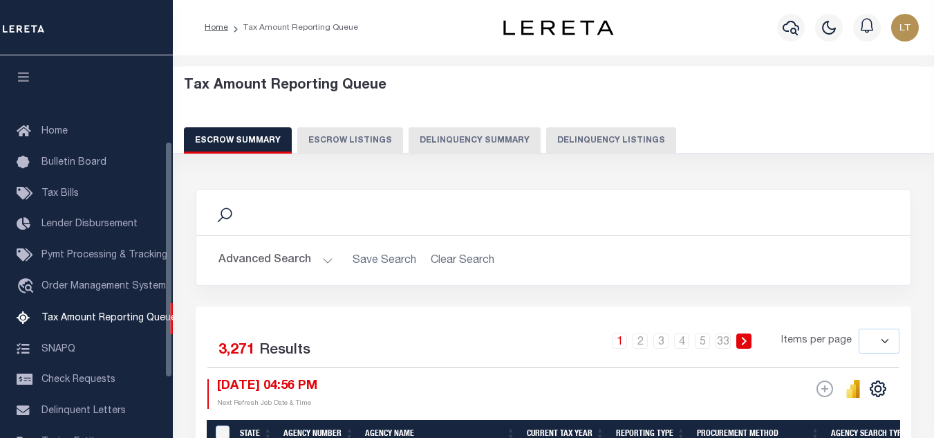
select select
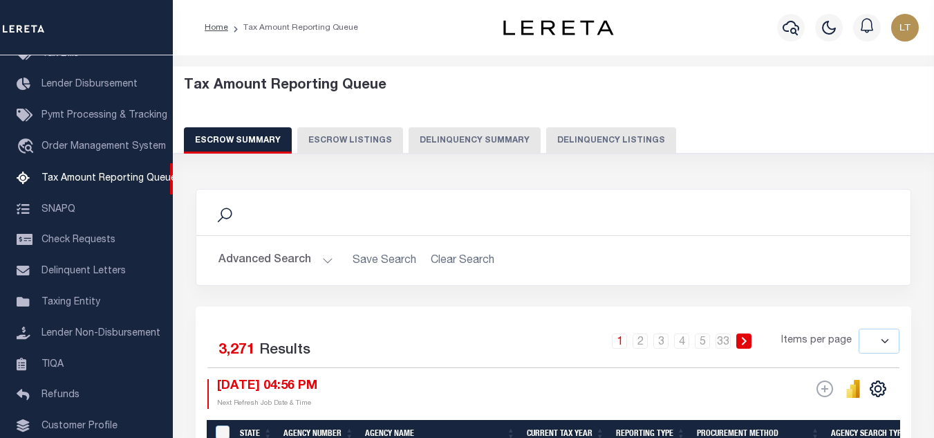
click at [598, 140] on button "Delinquency Listings" at bounding box center [611, 140] width 130 height 26
select select "100"
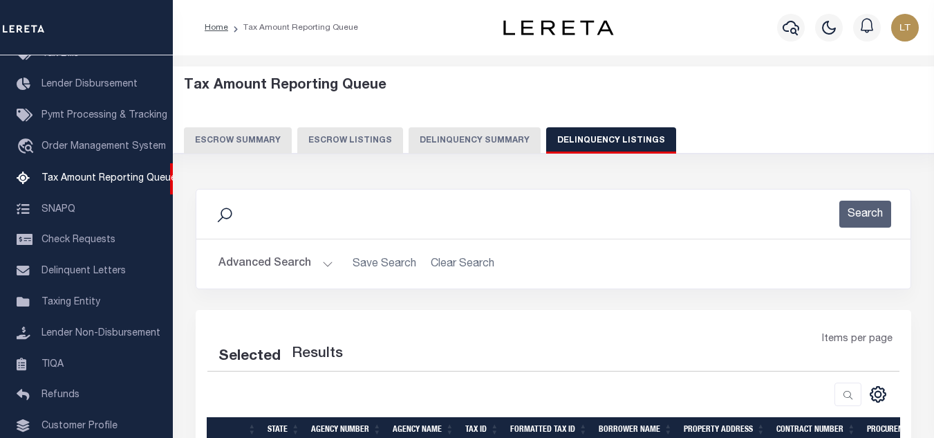
select select "100"
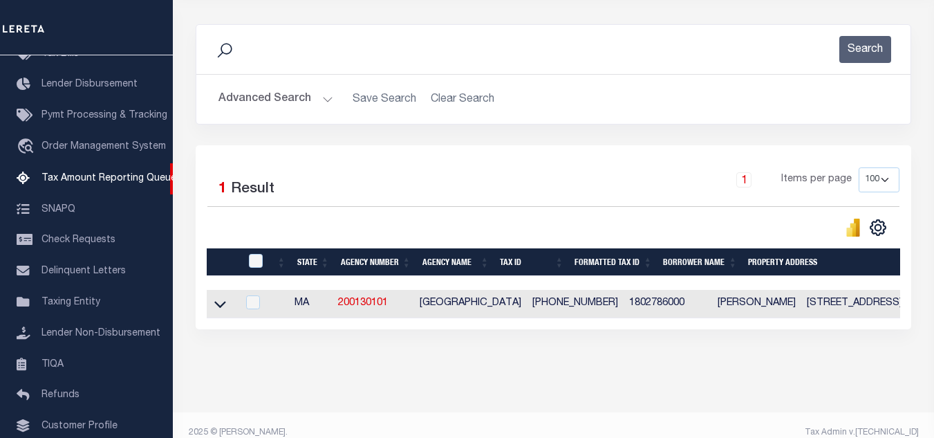
scroll to position [192, 0]
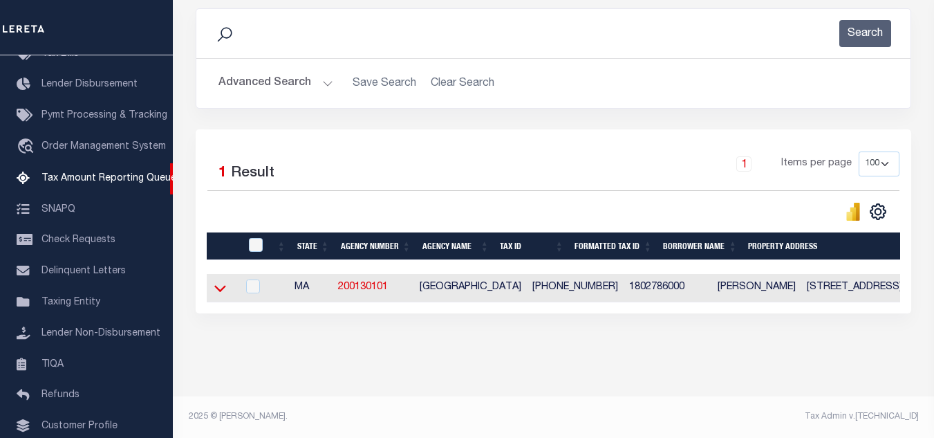
click at [217, 281] on icon at bounding box center [220, 288] width 12 height 15
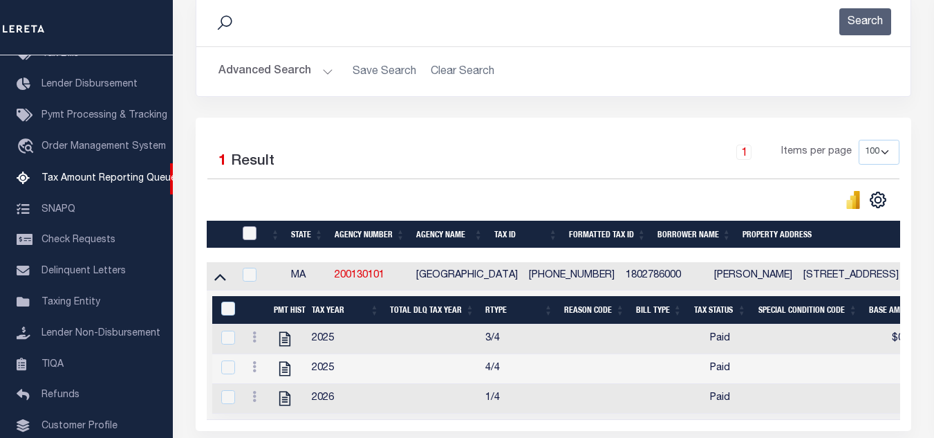
click at [252, 231] on input "checkbox" at bounding box center [250, 233] width 14 height 14
checkbox input "true"
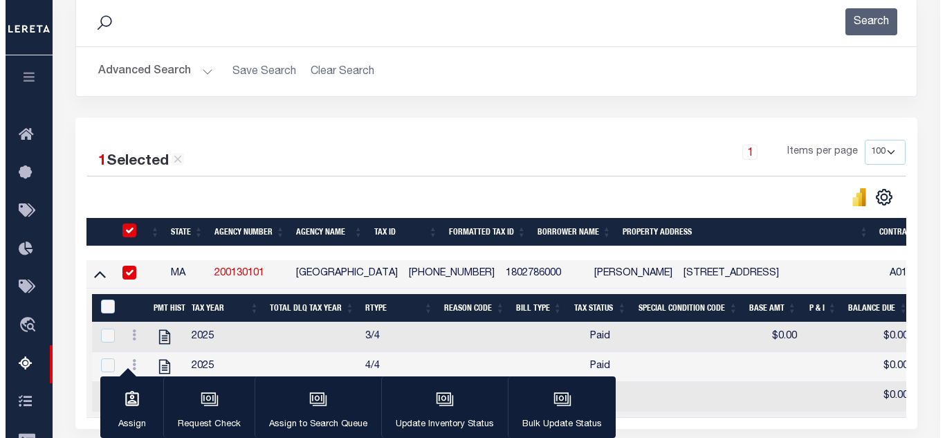
scroll to position [322, 0]
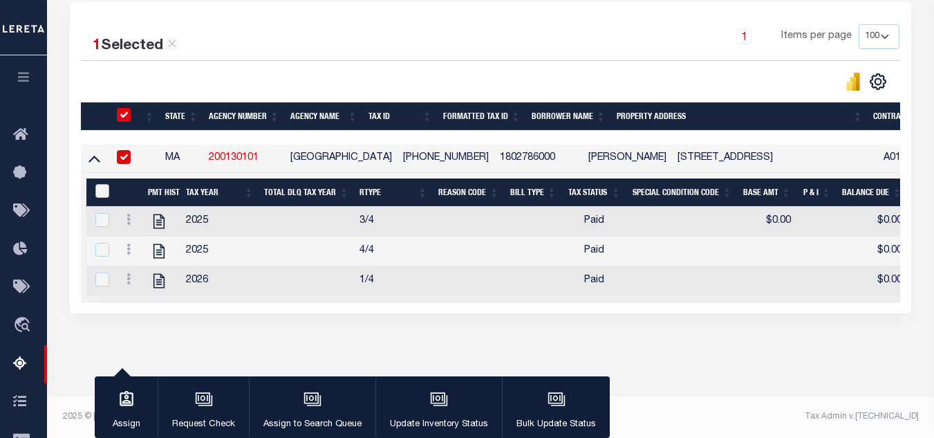
click at [98, 184] on input "&nbsp;" at bounding box center [102, 191] width 14 height 14
checkbox input "true"
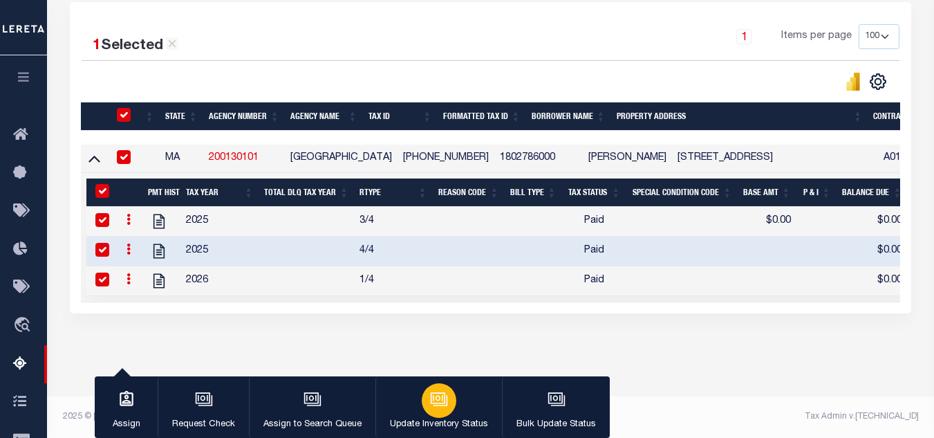
click at [448, 399] on div "button" at bounding box center [439, 400] width 35 height 35
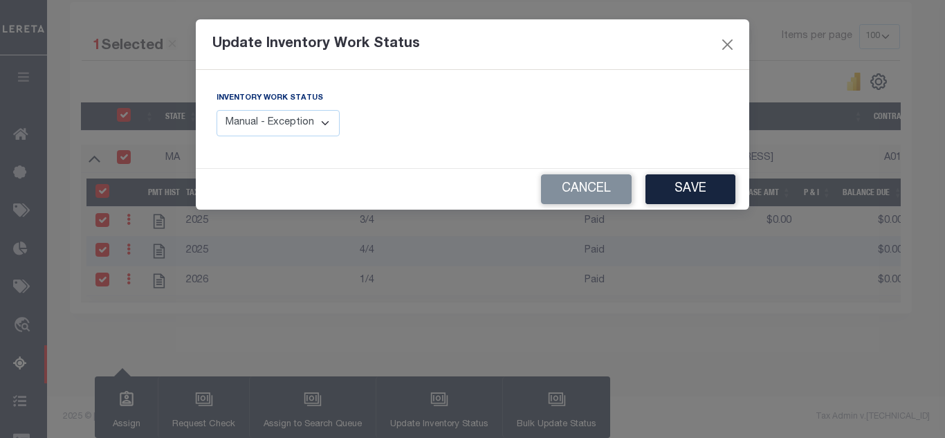
click at [279, 122] on select "Manual - Exception Pended - Awaiting Search Late Add Exception Completed" at bounding box center [277, 123] width 123 height 27
select select "4"
click at [216, 110] on select "Manual - Exception Pended - Awaiting Search Late Add Exception Completed" at bounding box center [277, 123] width 123 height 27
click at [702, 186] on button "Save" at bounding box center [690, 189] width 90 height 30
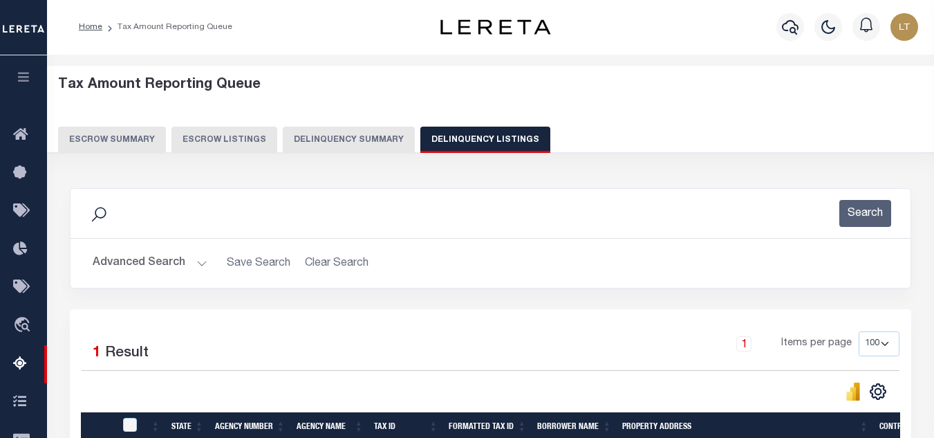
scroll to position [0, 0]
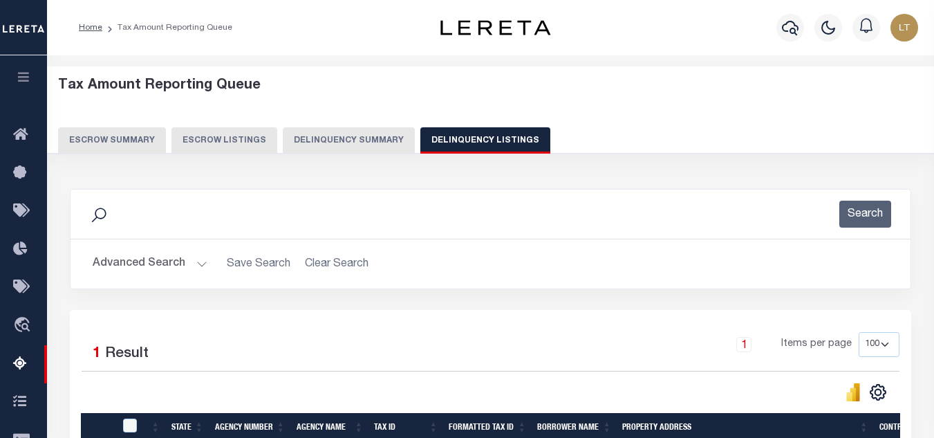
click at [147, 258] on button "Advanced Search" at bounding box center [150, 263] width 115 height 27
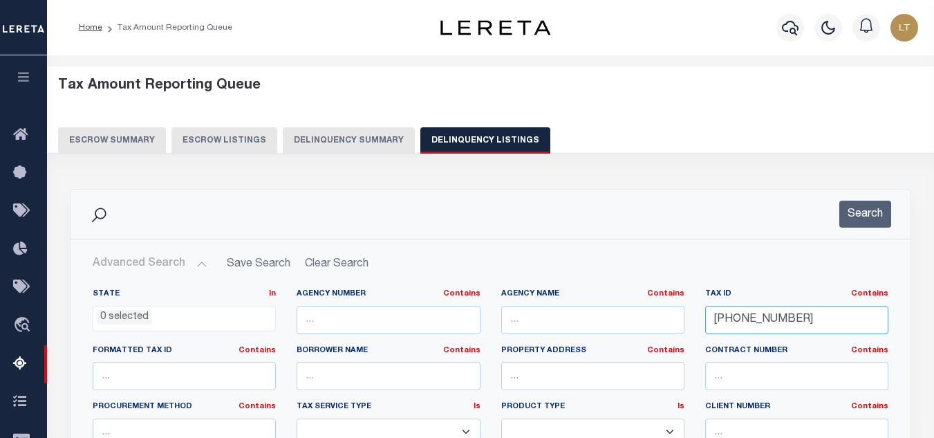
drag, startPoint x: 776, startPoint y: 320, endPoint x: 705, endPoint y: 324, distance: 71.4
click at [705, 324] on input "18-02786-000" at bounding box center [796, 320] width 183 height 28
paste input "[PHONE_NUMBER]"
type input "[PHONE_NUMBER]"
click at [876, 216] on button "Search" at bounding box center [866, 214] width 52 height 27
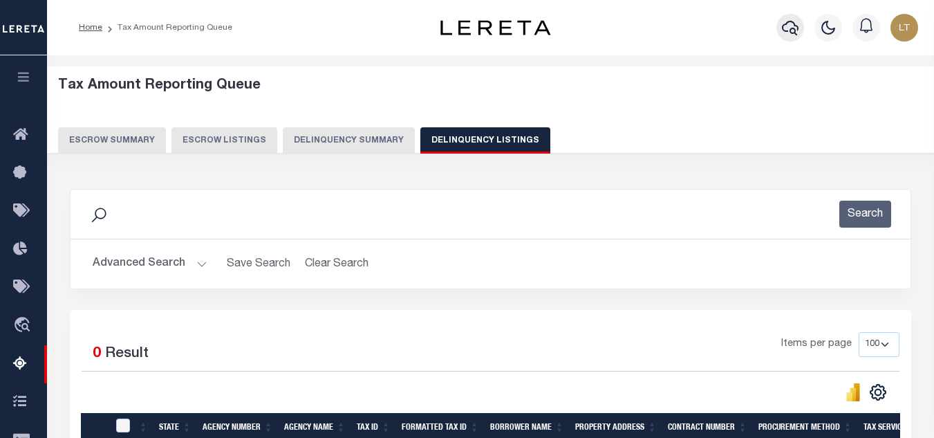
click at [792, 28] on icon "button" at bounding box center [790, 27] width 17 height 17
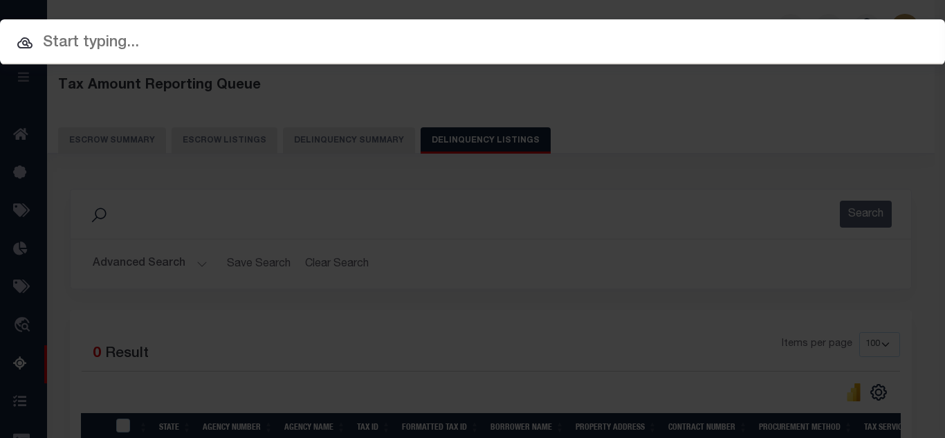
paste input "[PHONE_NUMBER]"
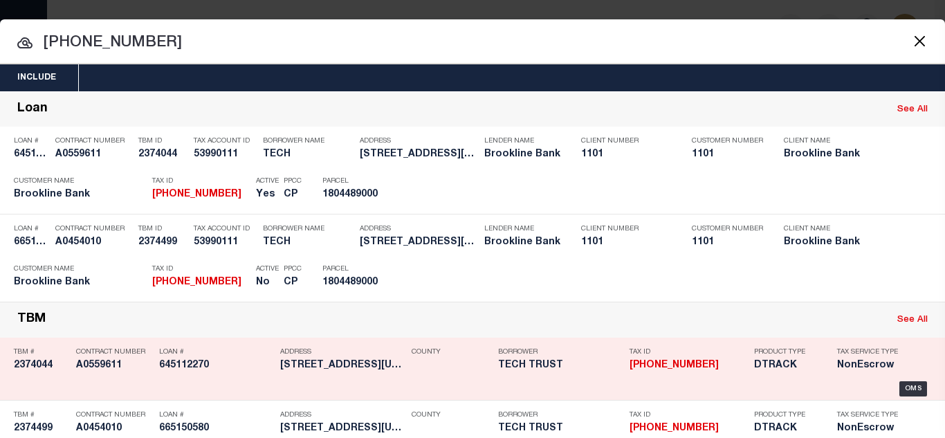
type input "[PHONE_NUMBER]"
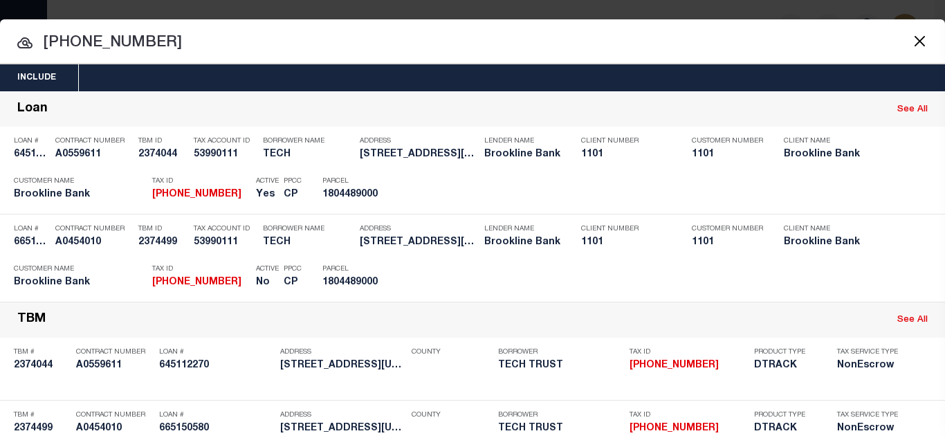
click at [910, 41] on button "Close" at bounding box center [919, 41] width 18 height 18
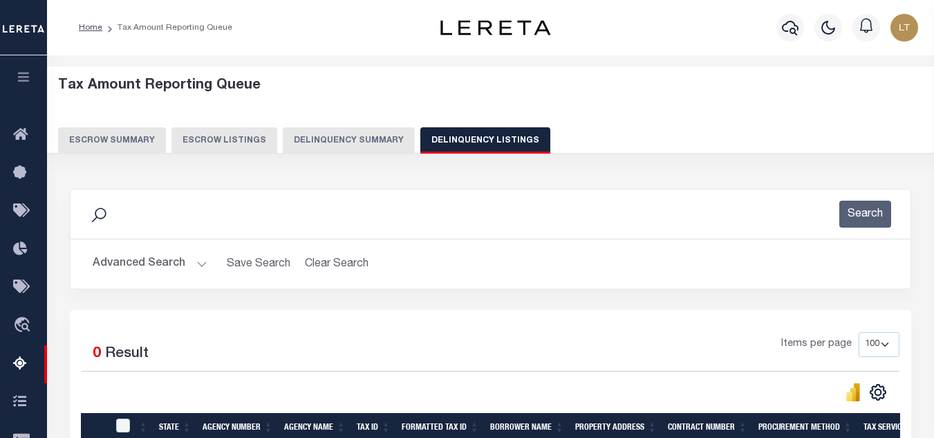
click at [151, 265] on button "Advanced Search" at bounding box center [150, 263] width 115 height 27
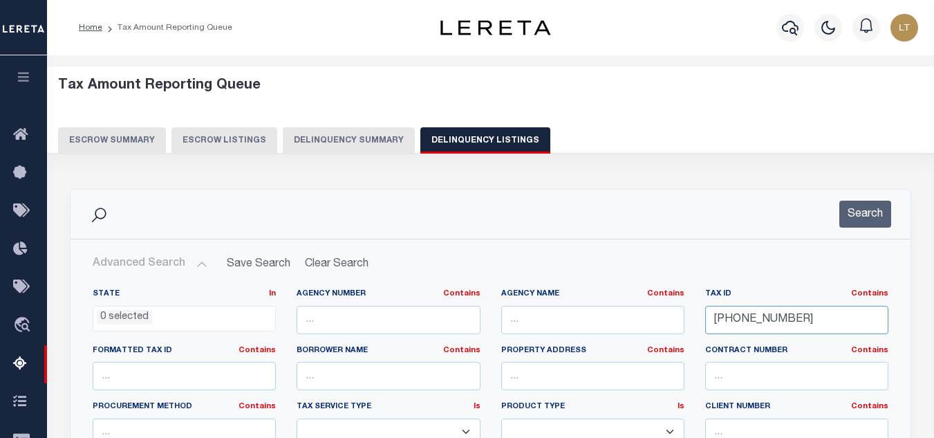
drag, startPoint x: 799, startPoint y: 322, endPoint x: 721, endPoint y: 322, distance: 78.1
click at [751, 292] on div "Tax ID Contains Contains Is 18-04489-000" at bounding box center [796, 311] width 183 height 46
drag, startPoint x: 721, startPoint y: 322, endPoint x: 714, endPoint y: 322, distance: 7.0
click at [714, 322] on input "[PHONE_NUMBER]" at bounding box center [796, 320] width 183 height 28
drag, startPoint x: 786, startPoint y: 320, endPoint x: 703, endPoint y: 322, distance: 83.0
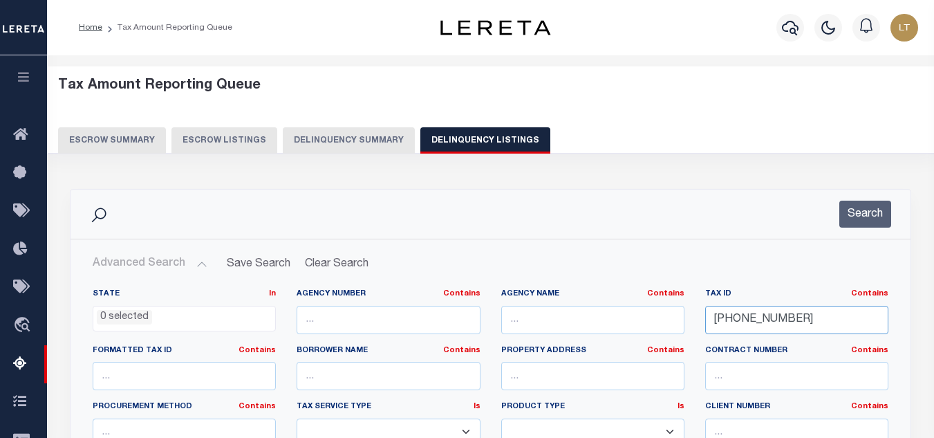
click at [701, 322] on div "Tax ID Contains Contains Is 18-04489-000" at bounding box center [797, 316] width 204 height 57
click at [786, 31] on icon "button" at bounding box center [790, 27] width 17 height 17
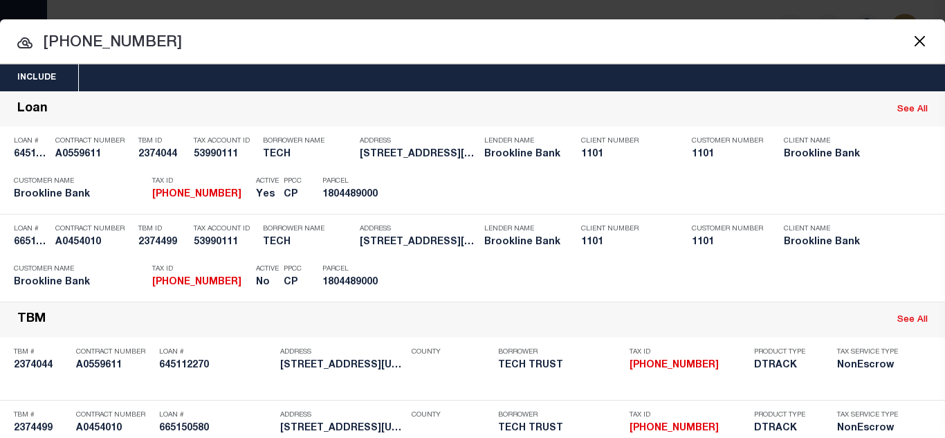
click at [912, 33] on button "Close" at bounding box center [919, 41] width 18 height 18
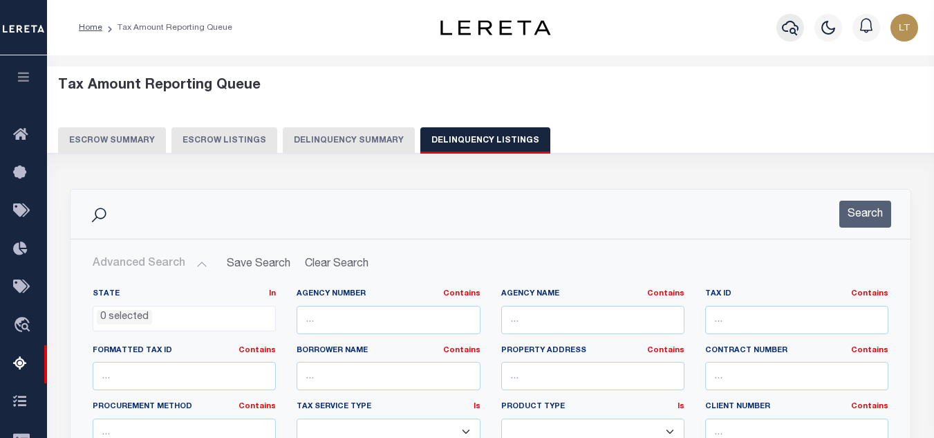
click at [783, 30] on icon "button" at bounding box center [790, 28] width 17 height 15
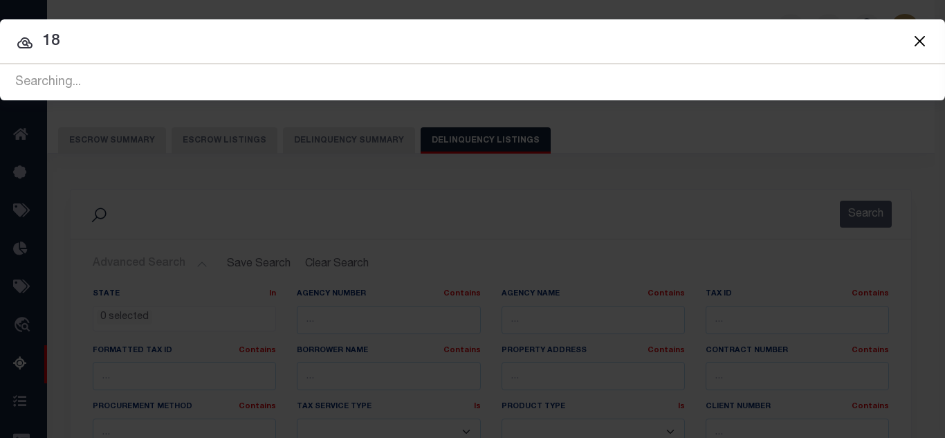
type input "1"
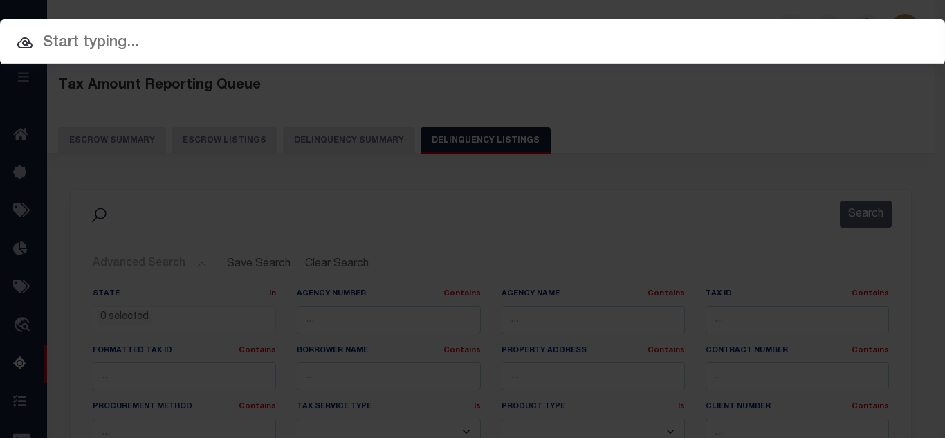
paste input "645112270"
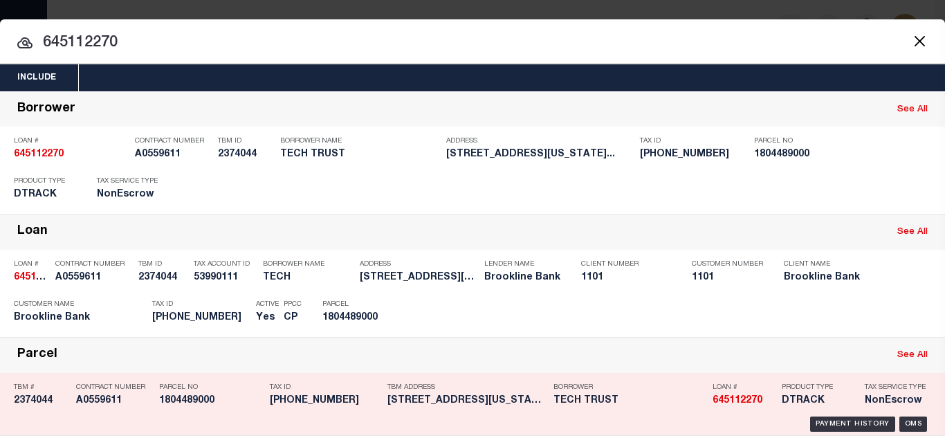
type input "645112270"
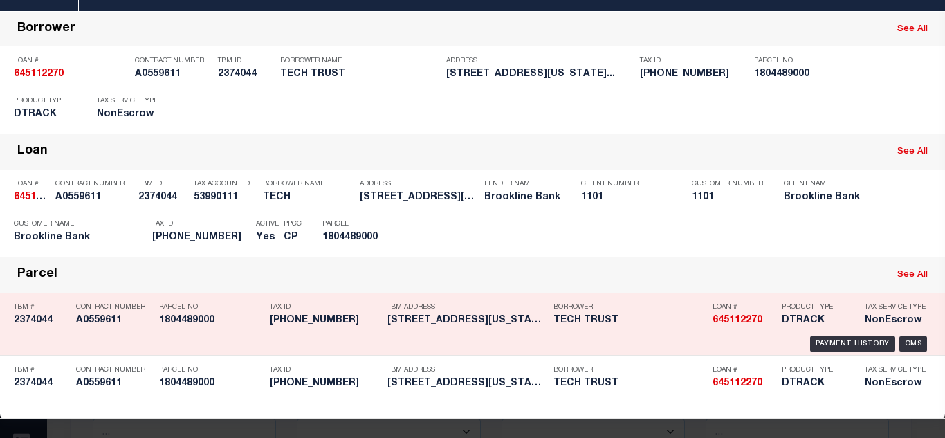
scroll to position [132, 0]
click at [837, 336] on div "Payment History" at bounding box center [852, 343] width 85 height 15
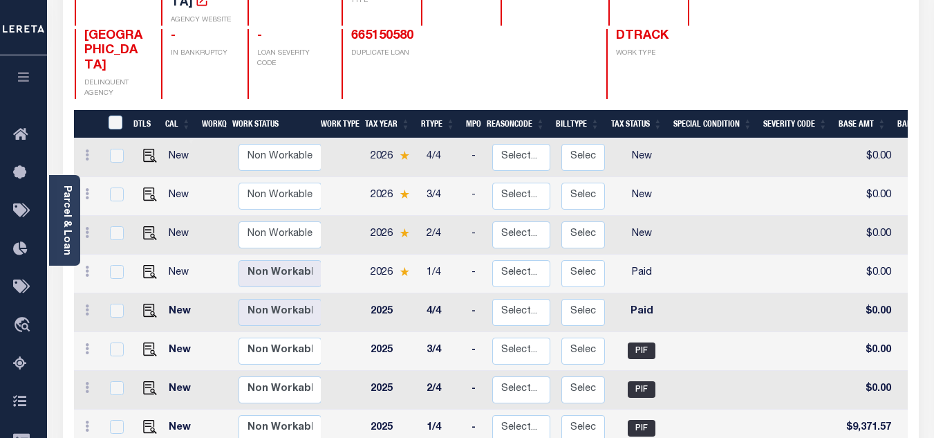
scroll to position [207, 0]
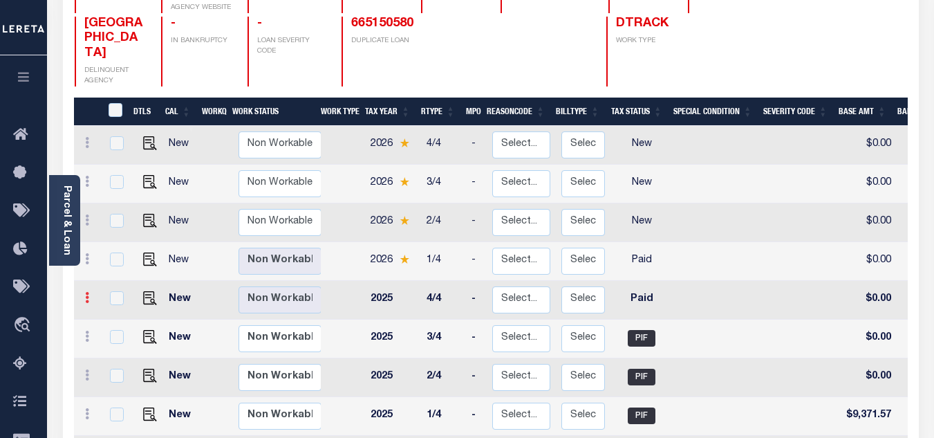
click at [85, 292] on icon at bounding box center [87, 297] width 4 height 11
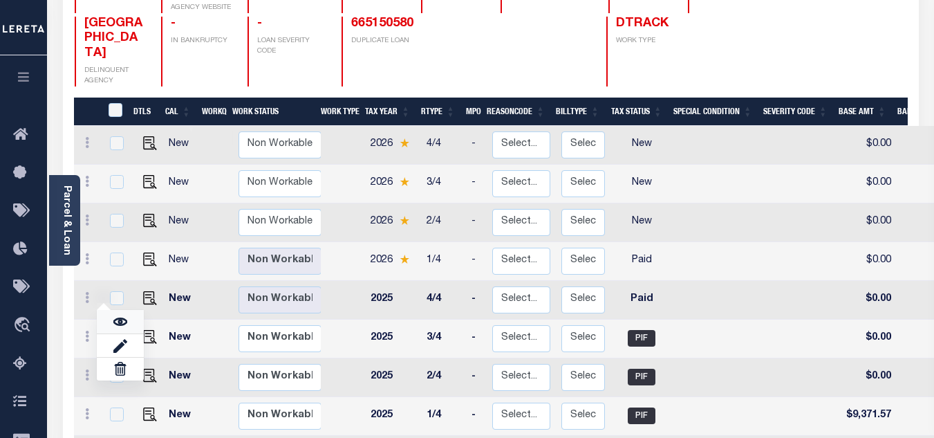
click at [118, 315] on img at bounding box center [120, 322] width 14 height 14
checkbox input "true"
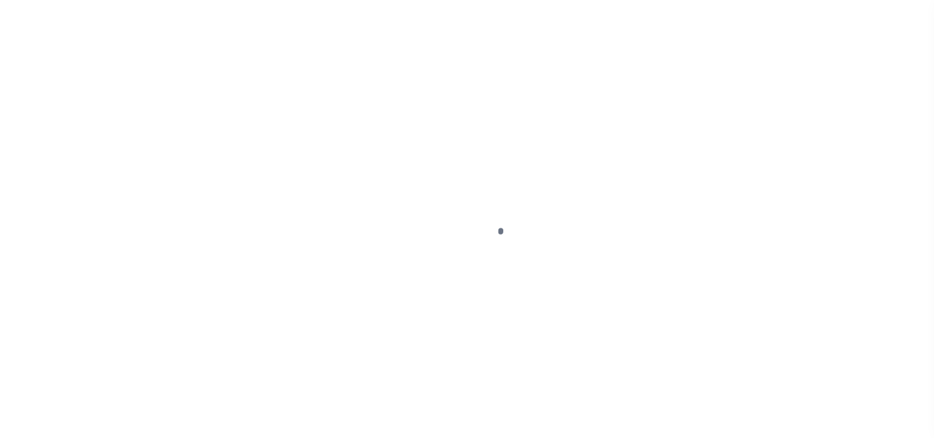
select select "PYD"
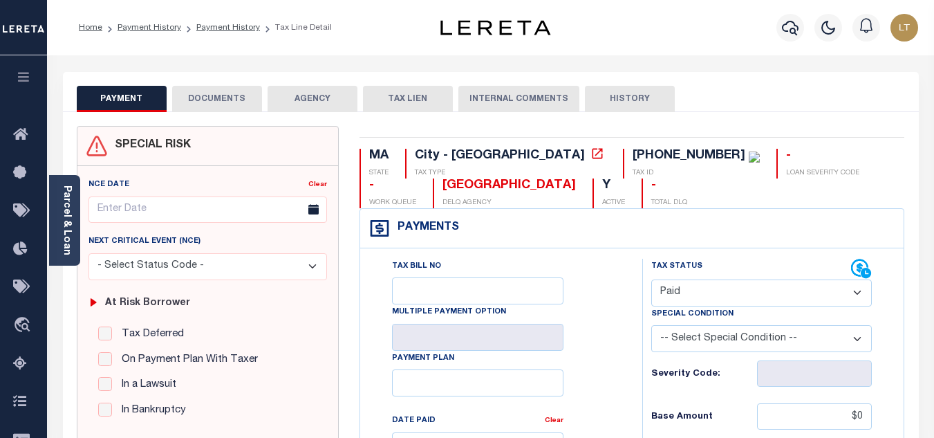
click at [215, 102] on button "DOCUMENTS" at bounding box center [217, 99] width 90 height 26
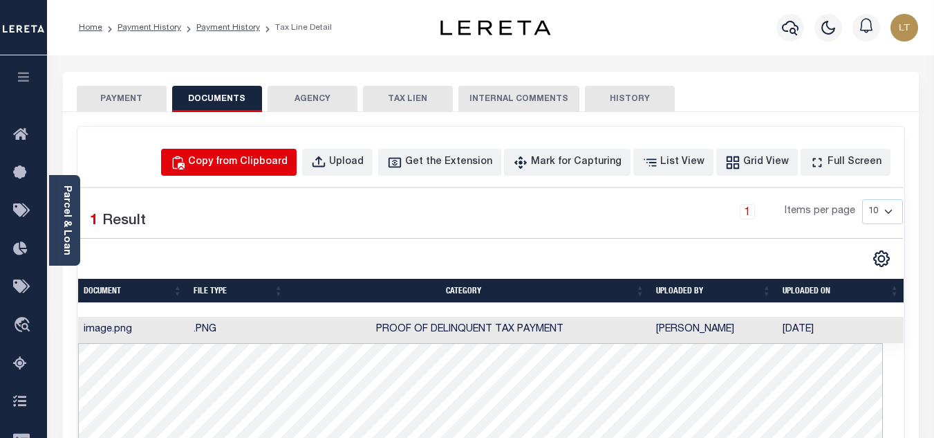
click at [272, 158] on div "Copy from Clipboard" at bounding box center [238, 162] width 100 height 15
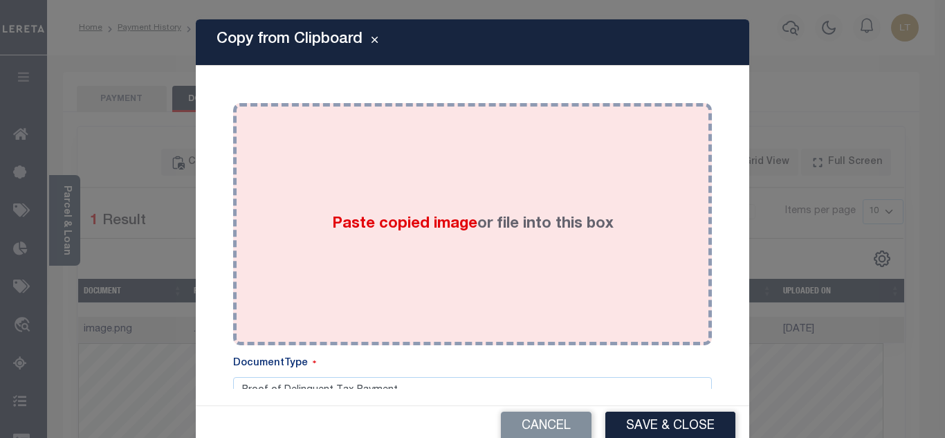
click at [336, 169] on div "Paste copied image or file into this box" at bounding box center [472, 223] width 458 height 221
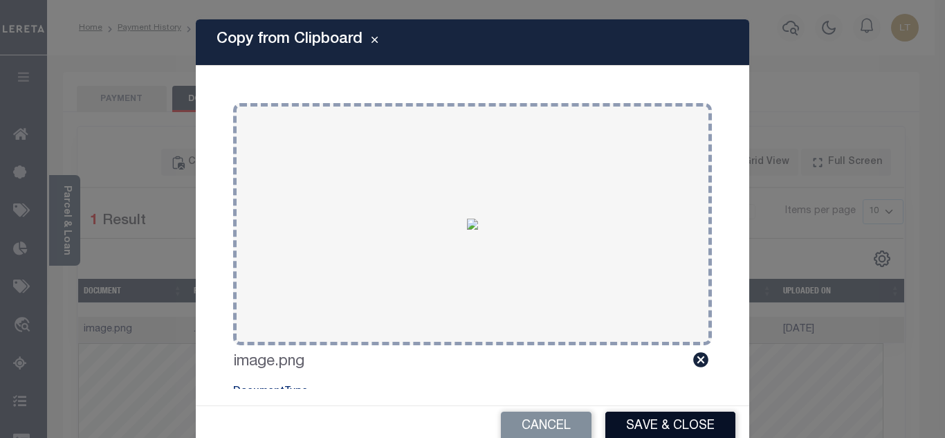
click at [631, 425] on button "Save & Close" at bounding box center [670, 426] width 130 height 30
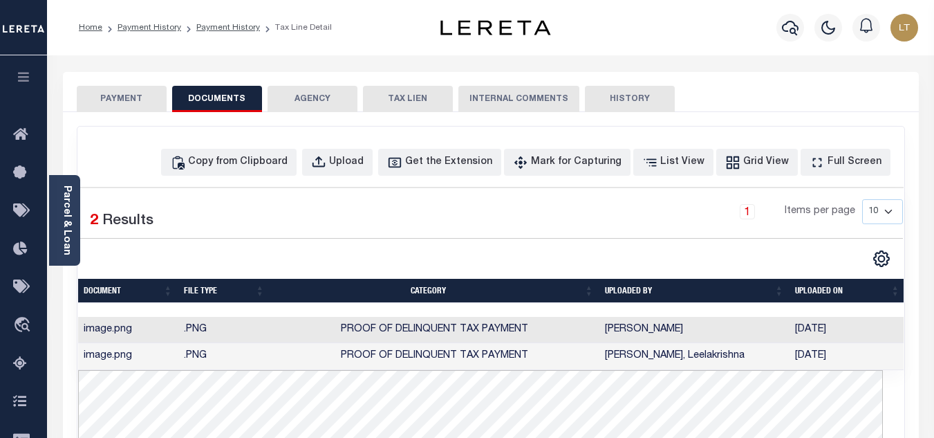
click at [122, 100] on button "PAYMENT" at bounding box center [122, 99] width 90 height 26
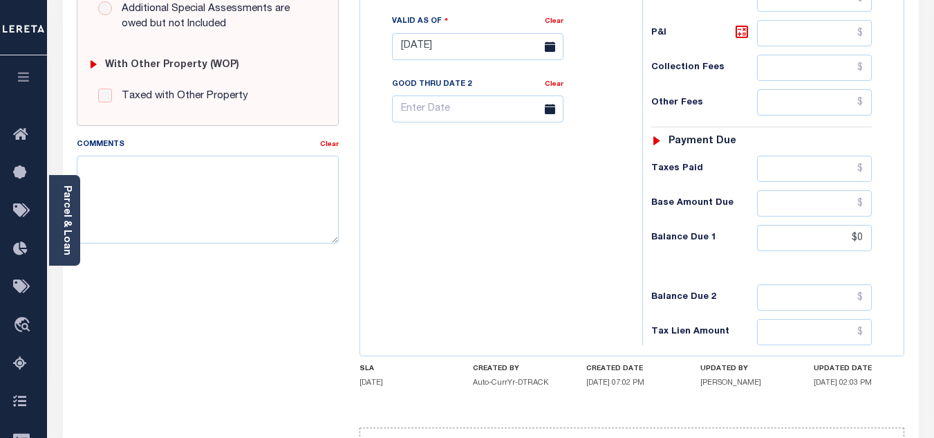
scroll to position [553, 0]
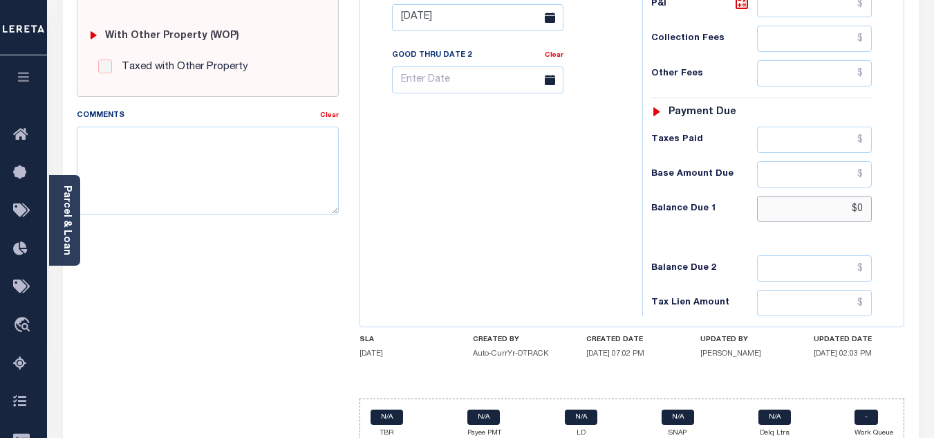
click at [862, 209] on input "$0" at bounding box center [814, 209] width 115 height 26
type input "$0.00"
type input "[DATE]"
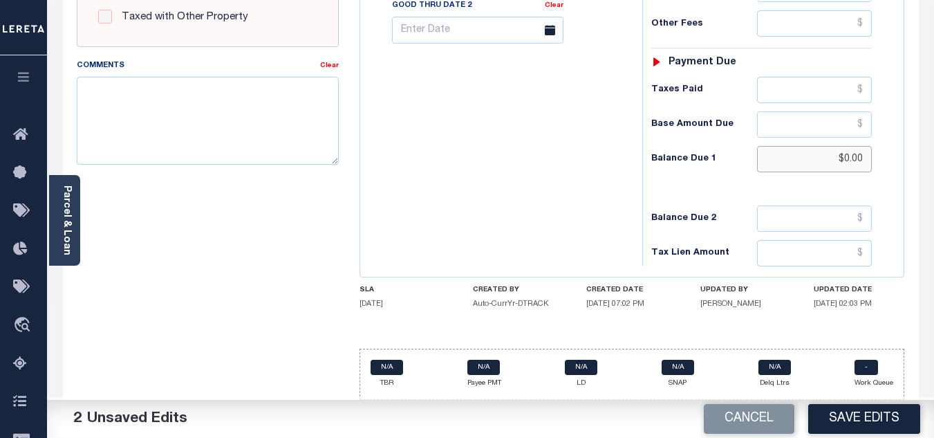
scroll to position [606, 0]
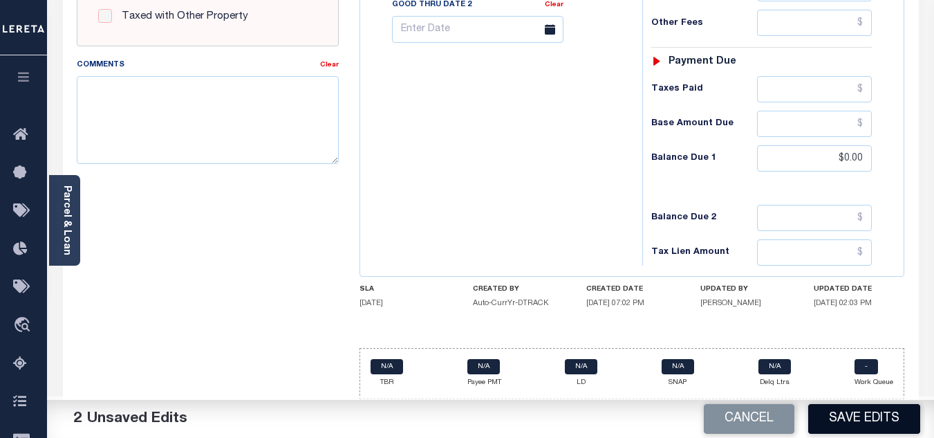
click at [855, 416] on button "Save Edits" at bounding box center [864, 419] width 112 height 30
checkbox input "false"
type input "$0"
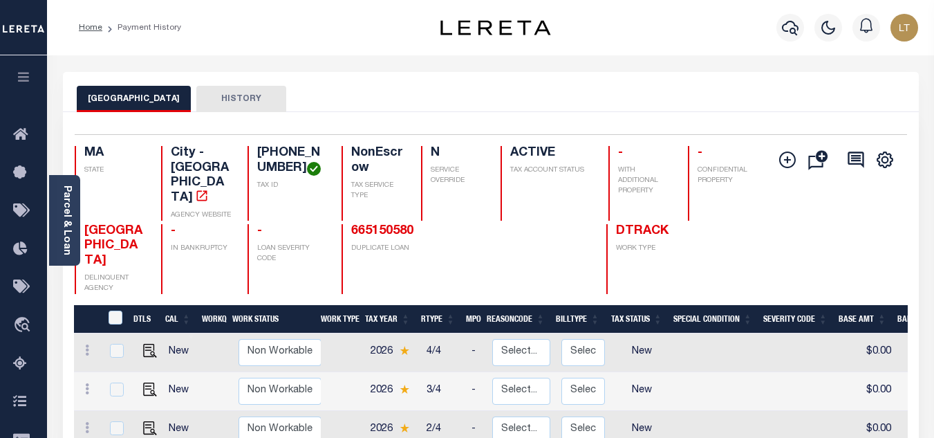
scroll to position [207, 0]
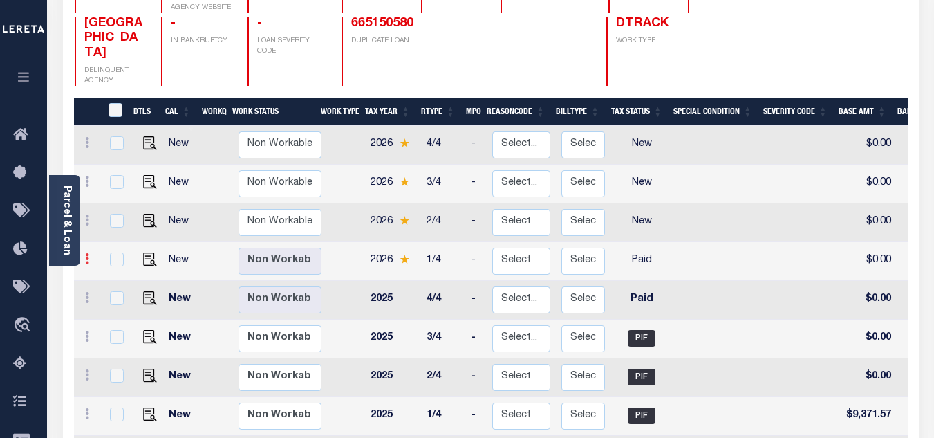
click at [85, 253] on icon at bounding box center [87, 258] width 4 height 11
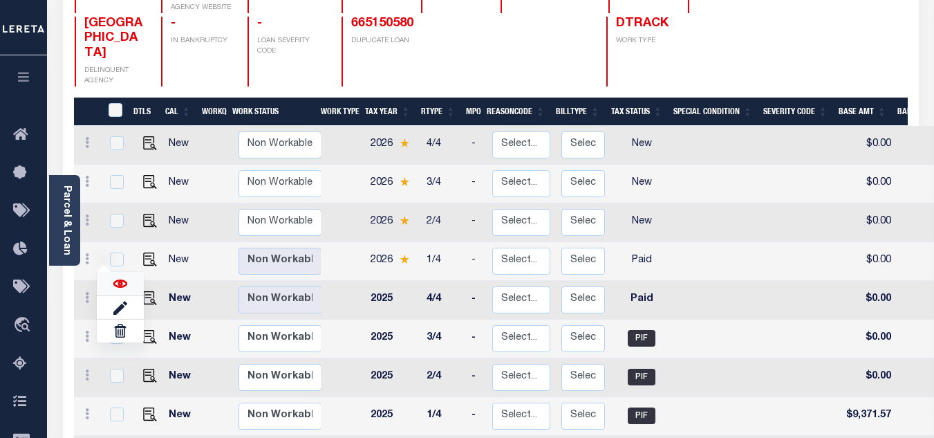
click at [116, 277] on img at bounding box center [120, 284] width 14 height 14
checkbox input "true"
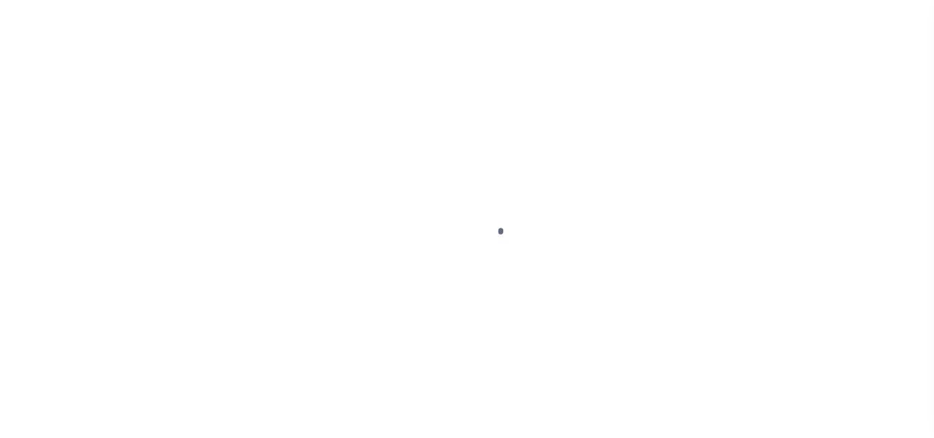
select select "PYD"
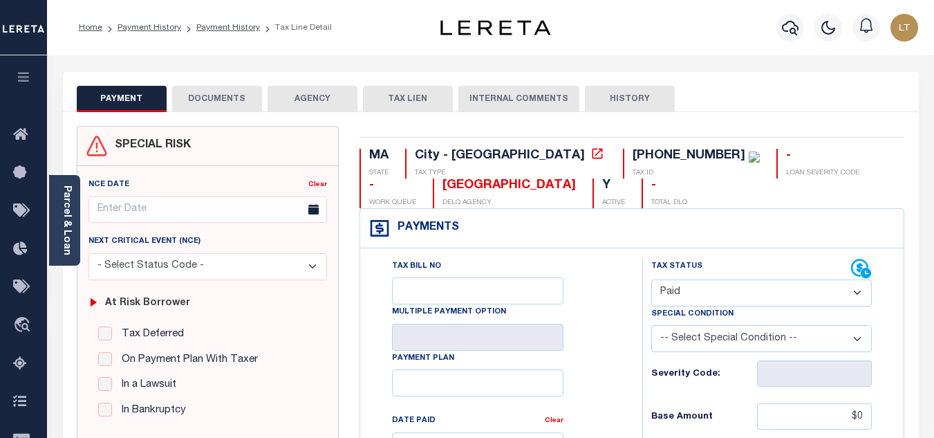
click at [207, 94] on button "DOCUMENTS" at bounding box center [217, 99] width 90 height 26
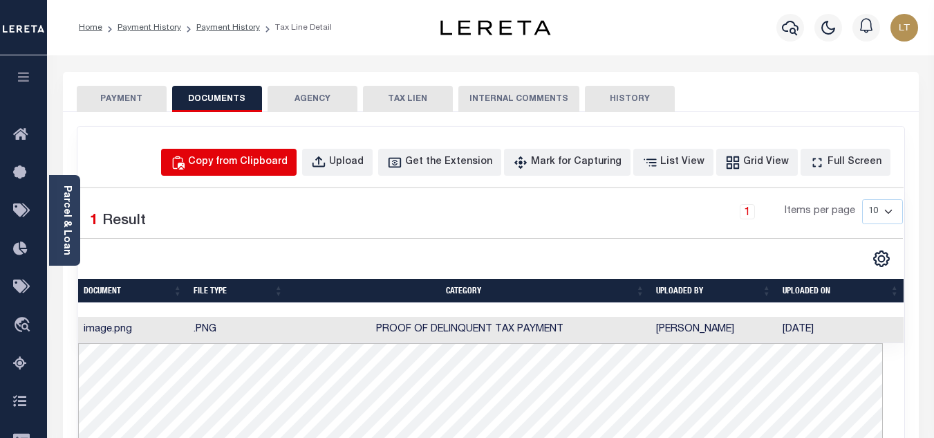
click at [246, 162] on div "Copy from Clipboard" at bounding box center [238, 162] width 100 height 15
select select "POP"
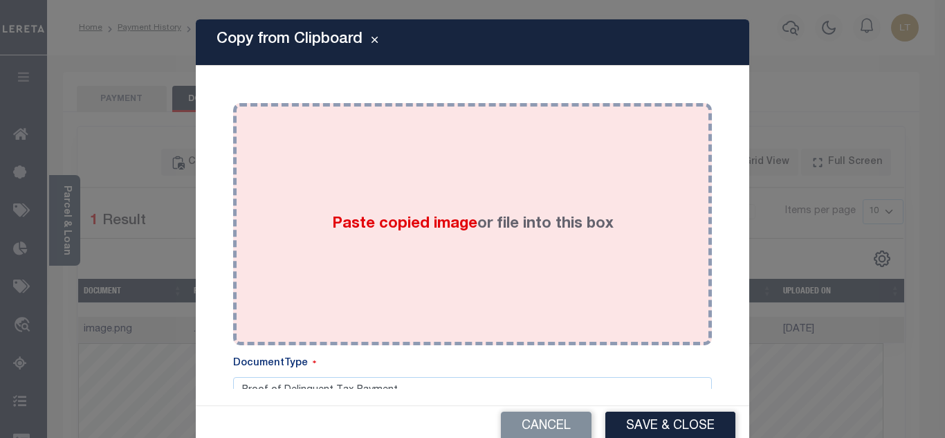
click at [347, 229] on span "Paste copied image" at bounding box center [404, 223] width 145 height 15
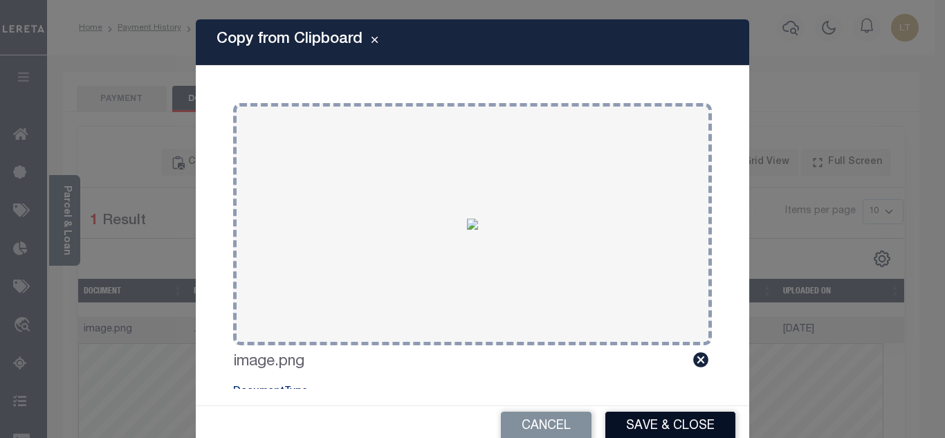
click at [664, 420] on button "Save & Close" at bounding box center [670, 426] width 130 height 30
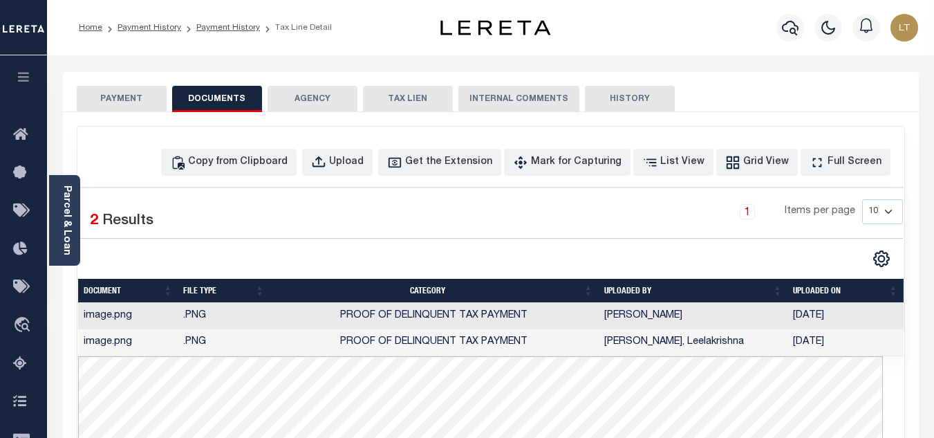
click at [136, 99] on button "PAYMENT" at bounding box center [122, 99] width 90 height 26
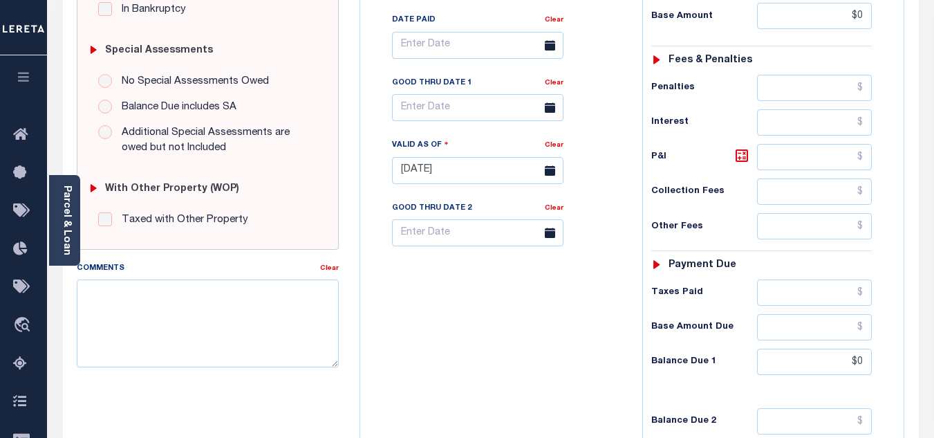
scroll to position [415, 0]
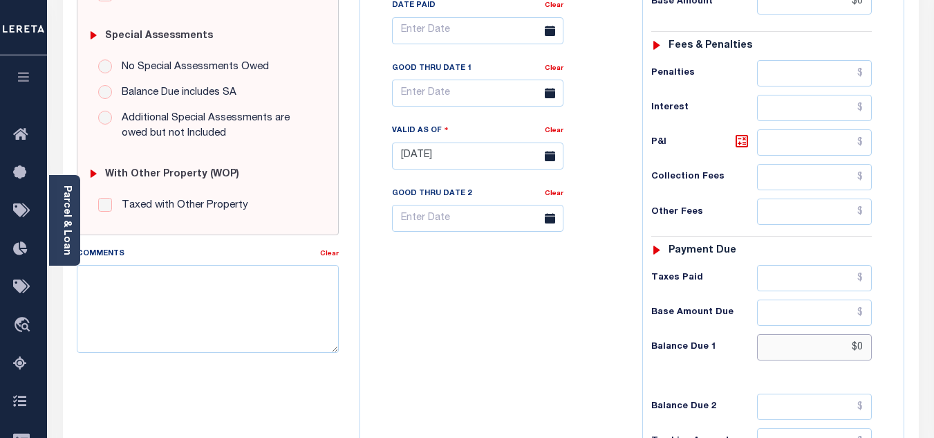
click at [862, 349] on input "$0" at bounding box center [814, 347] width 115 height 26
type input "$0.00"
type input "[DATE]"
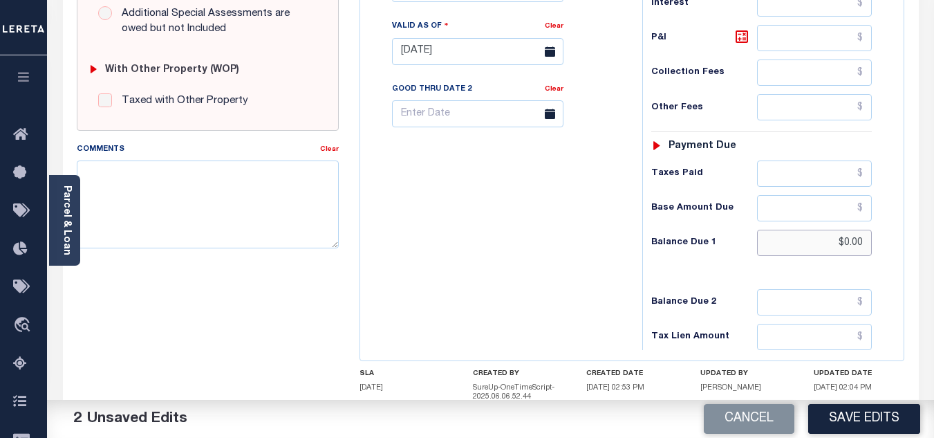
scroll to position [615, 0]
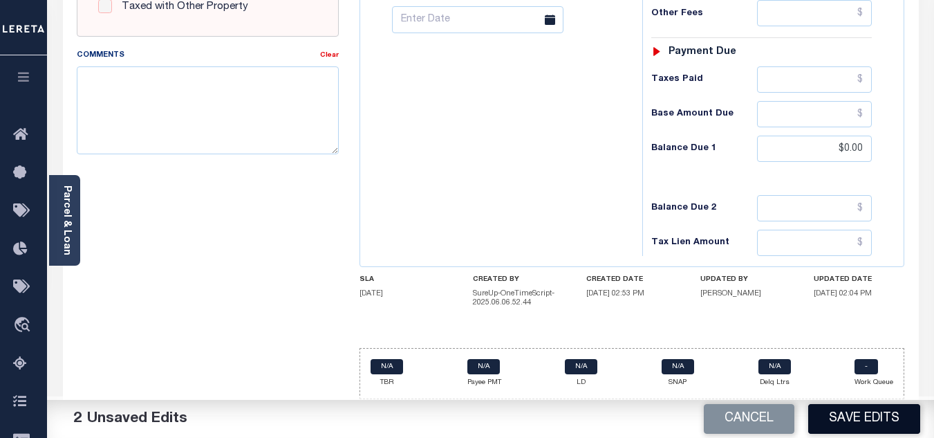
drag, startPoint x: 853, startPoint y: 412, endPoint x: 831, endPoint y: 403, distance: 24.8
click at [853, 412] on button "Save Edits" at bounding box center [864, 419] width 112 height 30
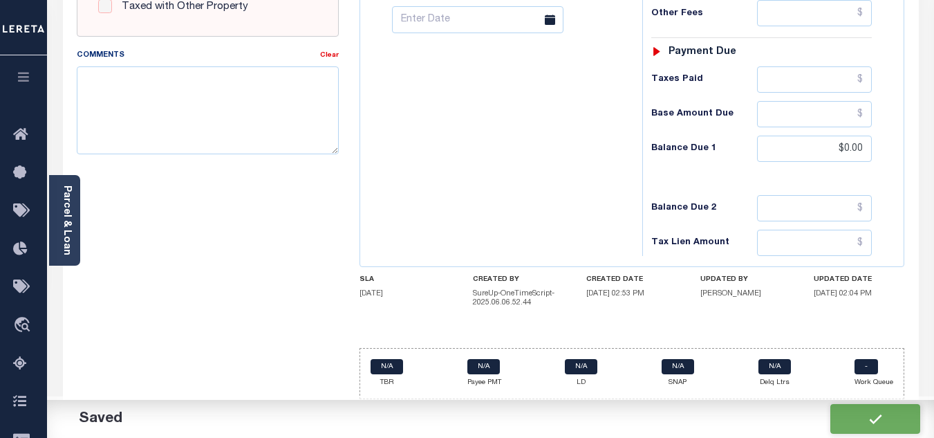
checkbox input "false"
type input "$0"
